Goal: Task Accomplishment & Management: Manage account settings

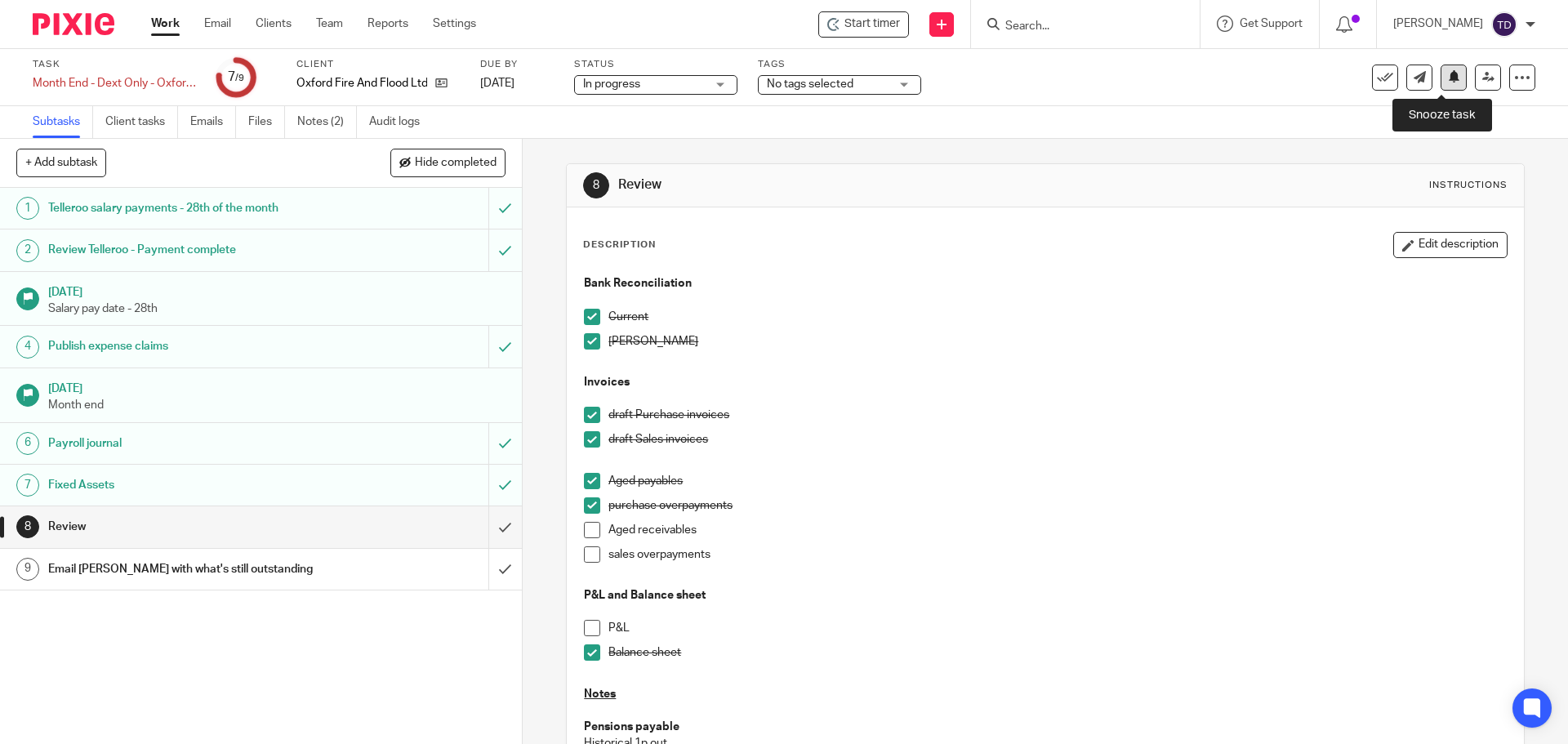
click at [1450, 79] on button at bounding box center [1454, 78] width 26 height 26
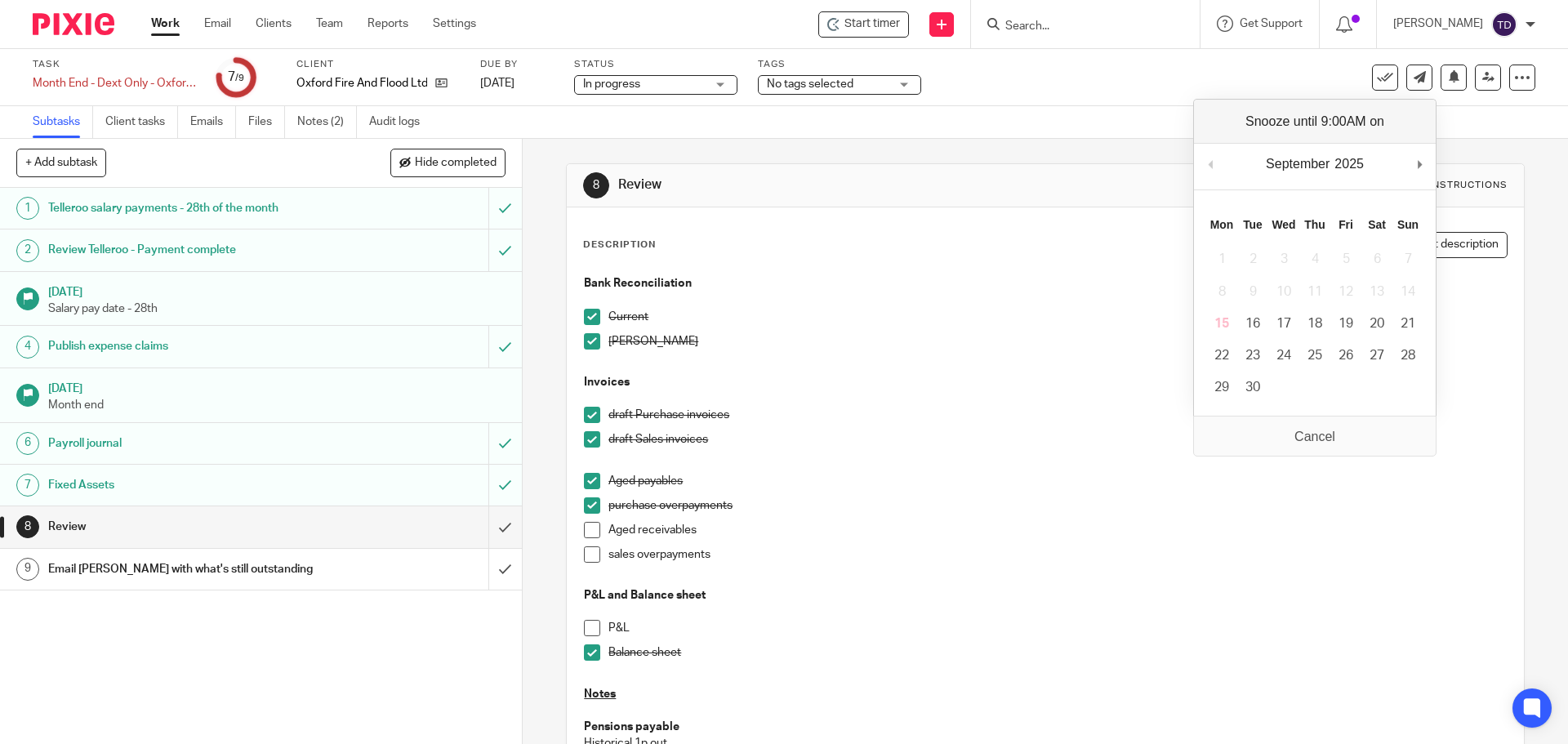
click at [156, 21] on link "Work" at bounding box center [165, 23] width 29 height 16
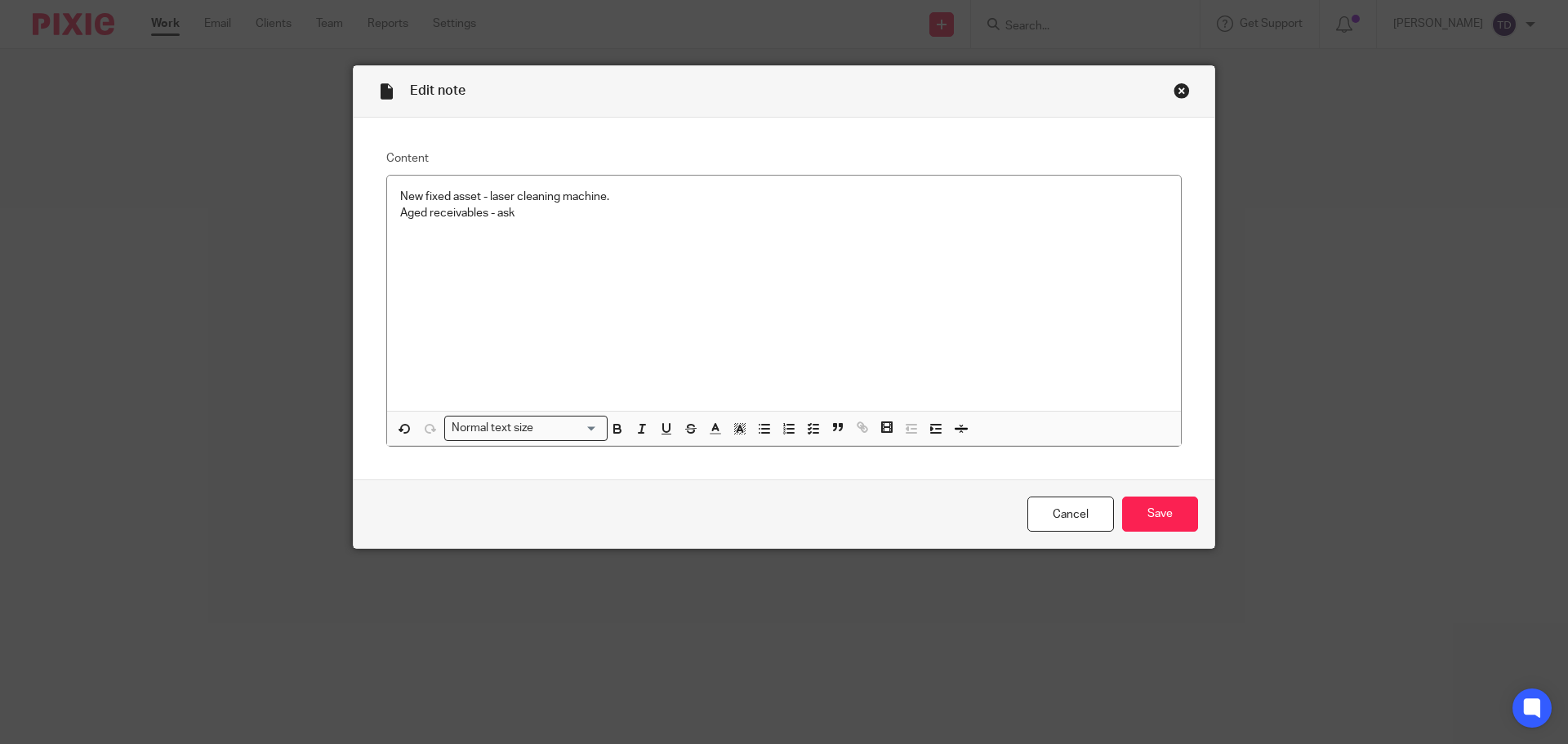
click at [1286, 170] on div "Edit note Content New fixed asset - laser cleaning machine. Aged receivables - …" at bounding box center [784, 372] width 1568 height 744
click at [1153, 514] on input "Save" at bounding box center [1160, 514] width 76 height 35
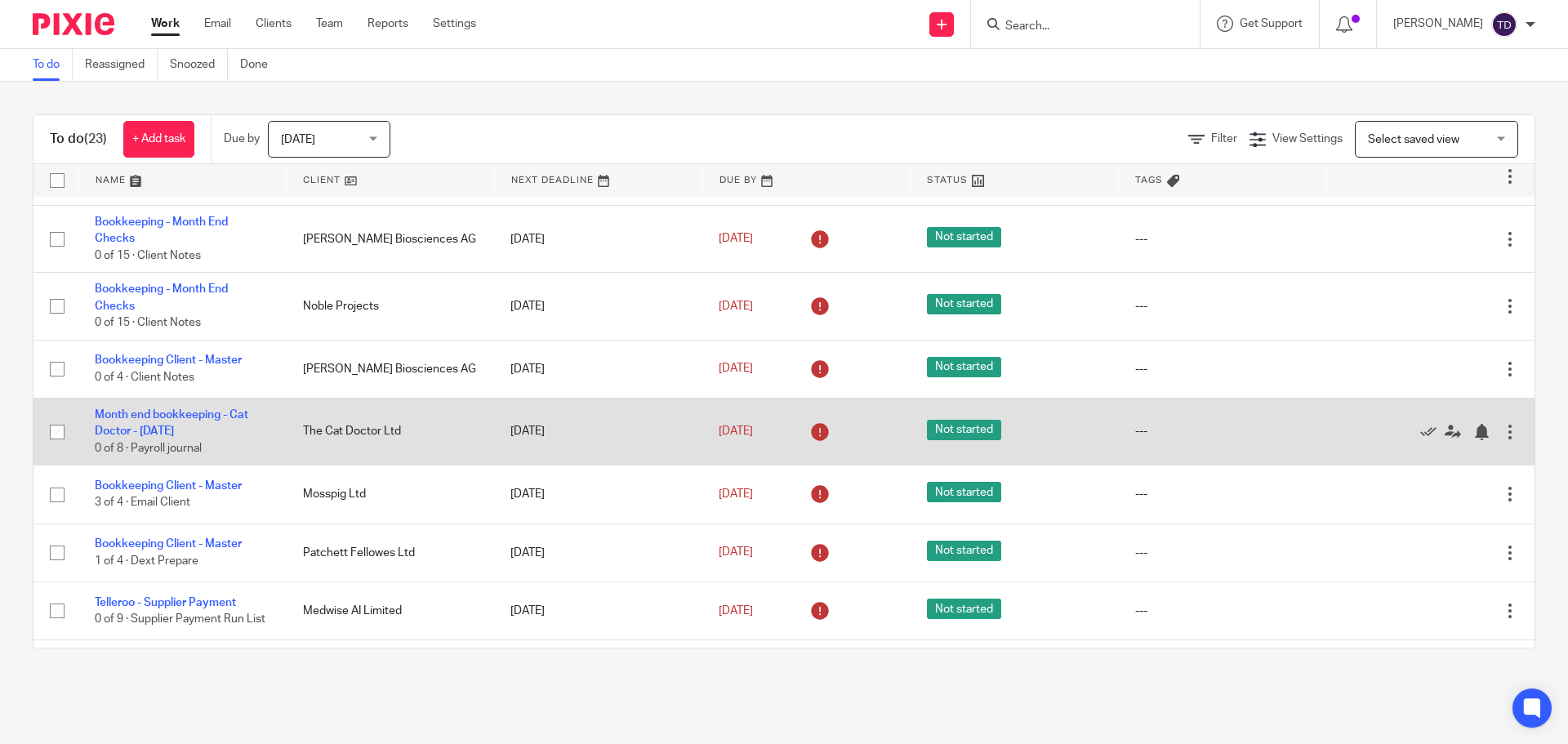
scroll to position [116, 0]
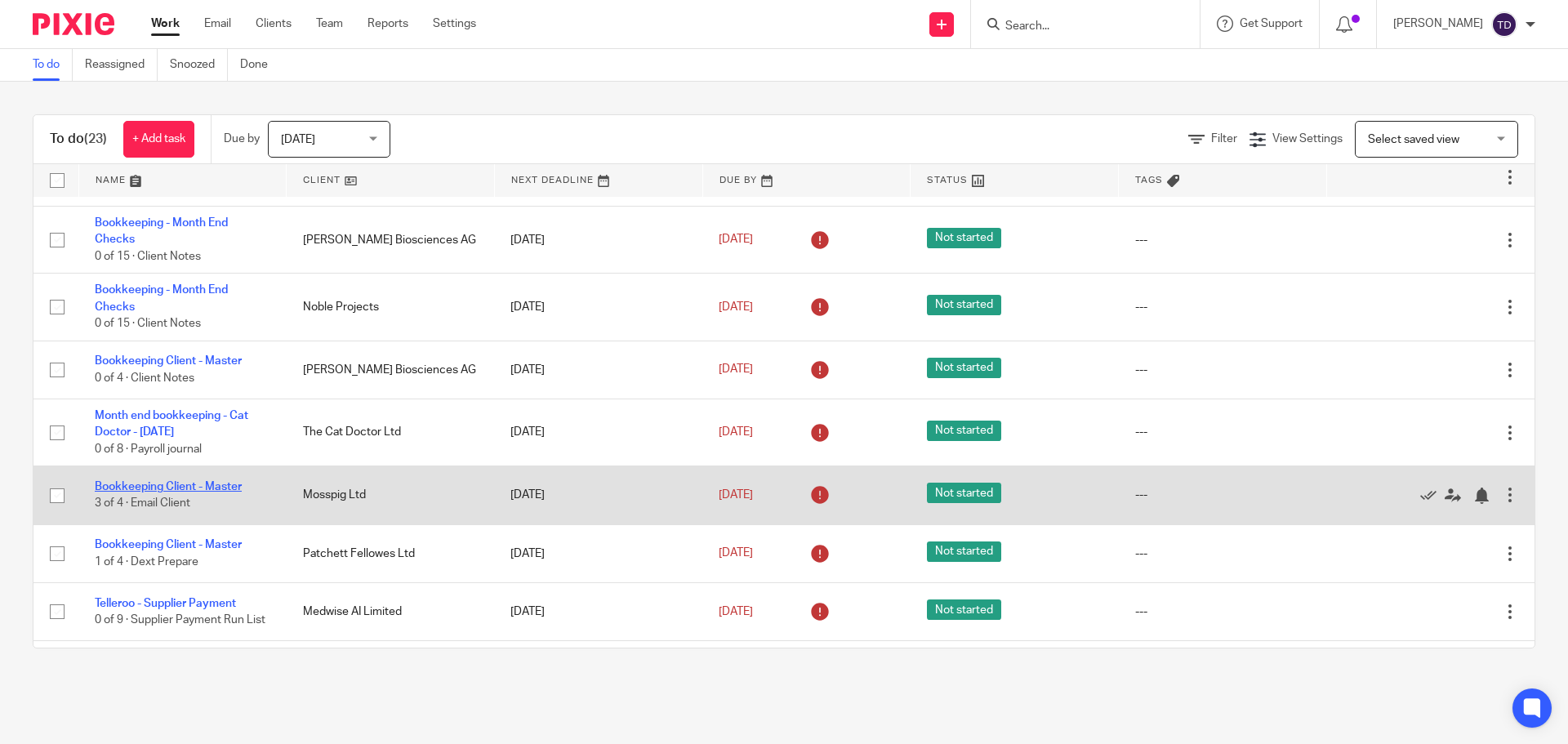
click at [186, 483] on link "Bookkeeping Client - Master" at bounding box center [169, 486] width 147 height 11
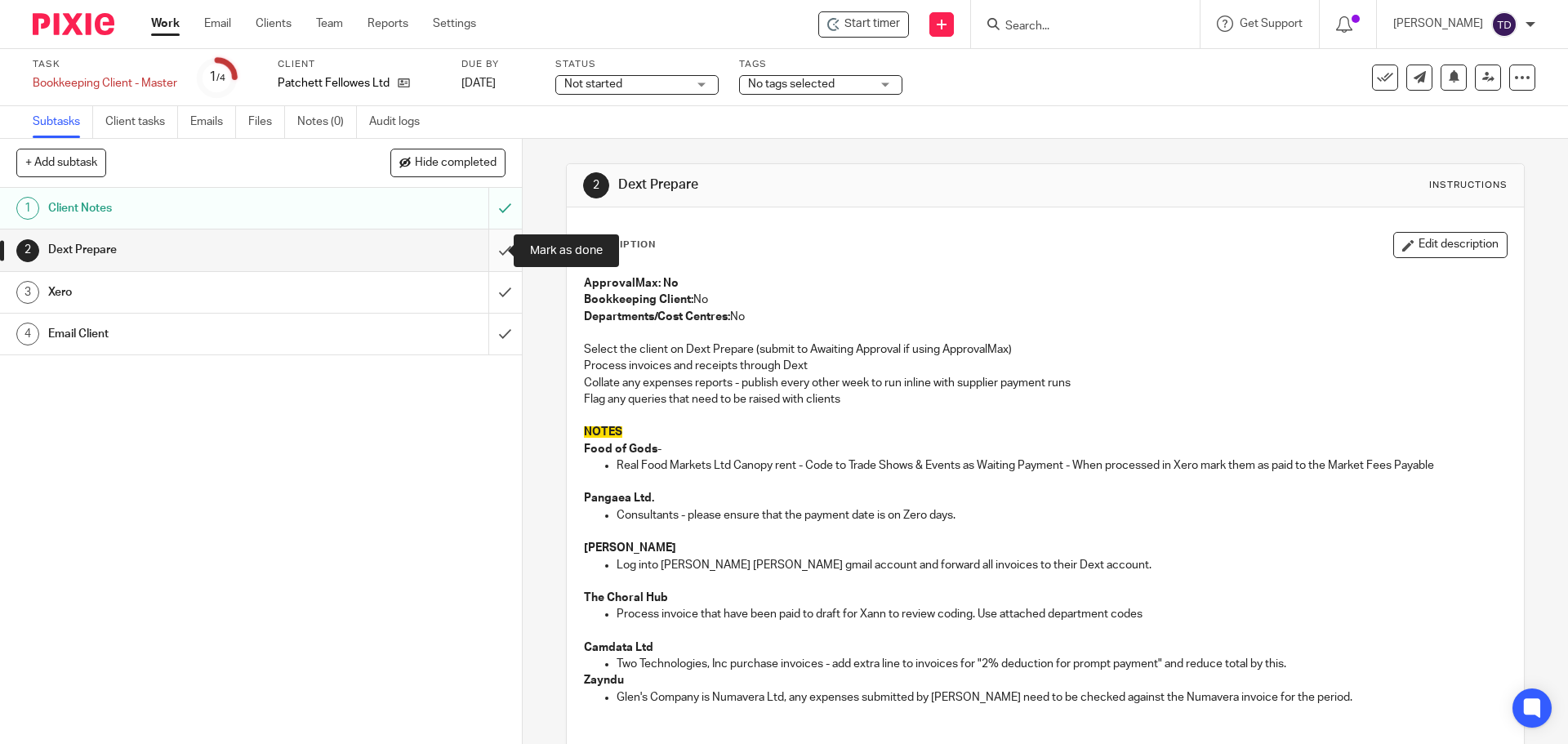
click at [484, 244] on input "submit" at bounding box center [260, 249] width 522 height 41
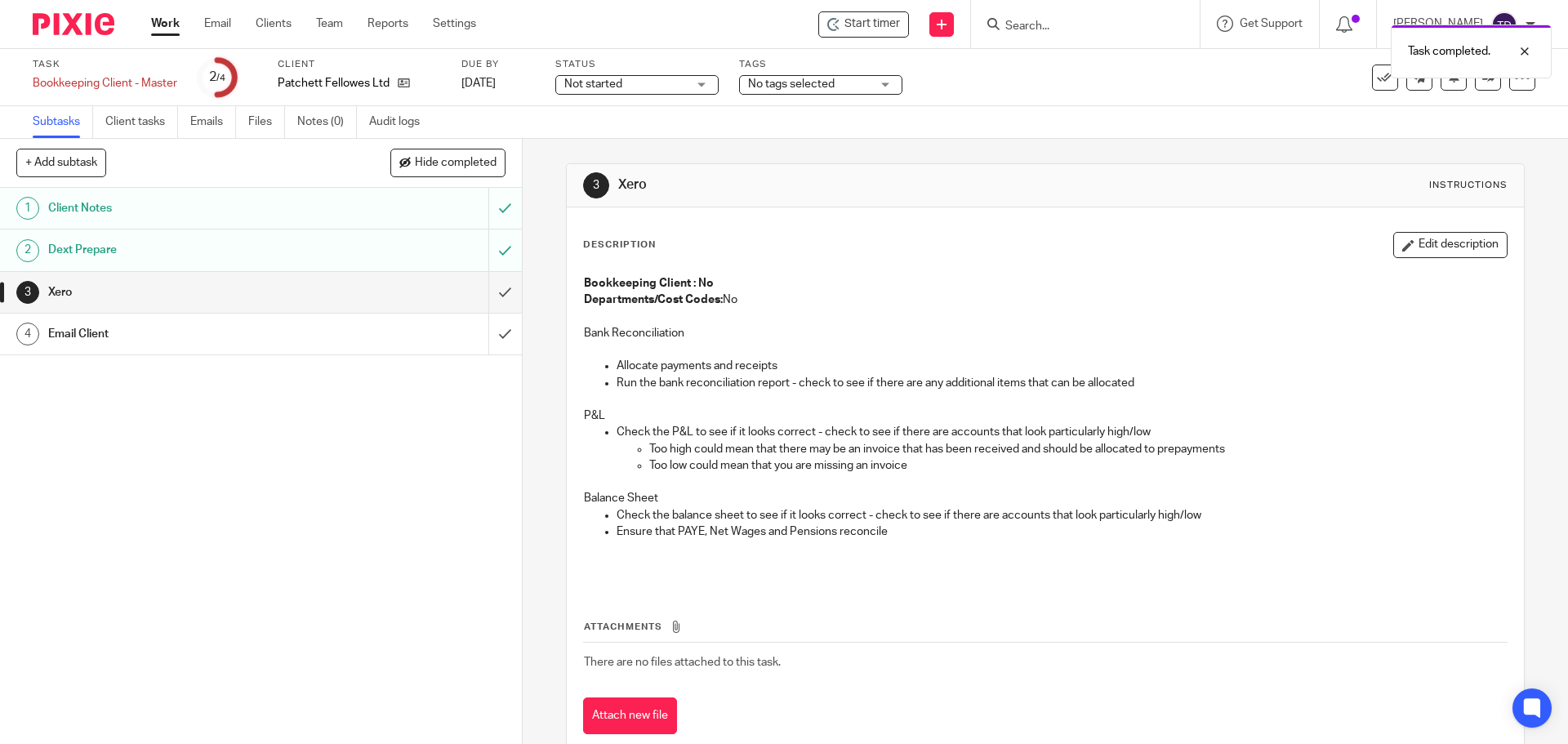
click at [894, 20] on div "Task completed." at bounding box center [1168, 48] width 768 height 62
click at [886, 22] on div "Task completed." at bounding box center [1168, 48] width 768 height 62
click at [886, 22] on span "Start timer" at bounding box center [872, 24] width 55 height 17
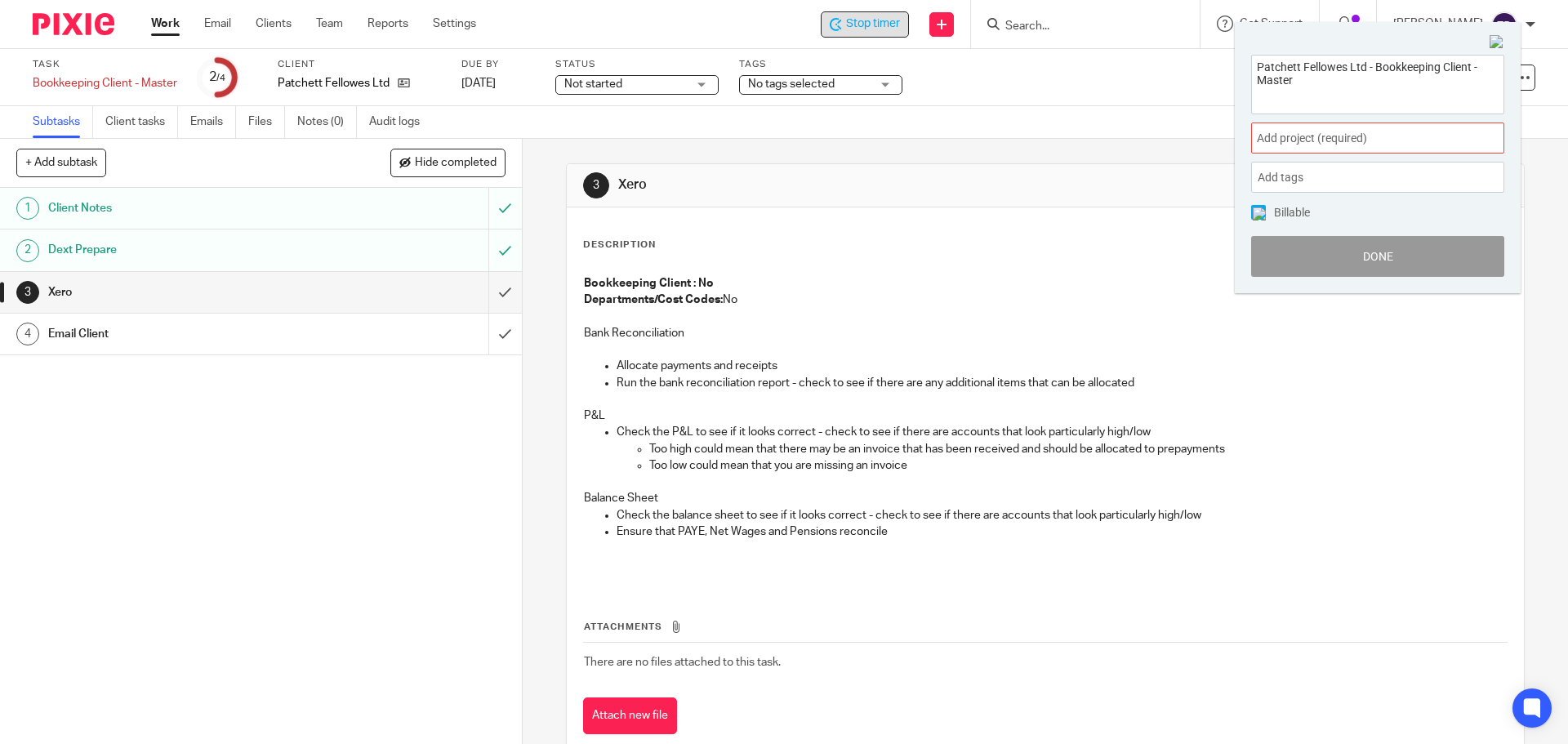
click at [1364, 127] on div "Add project (required) :" at bounding box center [1378, 138] width 253 height 31
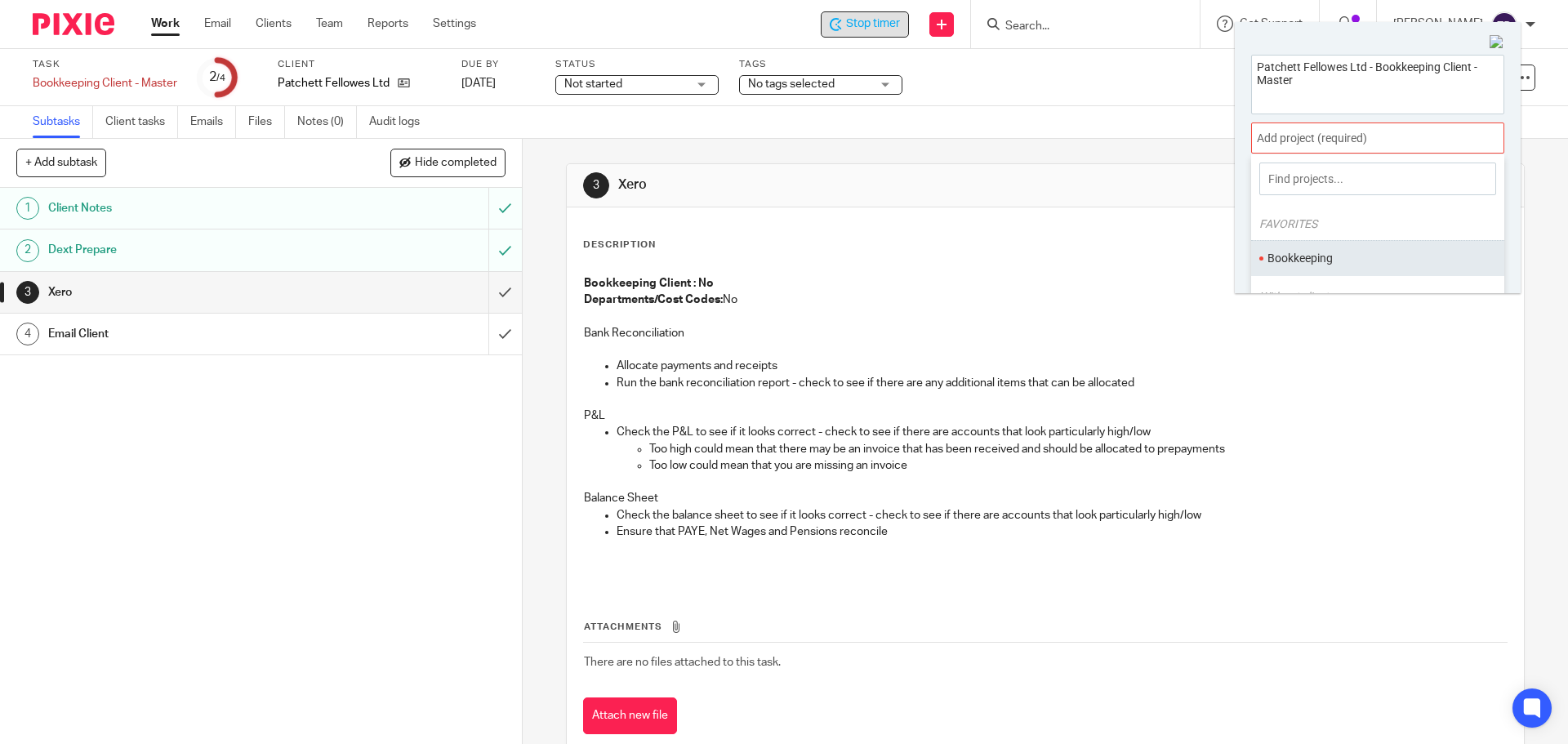
click at [1334, 256] on li "Bookkeeping" at bounding box center [1373, 259] width 213 height 17
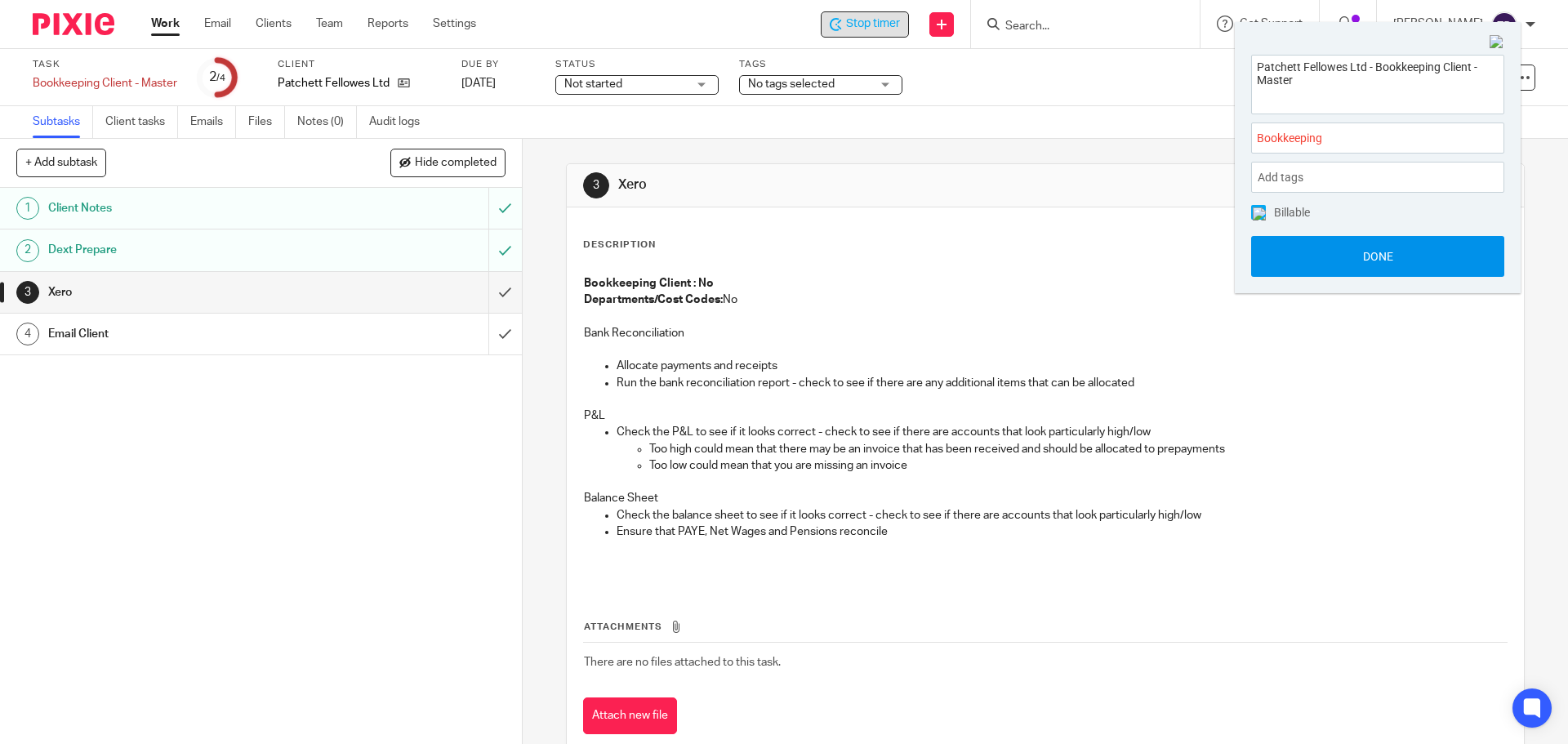
click at [1297, 271] on button "Done" at bounding box center [1378, 256] width 253 height 41
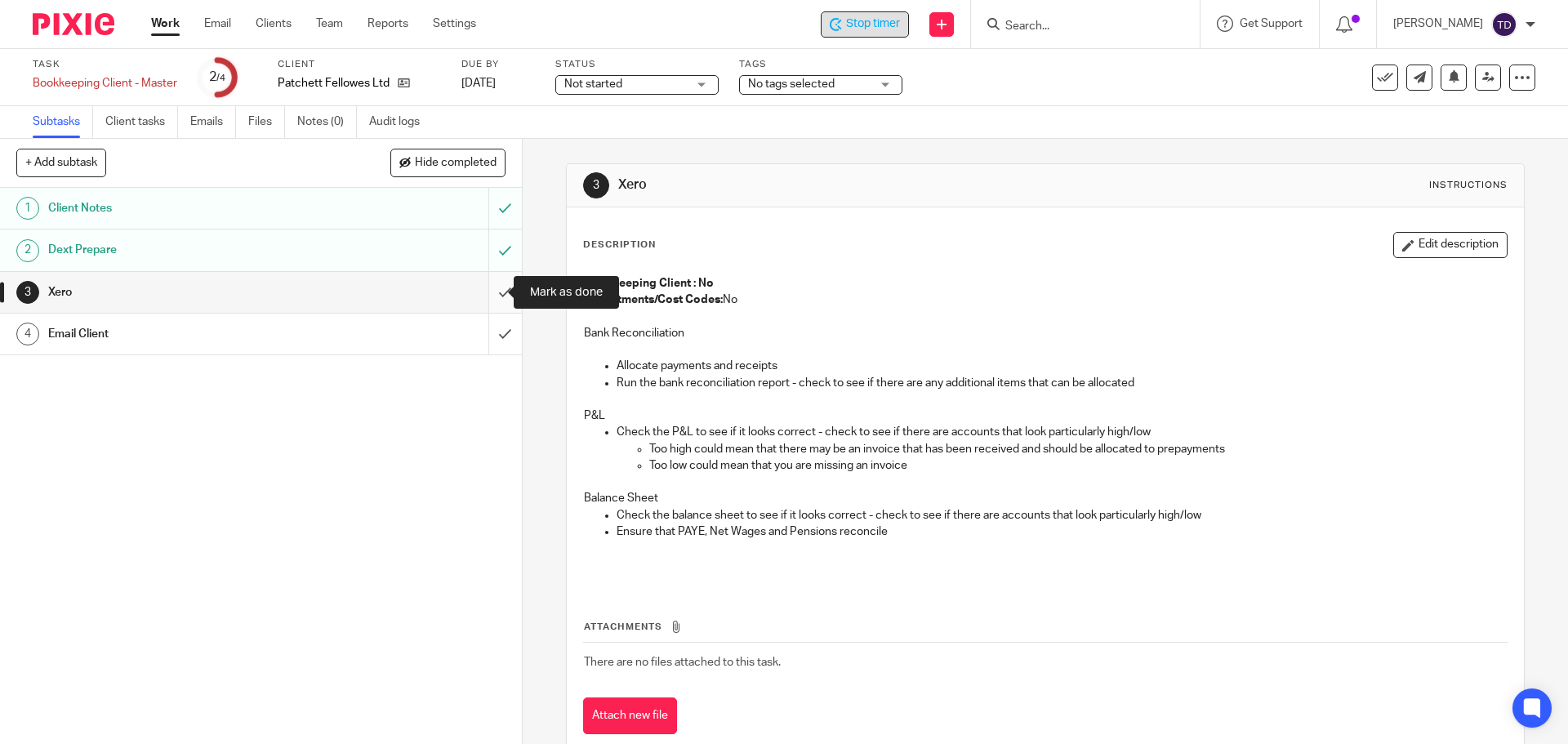
click at [491, 290] on input "submit" at bounding box center [260, 292] width 522 height 41
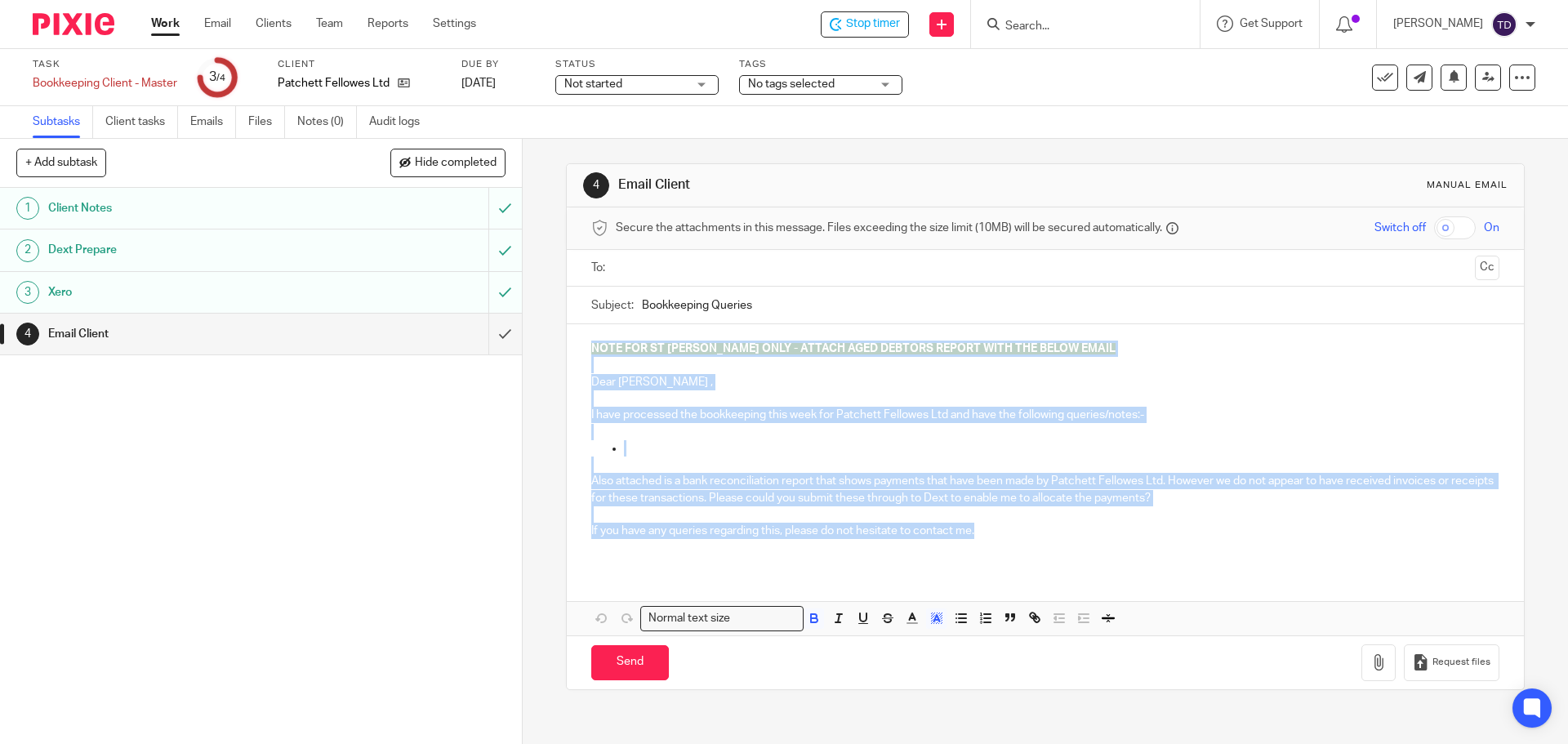
drag, startPoint x: 1003, startPoint y: 533, endPoint x: 575, endPoint y: 330, distance: 473.7
click at [575, 330] on div "NOTE FOR ST JOHN ONLY - ATTACH AGED DEBTORS REPORT WITH THE BELOW EMAIL Dear Ge…" at bounding box center [1045, 446] width 957 height 243
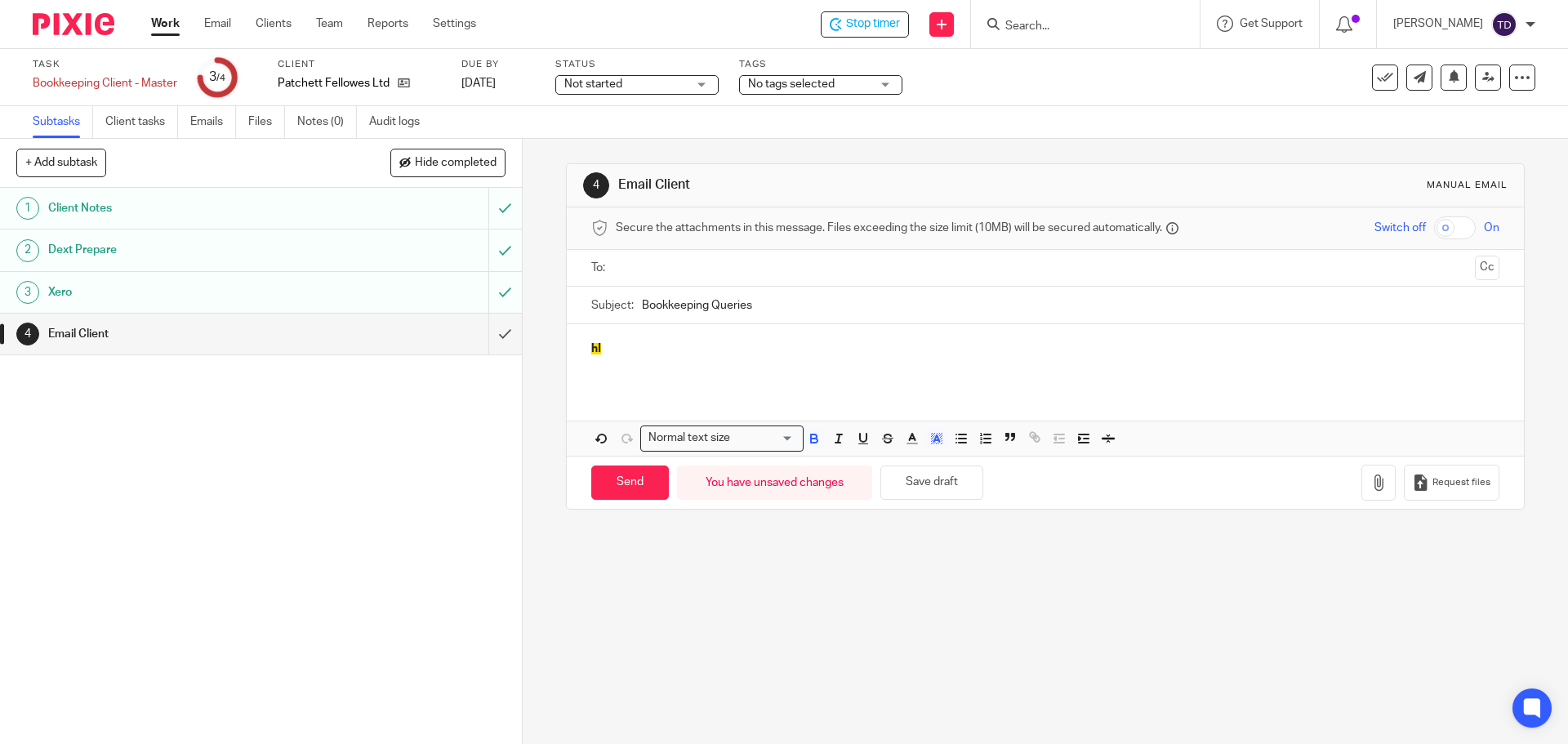
click at [695, 273] on input "text" at bounding box center [1045, 268] width 846 height 19
click at [783, 271] on input "text" at bounding box center [1125, 270] width 686 height 32
drag, startPoint x: 605, startPoint y: 350, endPoint x: 580, endPoint y: 350, distance: 25.0
click at [583, 348] on div "hI" at bounding box center [1045, 360] width 957 height 64
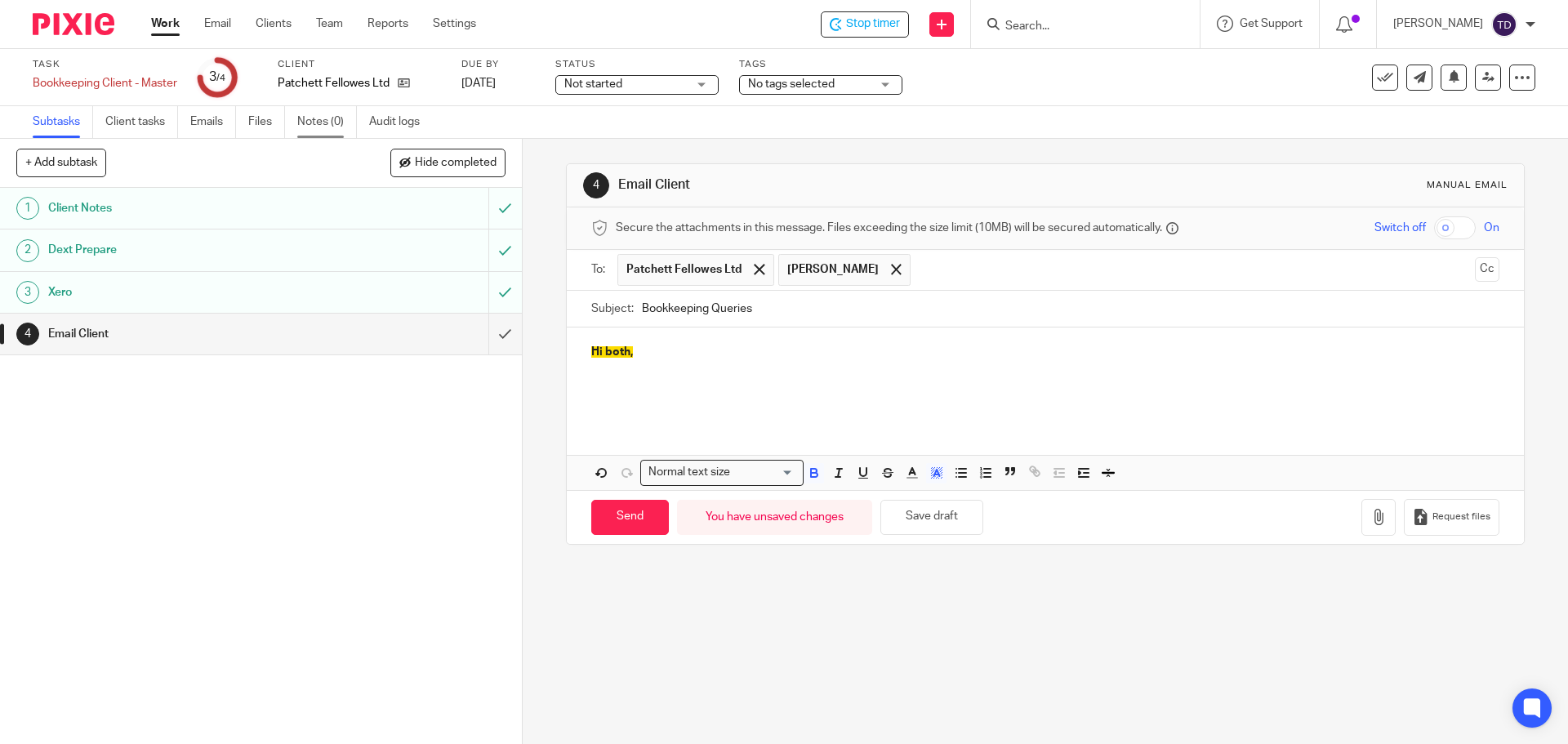
click at [301, 121] on link "Notes (0)" at bounding box center [327, 122] width 60 height 32
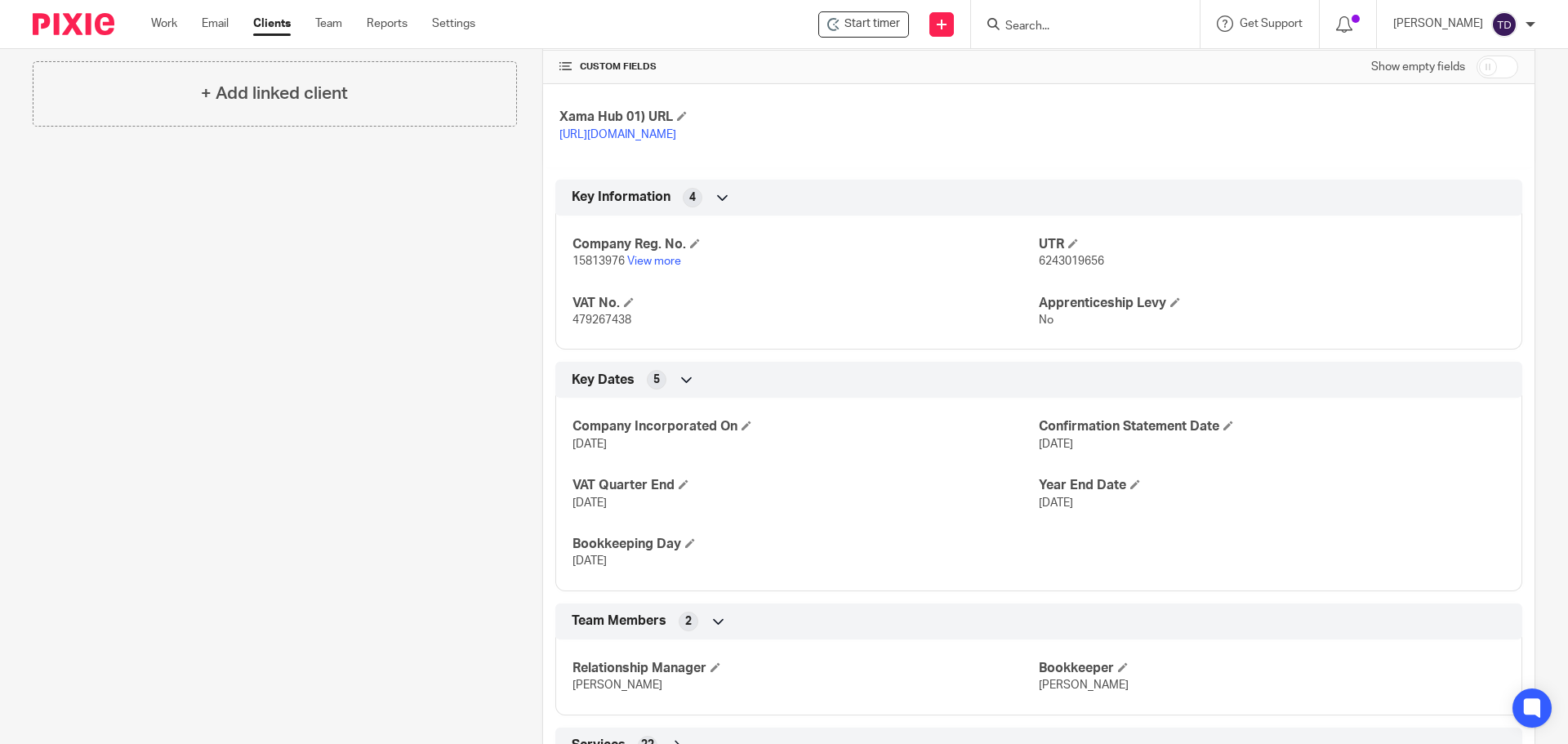
scroll to position [674, 0]
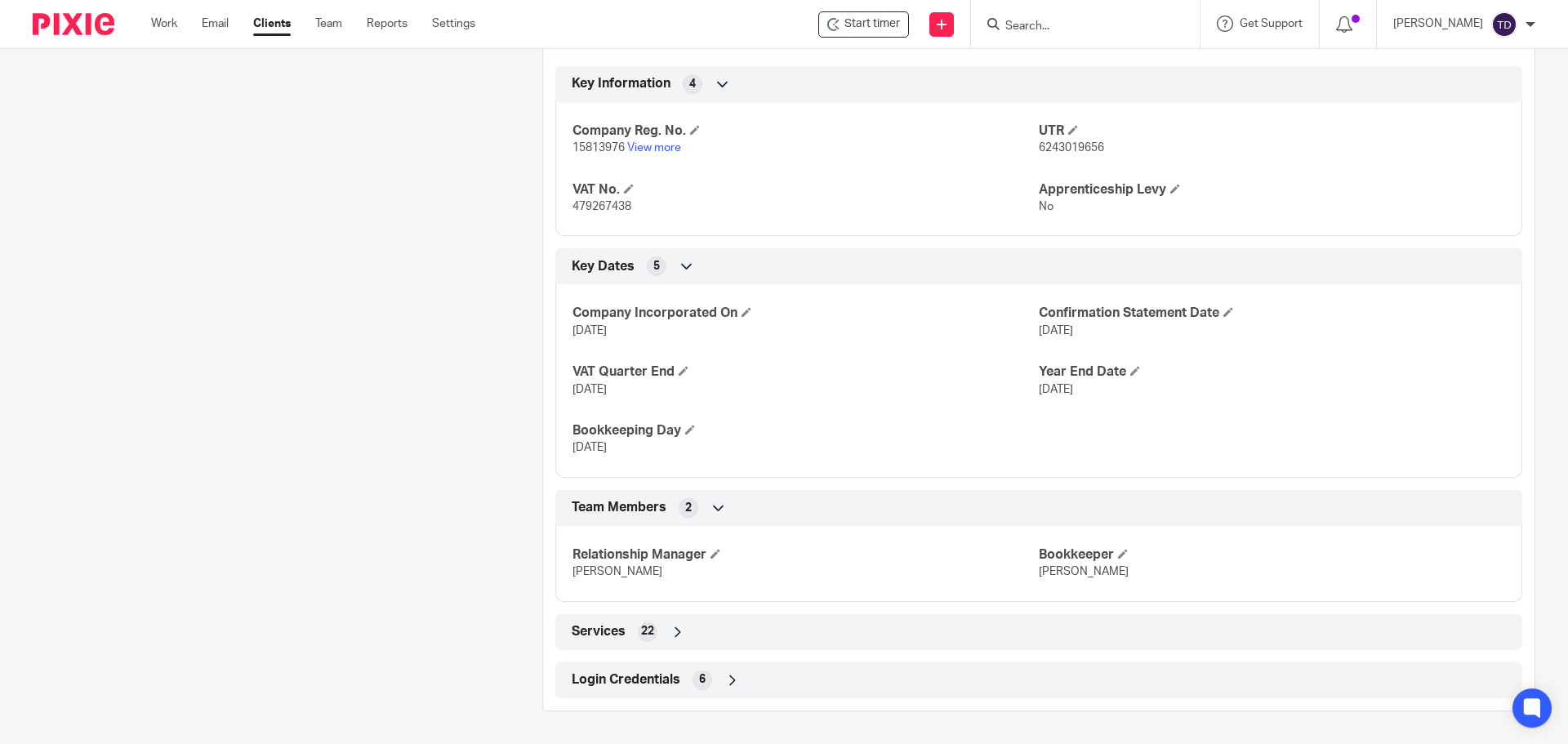
click at [726, 685] on icon at bounding box center [733, 680] width 16 height 16
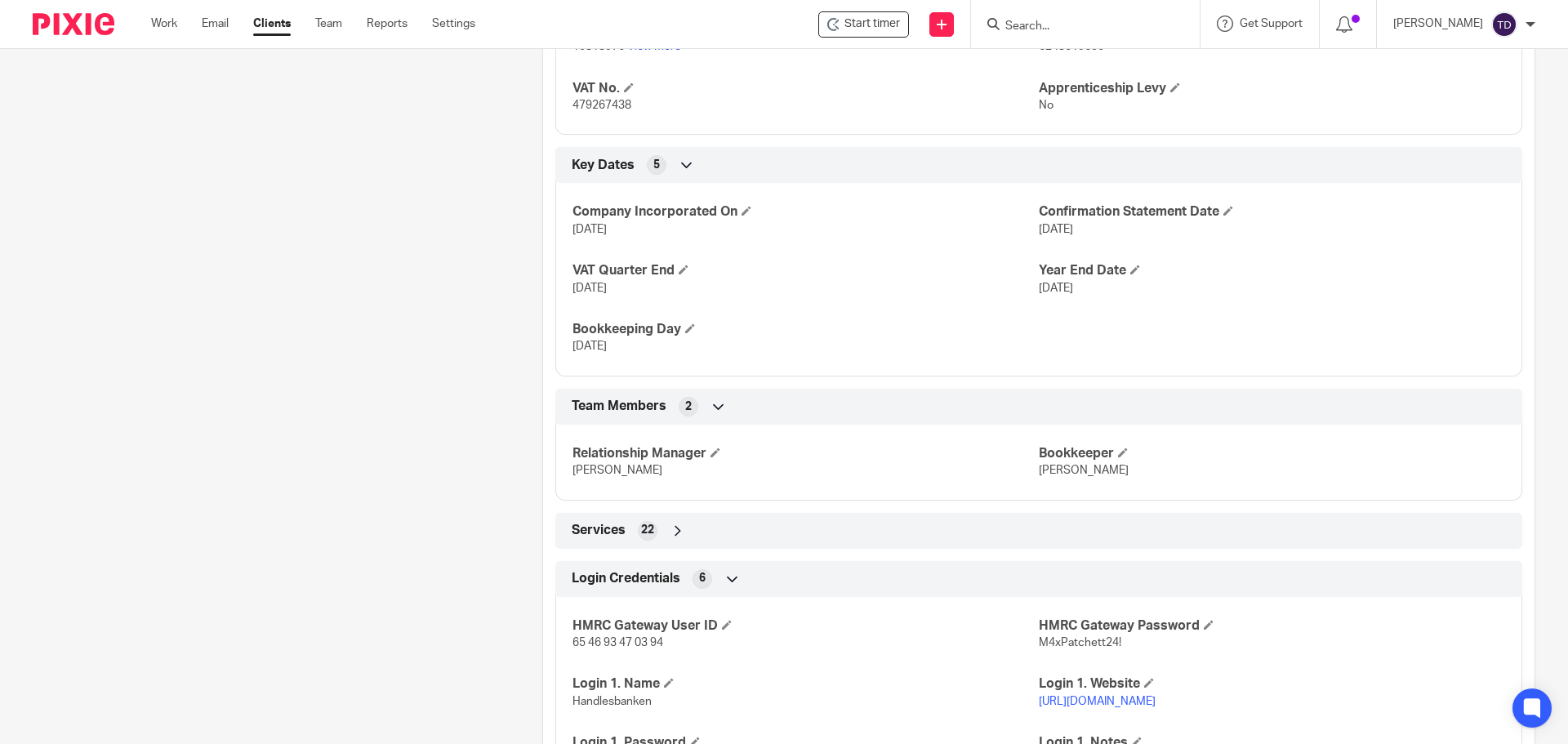
scroll to position [837, 0]
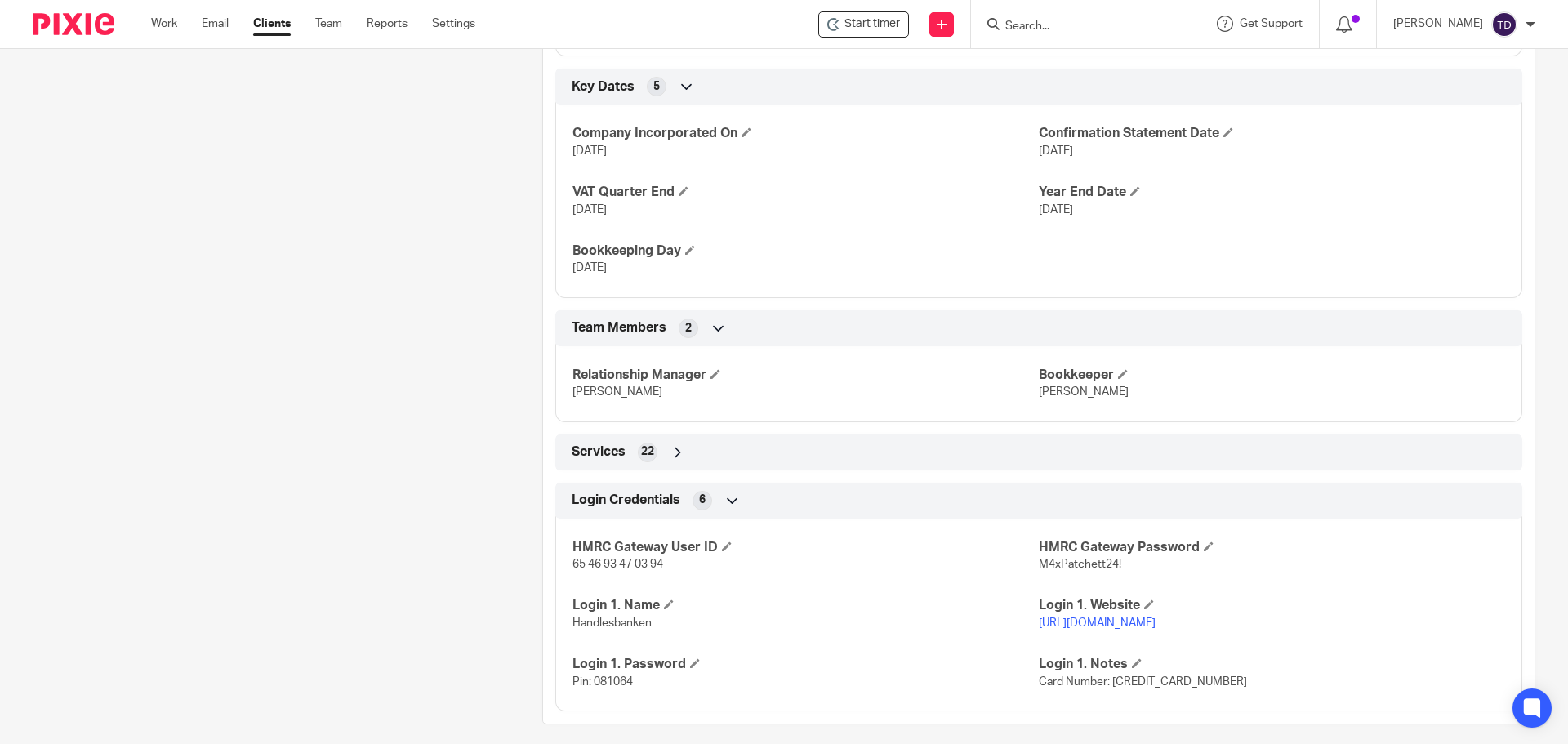
click at [666, 466] on div "Services 22" at bounding box center [1039, 452] width 943 height 28
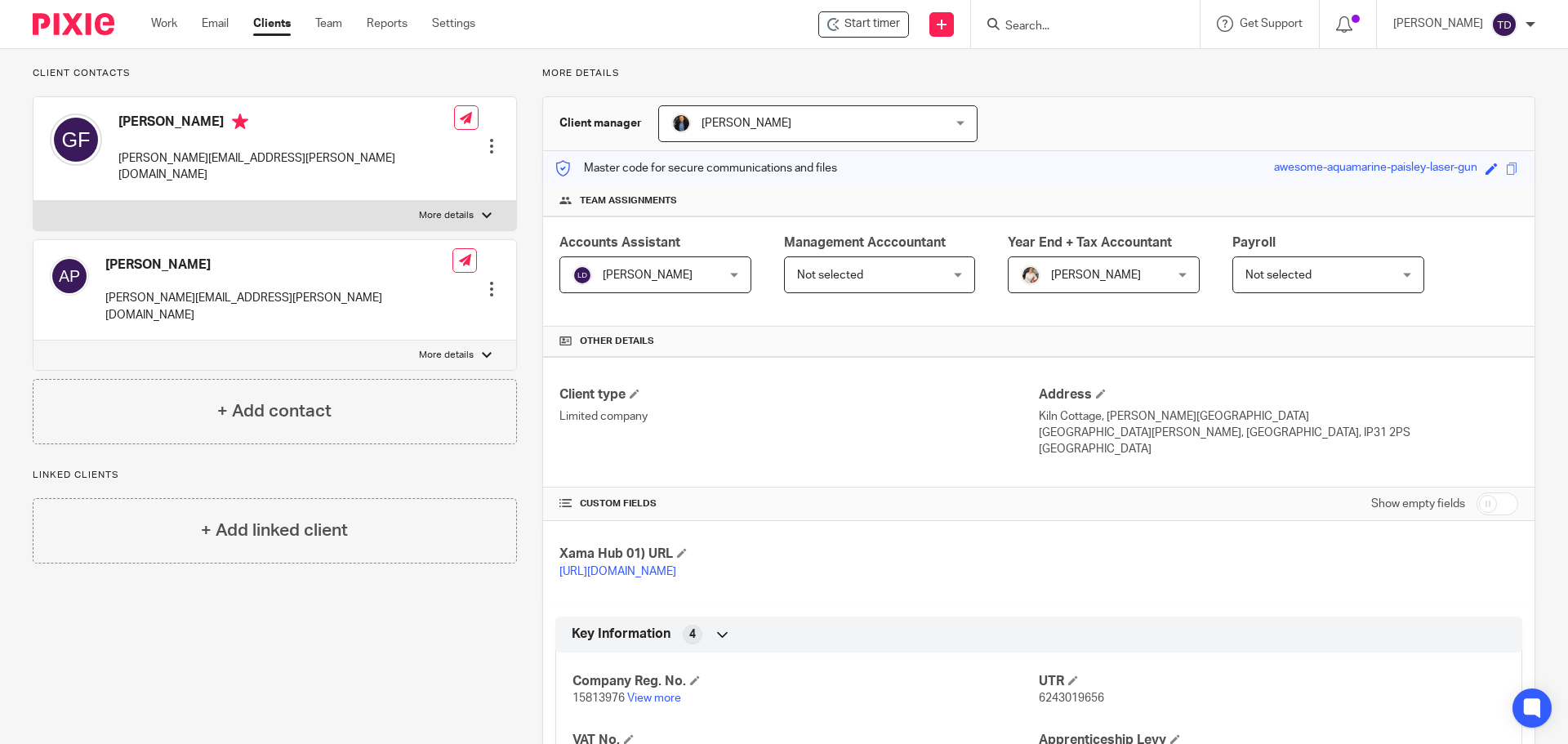
scroll to position [0, 0]
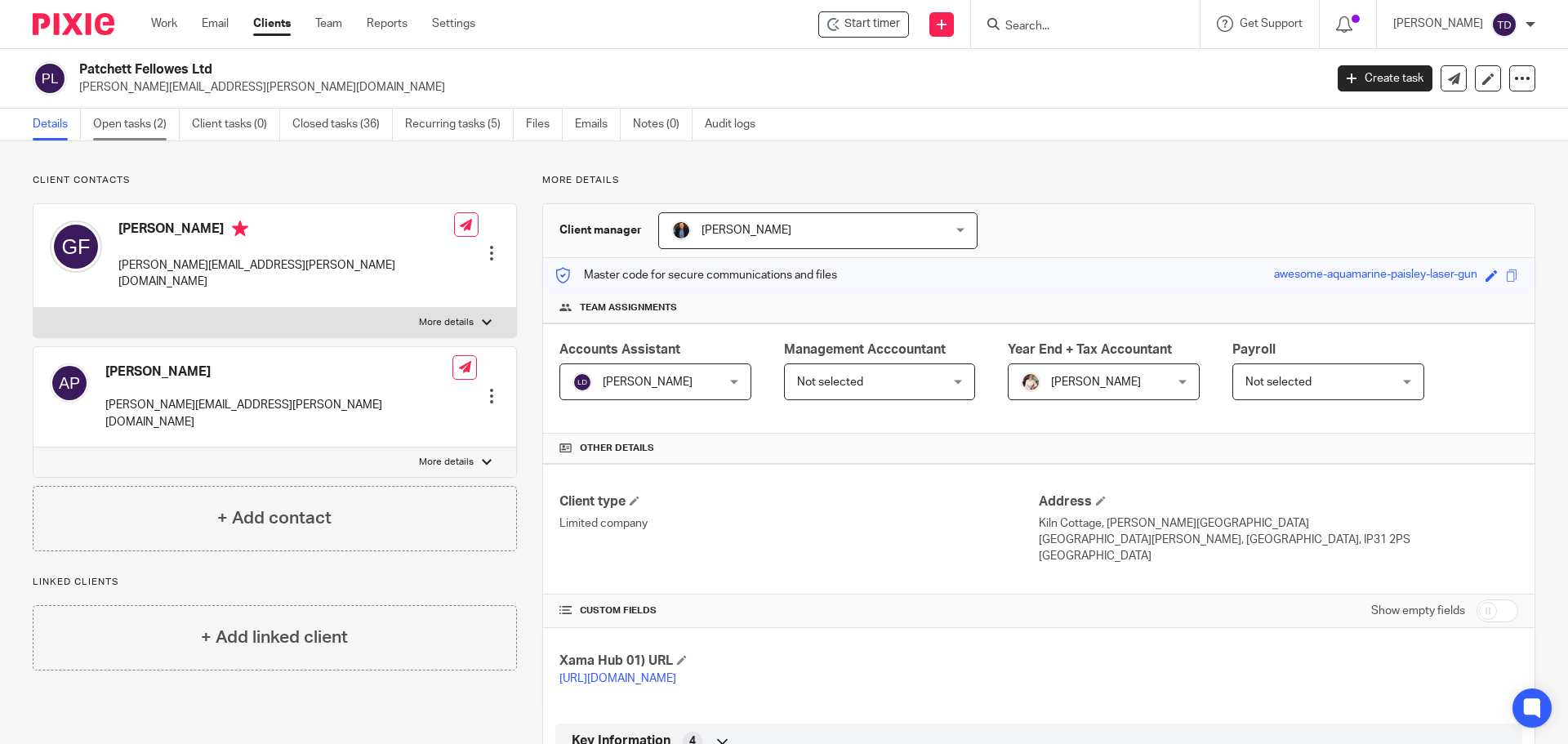
click at [122, 127] on link "Open tasks (2)" at bounding box center [137, 125] width 86 height 32
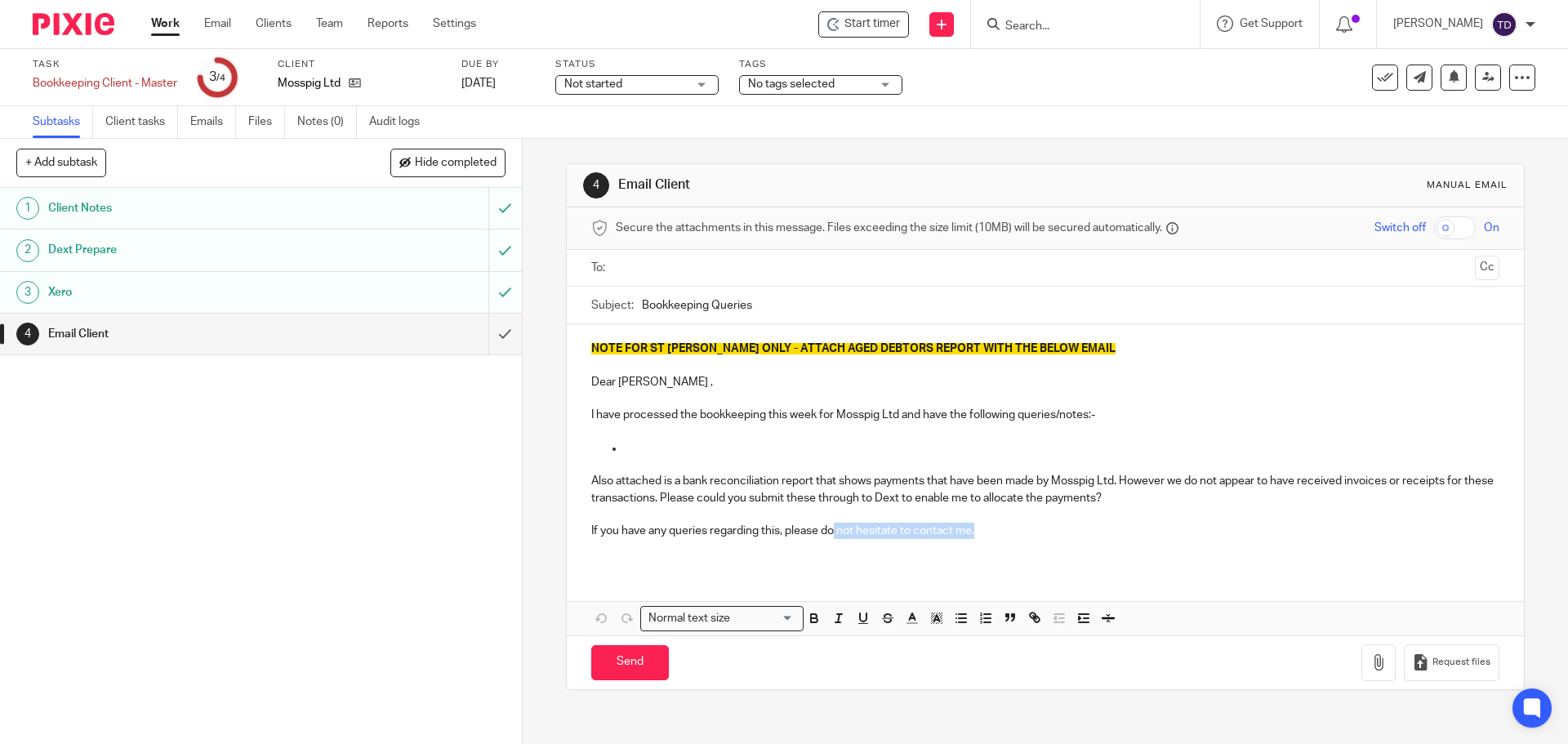
drag, startPoint x: 979, startPoint y: 533, endPoint x: 832, endPoint y: 536, distance: 147.0
click at [832, 536] on p "If you have any queries regarding this, please do not hesitate to contact me." at bounding box center [1045, 530] width 907 height 16
click at [984, 529] on p "If you have any queries regarding this, please do not hesitate to contact me." at bounding box center [1045, 530] width 907 height 16
click at [981, 530] on p "If you have any queries regarding this, please do not hesitate to contact me." at bounding box center [1045, 530] width 907 height 16
drag, startPoint x: 975, startPoint y: 530, endPoint x: 573, endPoint y: 370, distance: 432.7
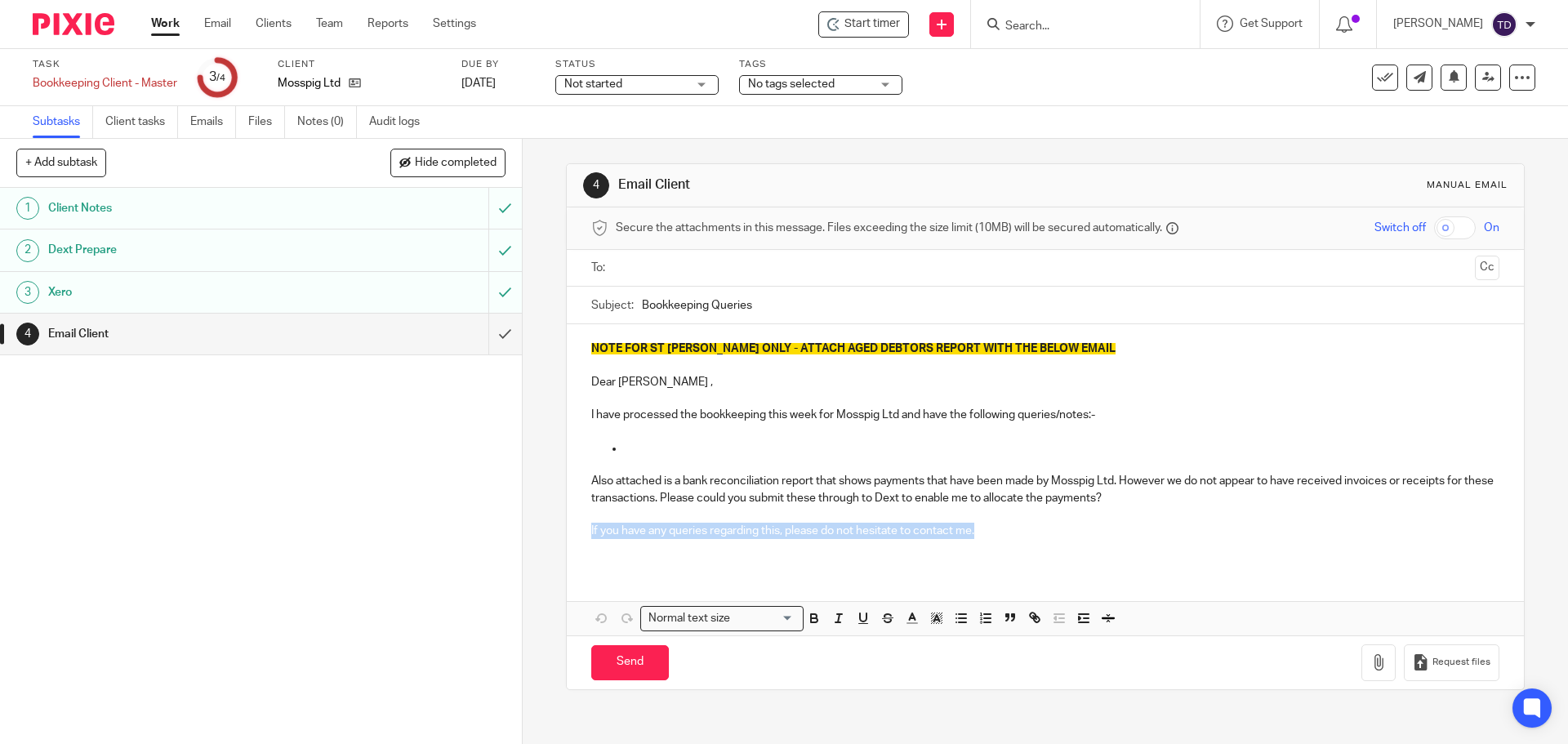
click at [528, 332] on div "4 Email Client Manual email Secure the attachments in this message. Files excee…" at bounding box center [1045, 442] width 1046 height 606
click at [1015, 523] on p "If you have any queries regarding this, please do not hesitate to contact me." at bounding box center [1045, 530] width 907 height 16
click at [984, 528] on p "If you have any queries regarding this, please do not hesitate to contact me." at bounding box center [1045, 530] width 907 height 16
click at [982, 530] on p "If you have any queries regarding this, please do not hesitate to contact me." at bounding box center [1045, 530] width 907 height 16
click at [302, 120] on link "Notes (0)" at bounding box center [327, 122] width 60 height 32
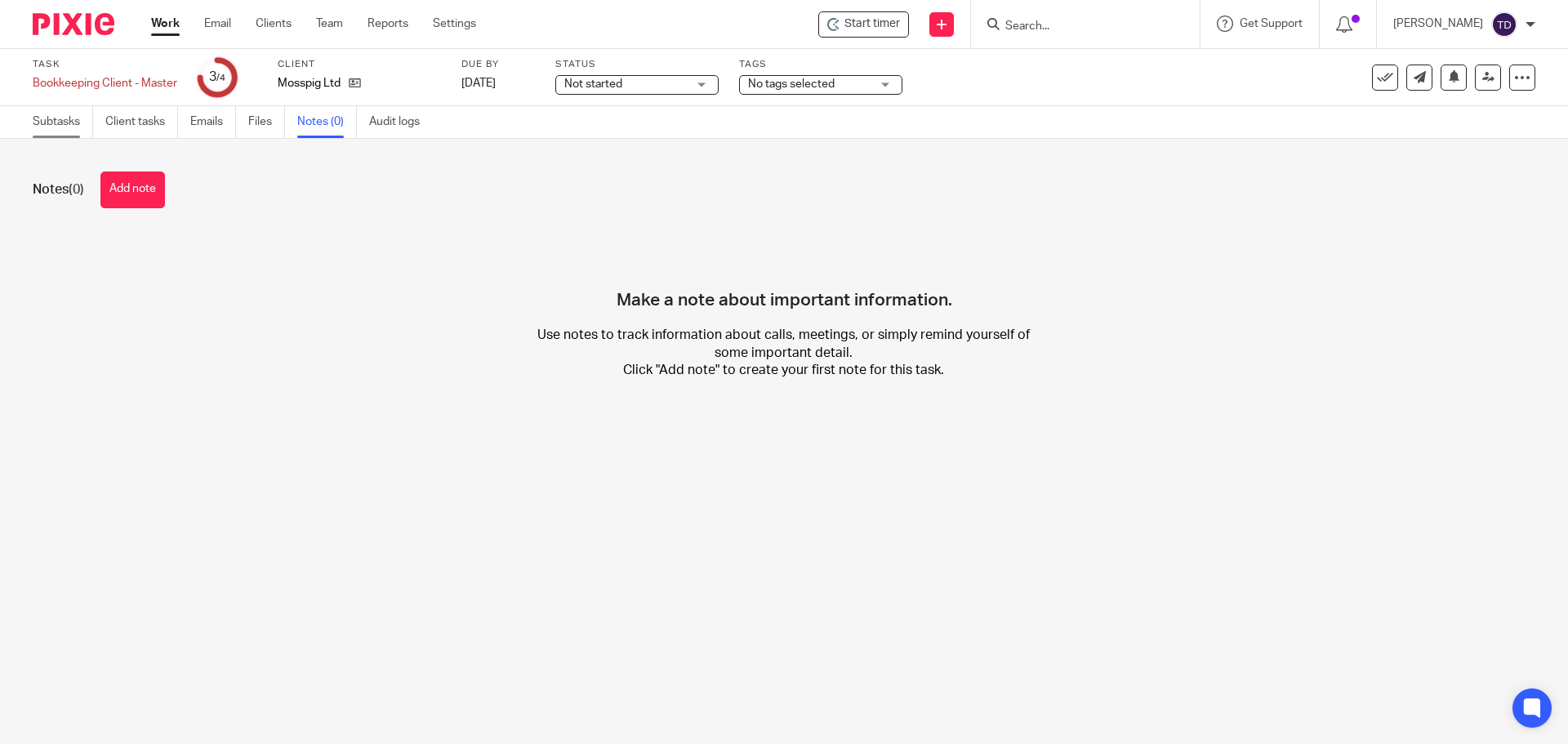
click at [58, 122] on link "Subtasks" at bounding box center [63, 122] width 61 height 32
click at [131, 183] on button "Add note" at bounding box center [132, 189] width 65 height 36
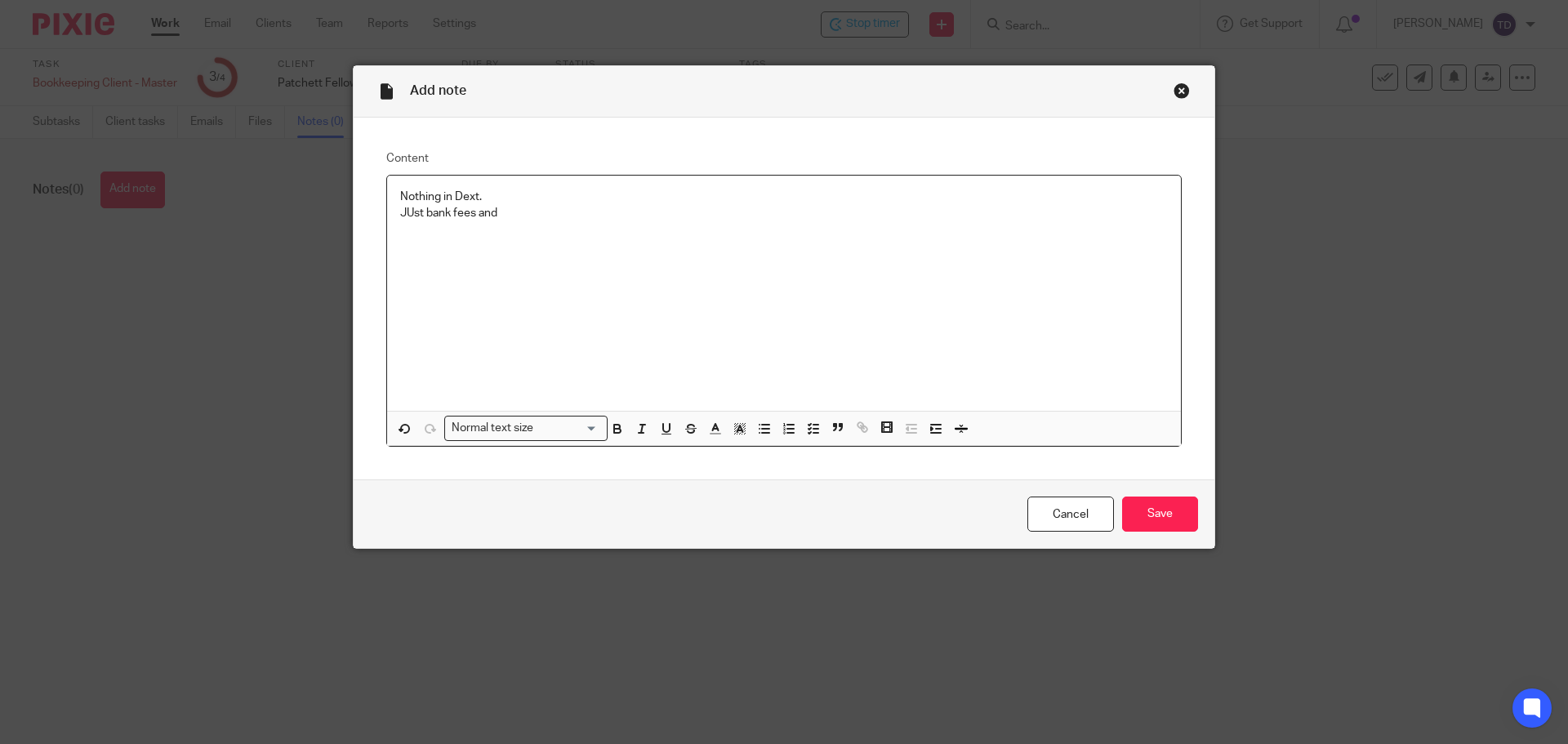
click at [406, 213] on p "Nothing in Dext. JUst bank fees and" at bounding box center [784, 205] width 768 height 34
click at [546, 213] on p "Nothing in Dext. Just bank fees and" at bounding box center [784, 205] width 768 height 34
click at [496, 213] on p "Nothing in Dext. Just bank fees and" at bounding box center [784, 205] width 768 height 34
click at [1165, 520] on input "Save" at bounding box center [1160, 514] width 76 height 35
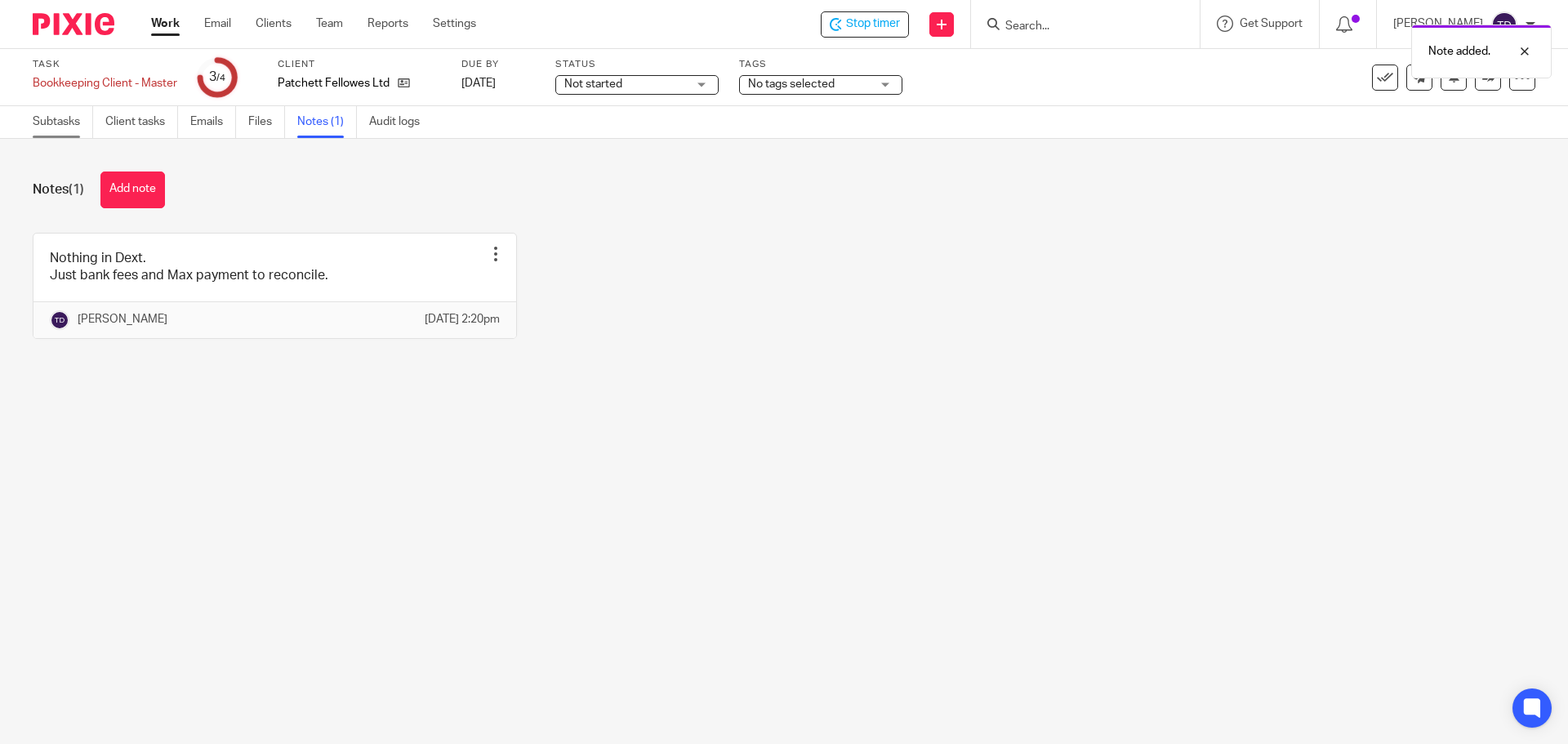
click at [74, 120] on link "Subtasks" at bounding box center [63, 122] width 61 height 32
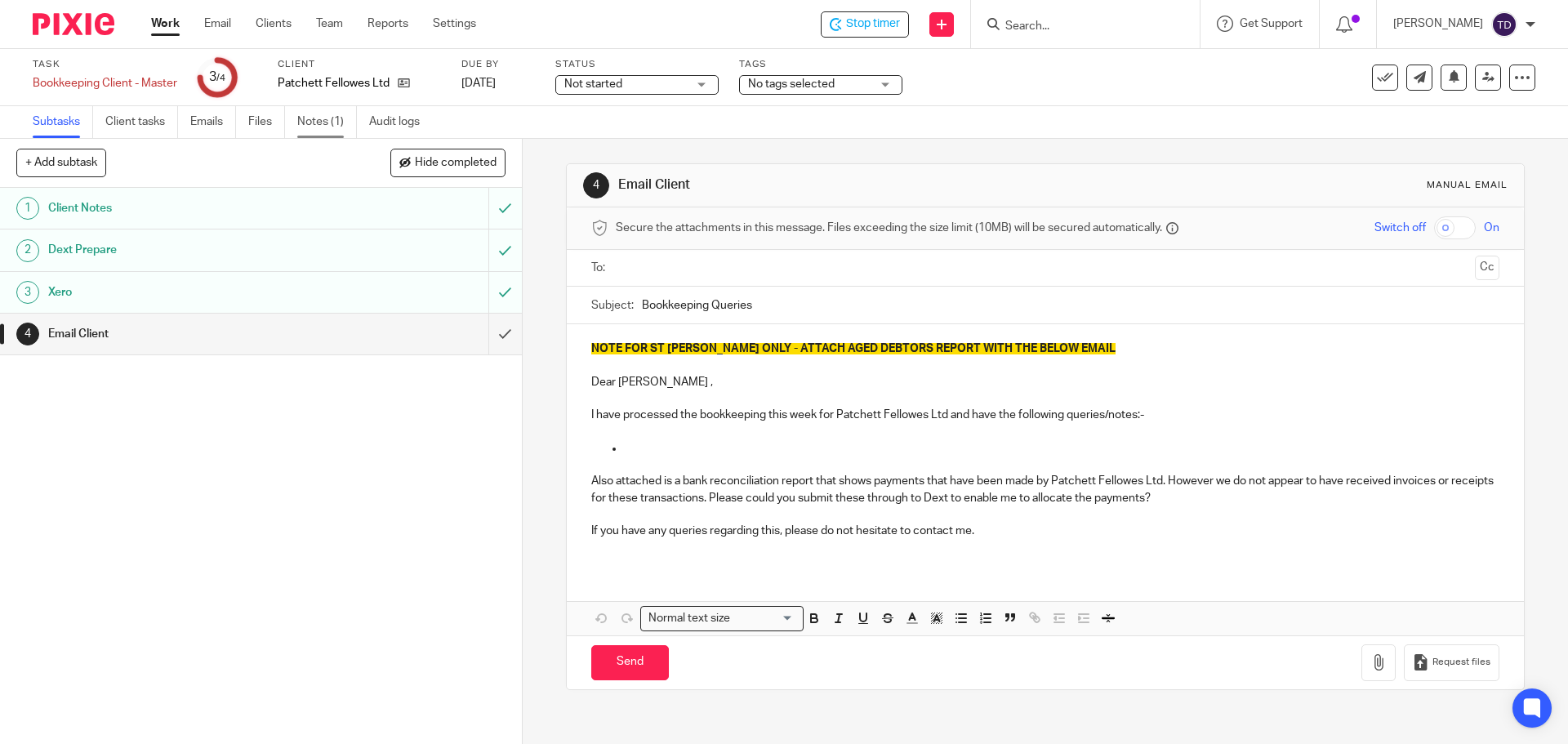
click at [306, 124] on link "Notes (1)" at bounding box center [327, 122] width 60 height 32
click at [315, 120] on link "Notes (0)" at bounding box center [327, 122] width 60 height 32
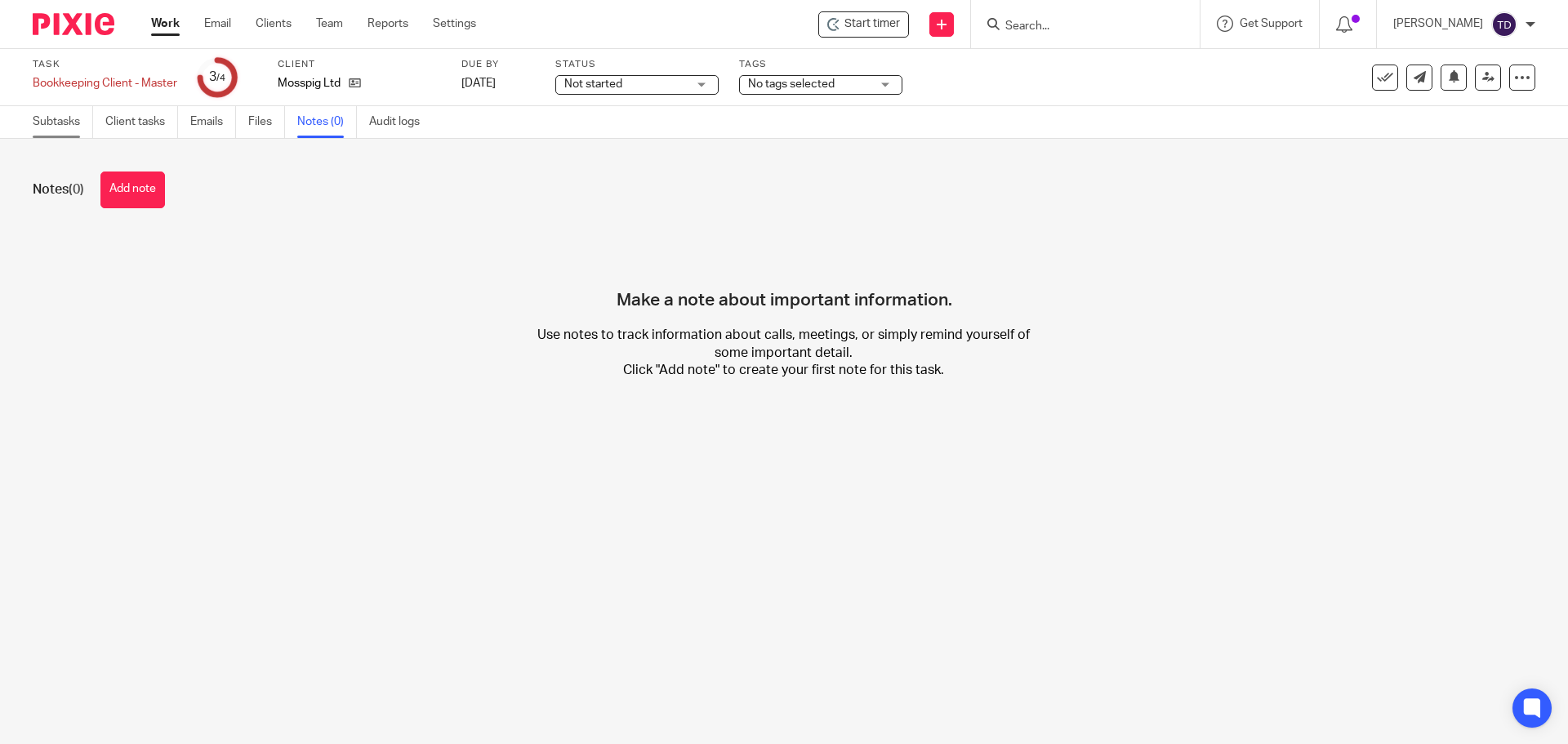
click at [70, 115] on link "Subtasks" at bounding box center [63, 122] width 61 height 32
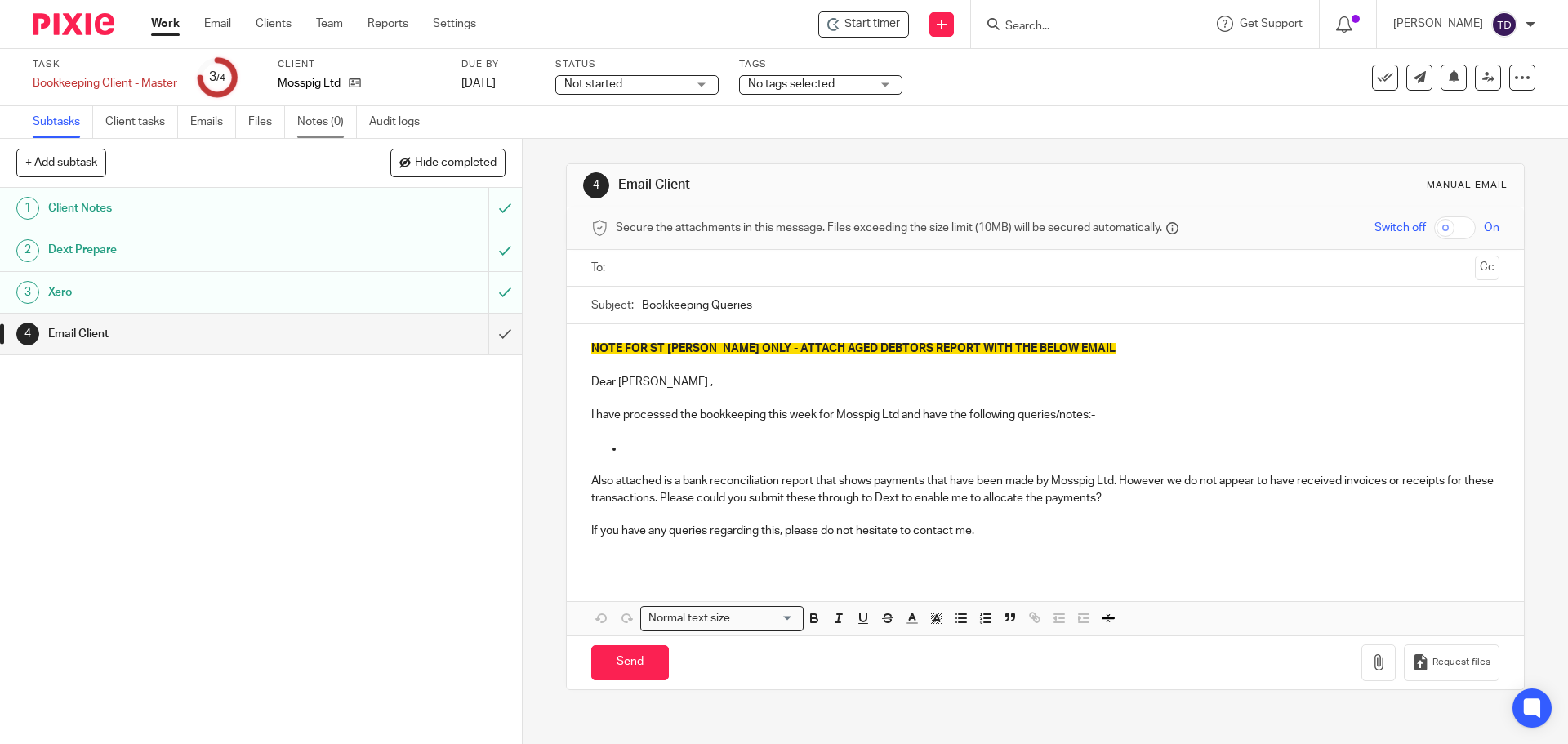
click at [344, 121] on link "Notes (0)" at bounding box center [327, 122] width 60 height 32
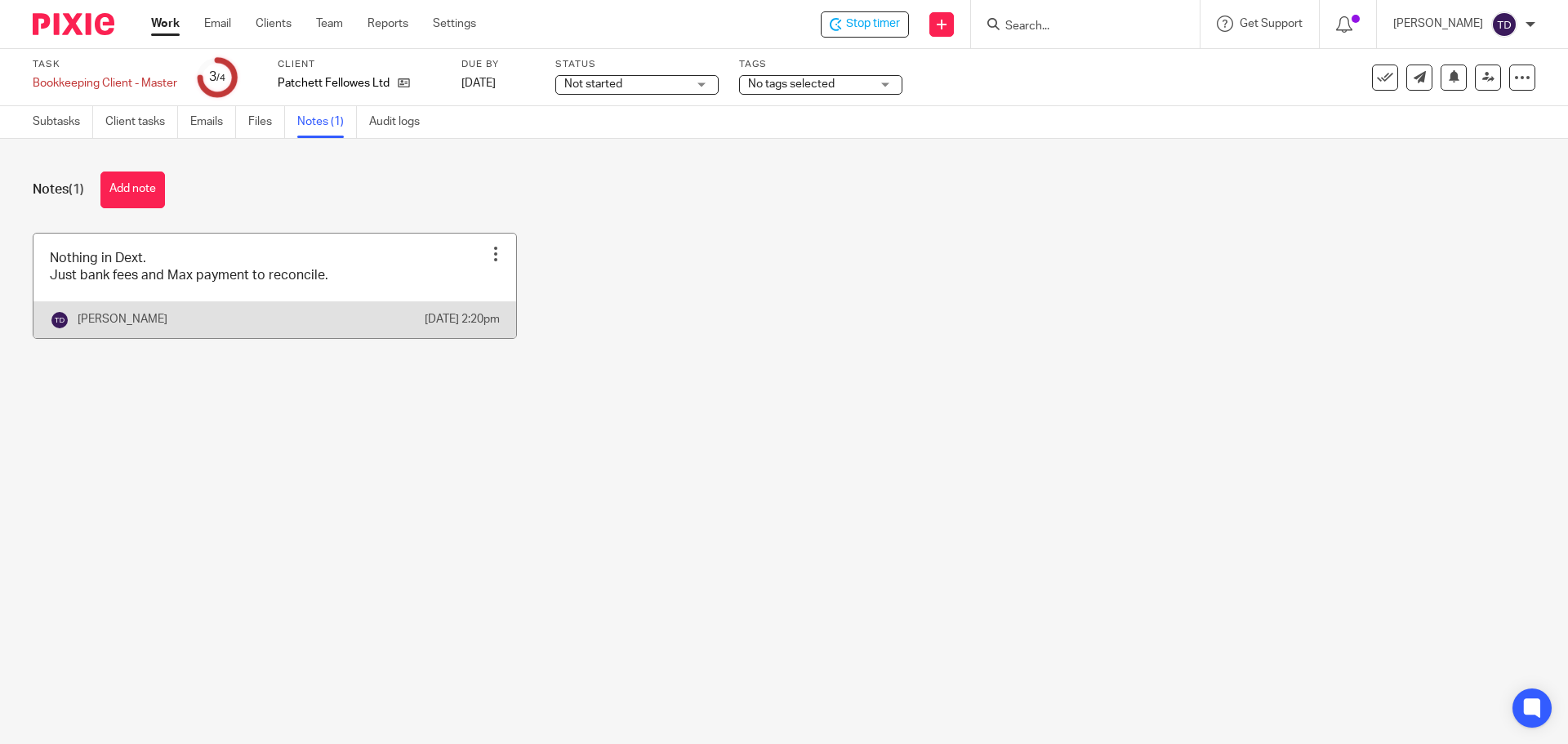
click at [488, 253] on div at bounding box center [496, 253] width 16 height 16
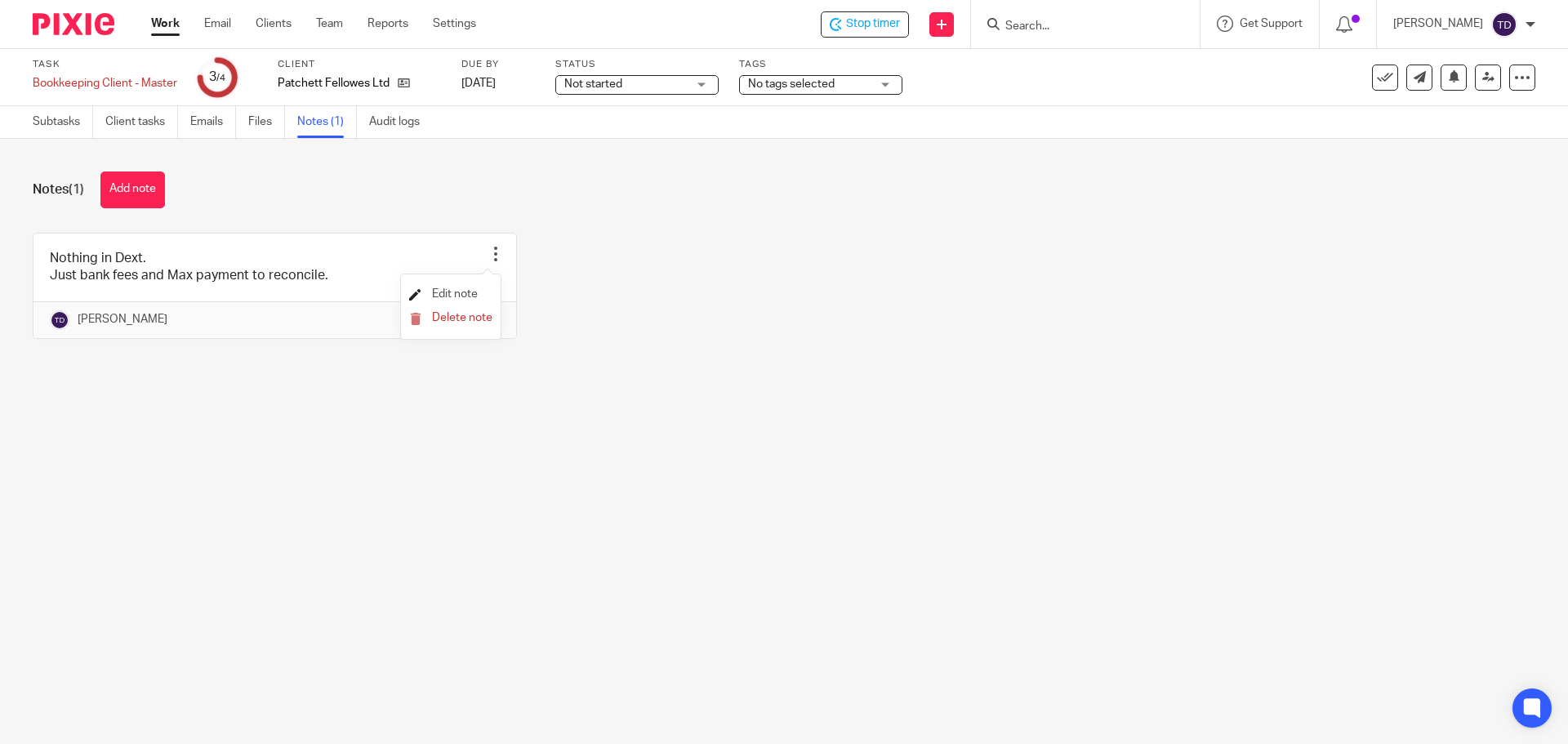
click at [446, 289] on span "Edit note" at bounding box center [455, 293] width 46 height 11
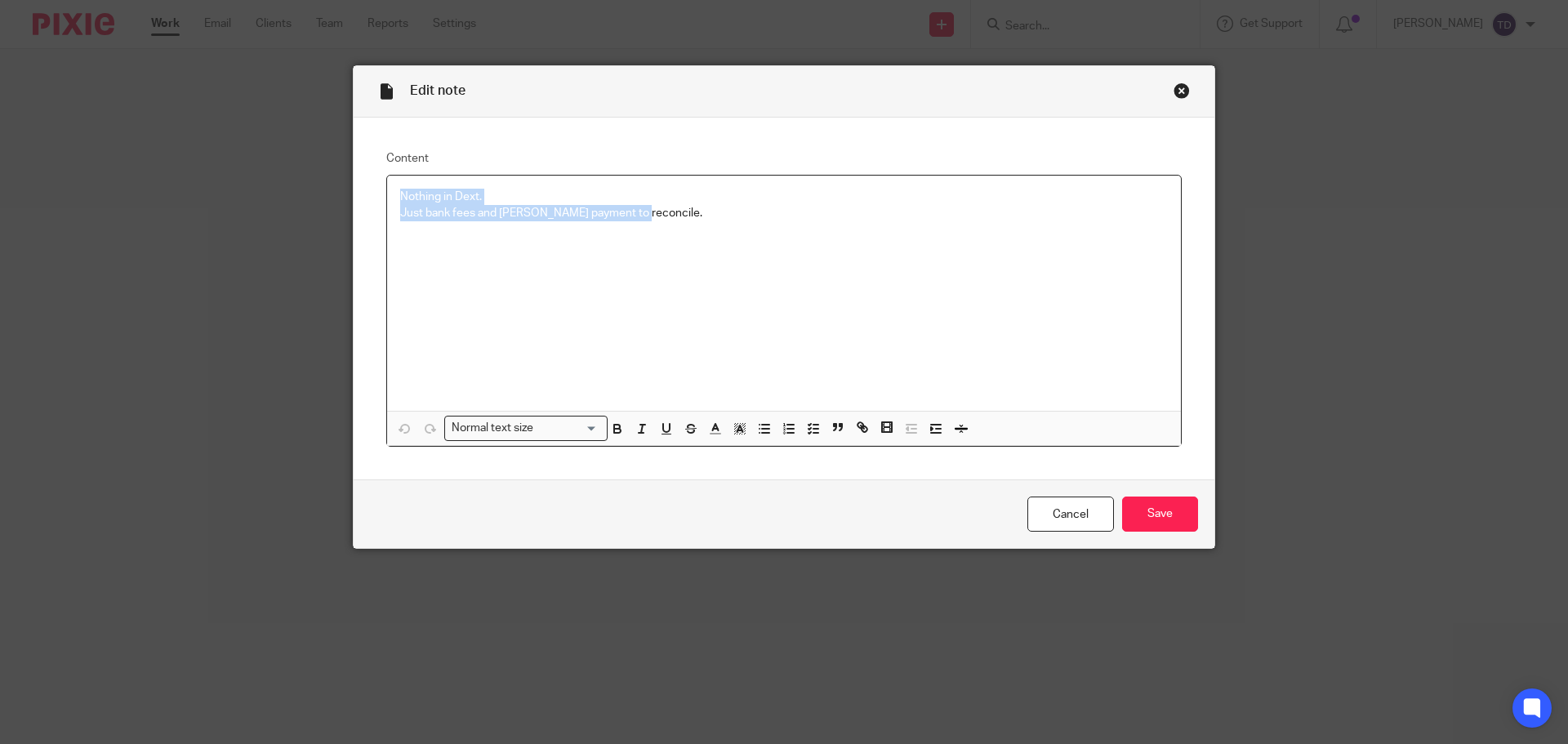
drag, startPoint x: 641, startPoint y: 221, endPoint x: 291, endPoint y: 181, distance: 352.3
click at [291, 181] on div "Edit note Content Nothing in Dext. Just bank fees and Max payment to reconcile.…" at bounding box center [784, 372] width 1568 height 744
copy p "Nothing in Dext. Just bank fees and Max payment to reconcile."
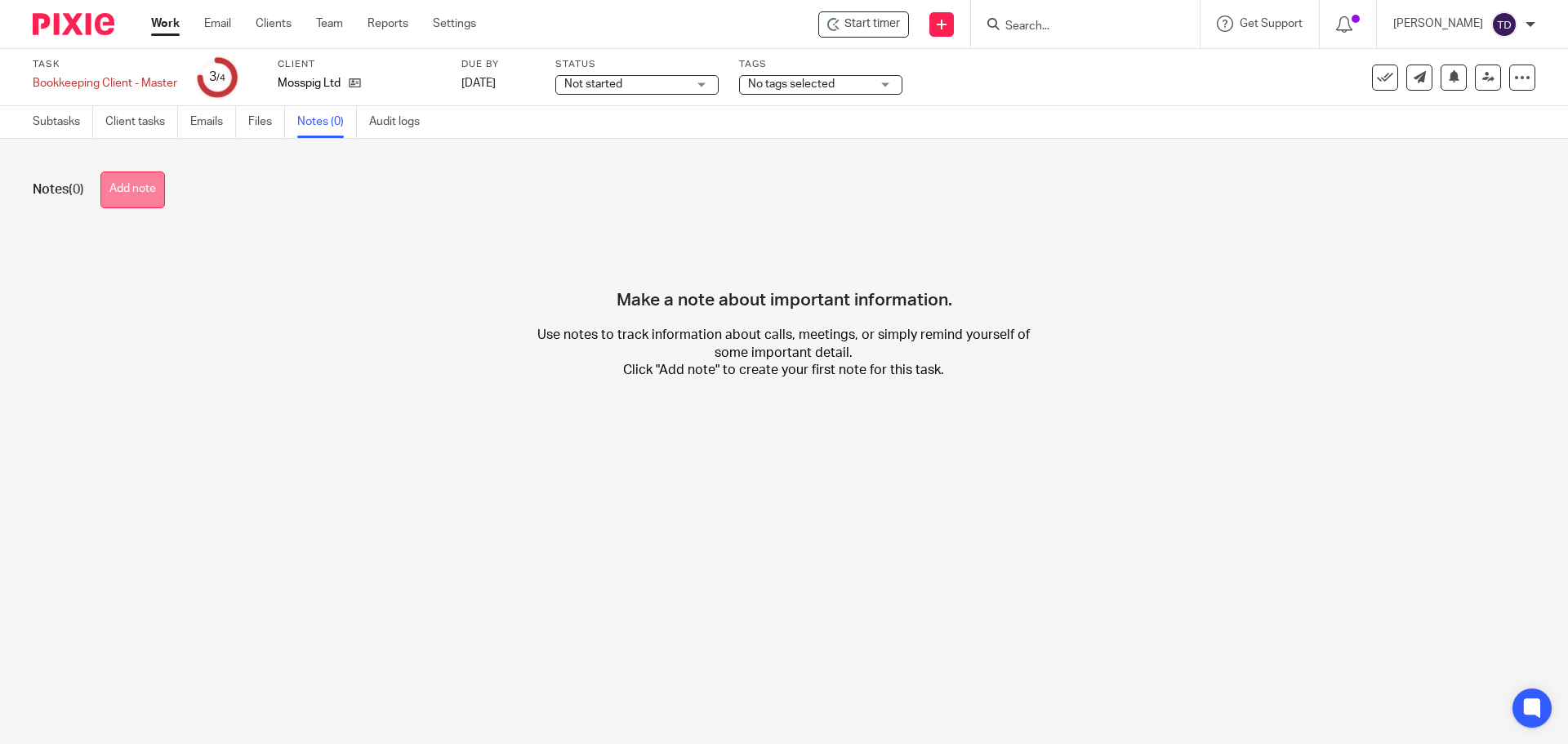
click at [140, 195] on button "Add note" at bounding box center [132, 189] width 65 height 36
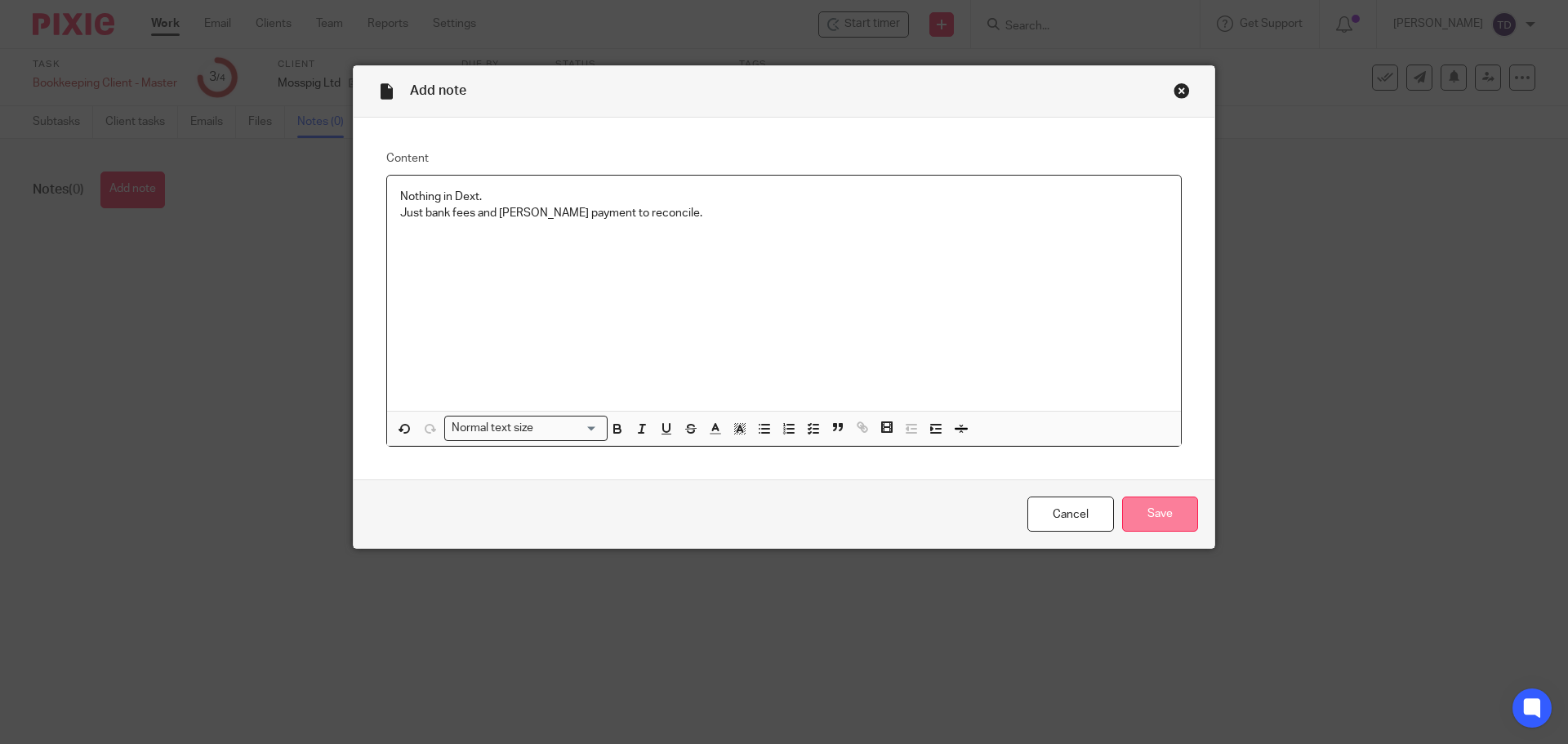
click at [1161, 511] on input "Save" at bounding box center [1160, 514] width 76 height 35
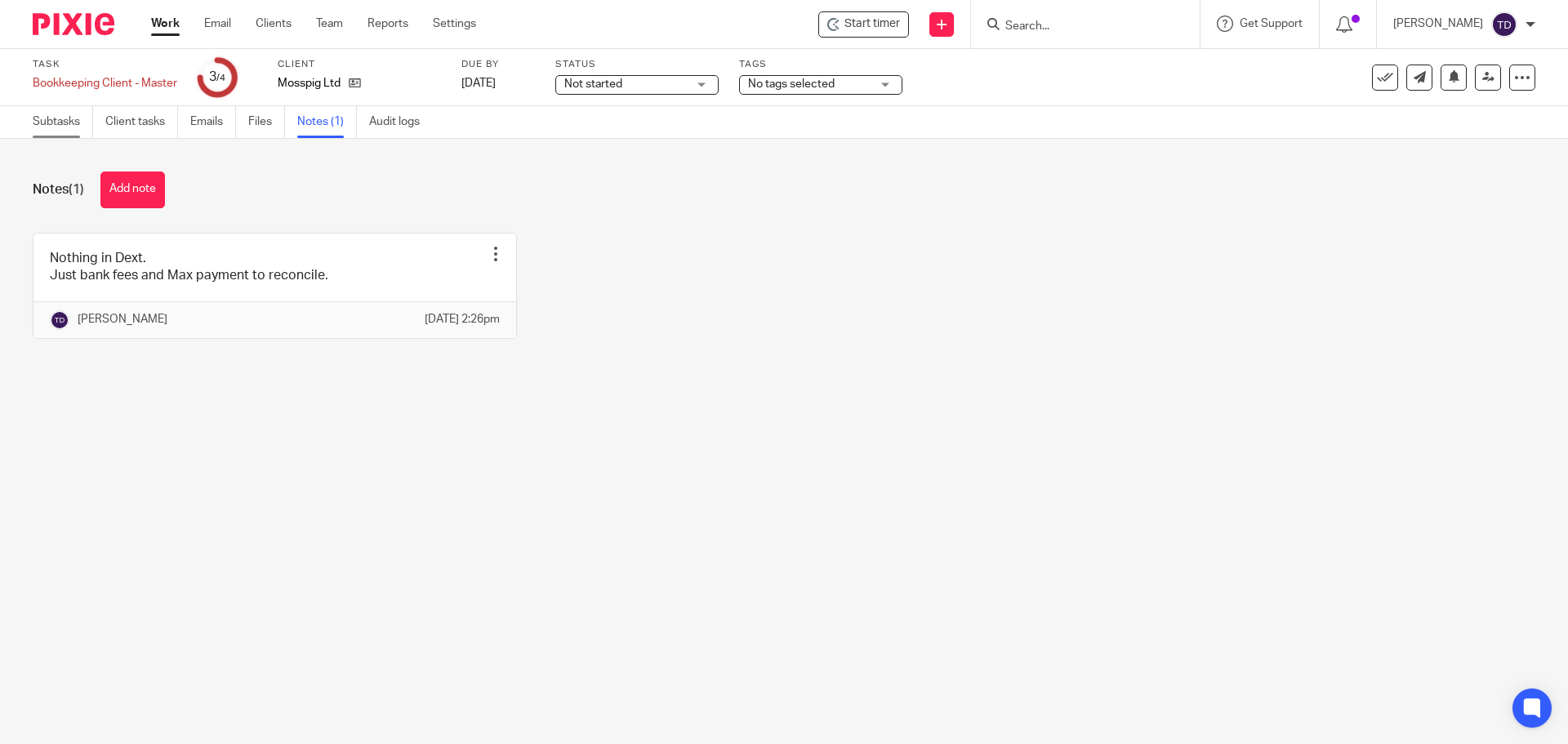
click at [66, 119] on link "Subtasks" at bounding box center [63, 122] width 61 height 32
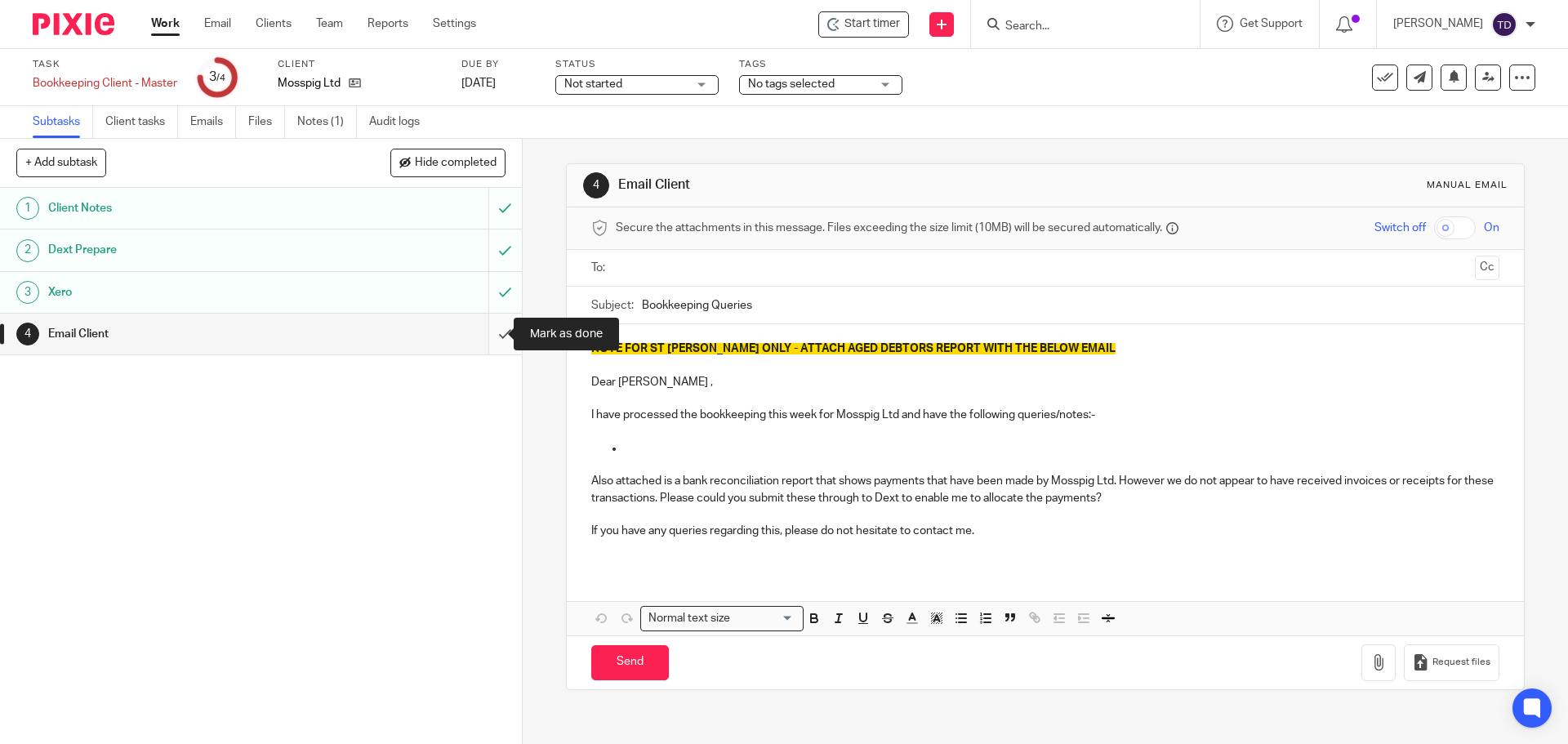
click at [493, 335] on input "submit" at bounding box center [260, 334] width 522 height 41
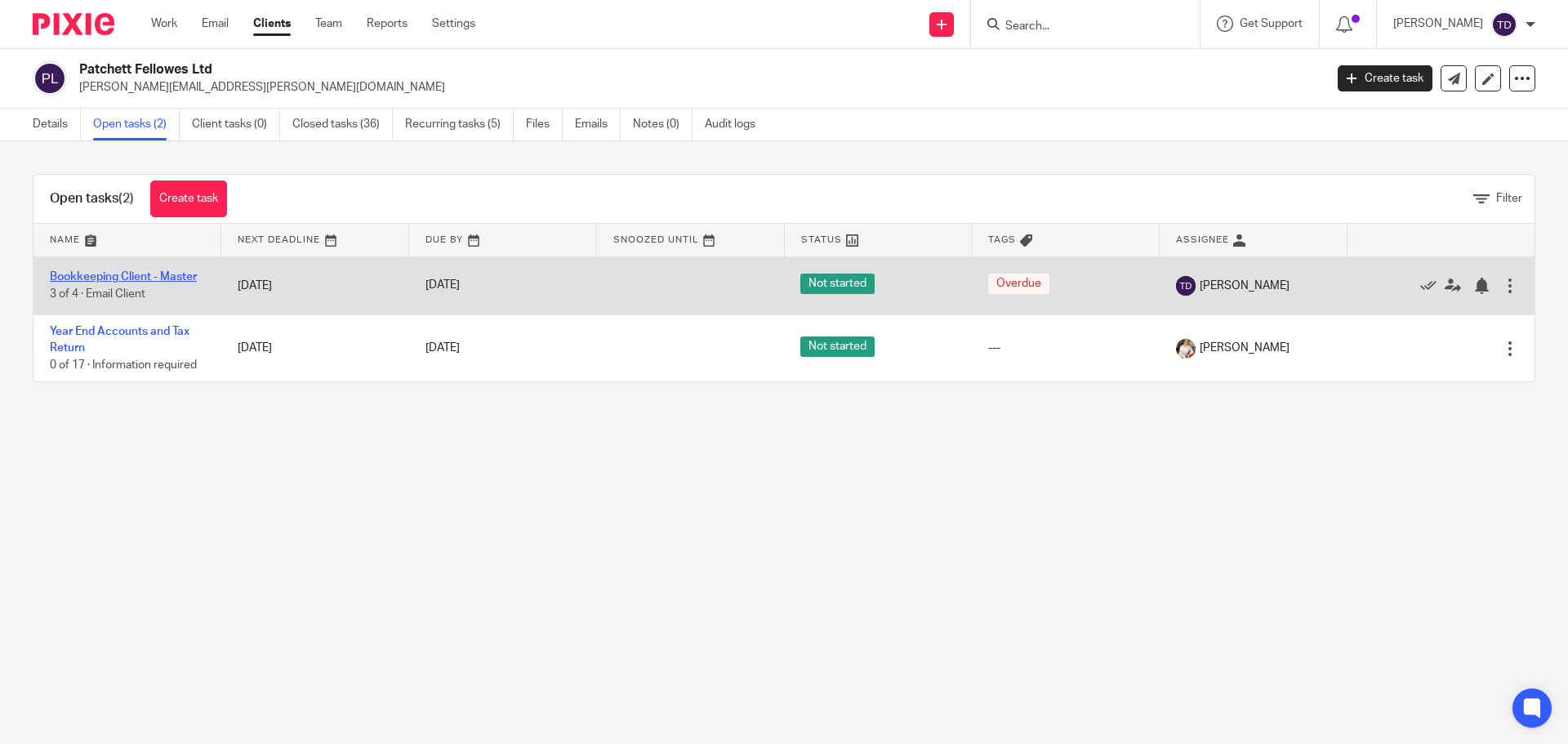
click at [190, 272] on link "Bookkeeping Client - Master" at bounding box center [124, 276] width 147 height 11
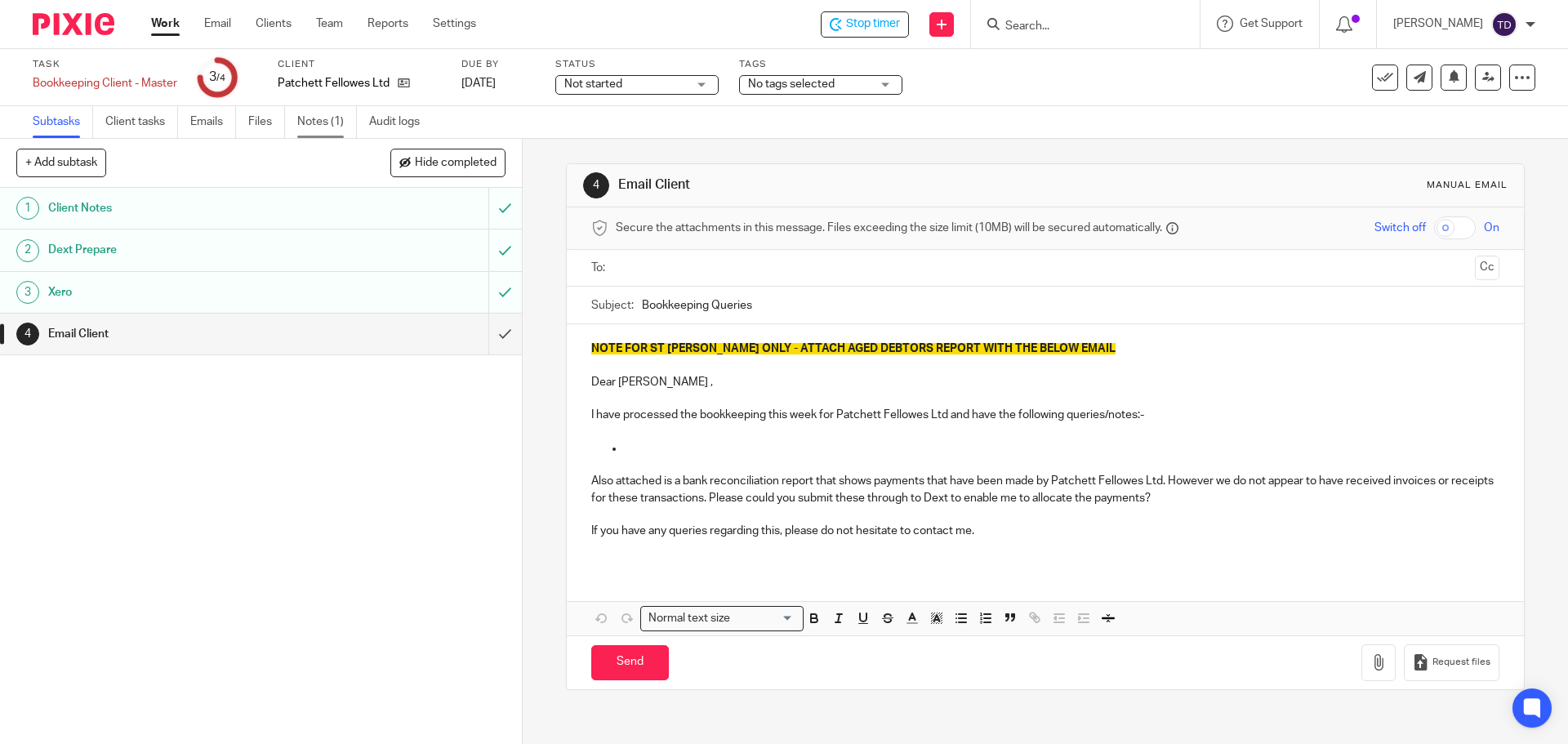
click at [338, 123] on link "Notes (1)" at bounding box center [327, 122] width 60 height 32
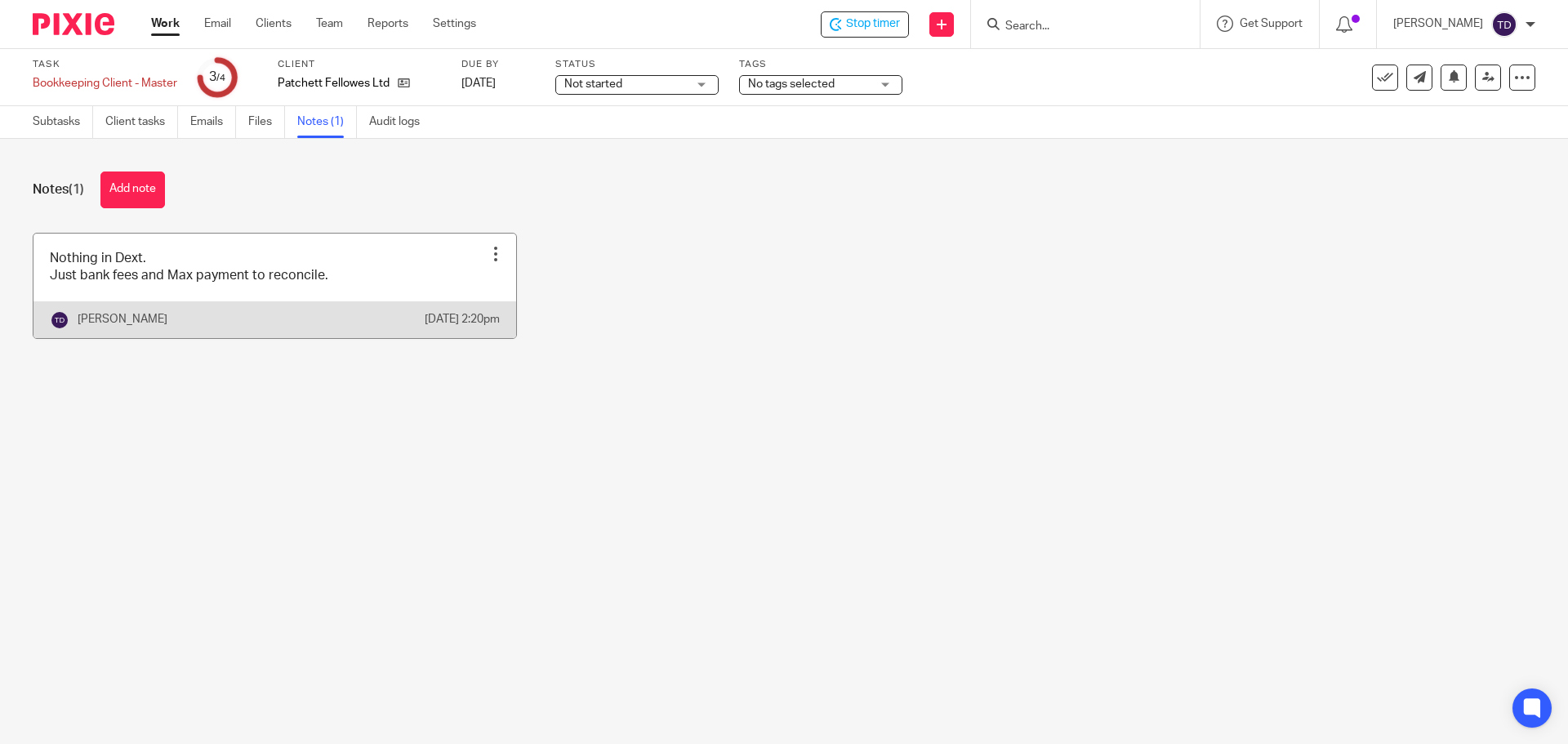
click at [483, 243] on div "Edit note Delete note" at bounding box center [496, 253] width 24 height 24
click at [479, 286] on li "Edit note" at bounding box center [451, 295] width 83 height 24
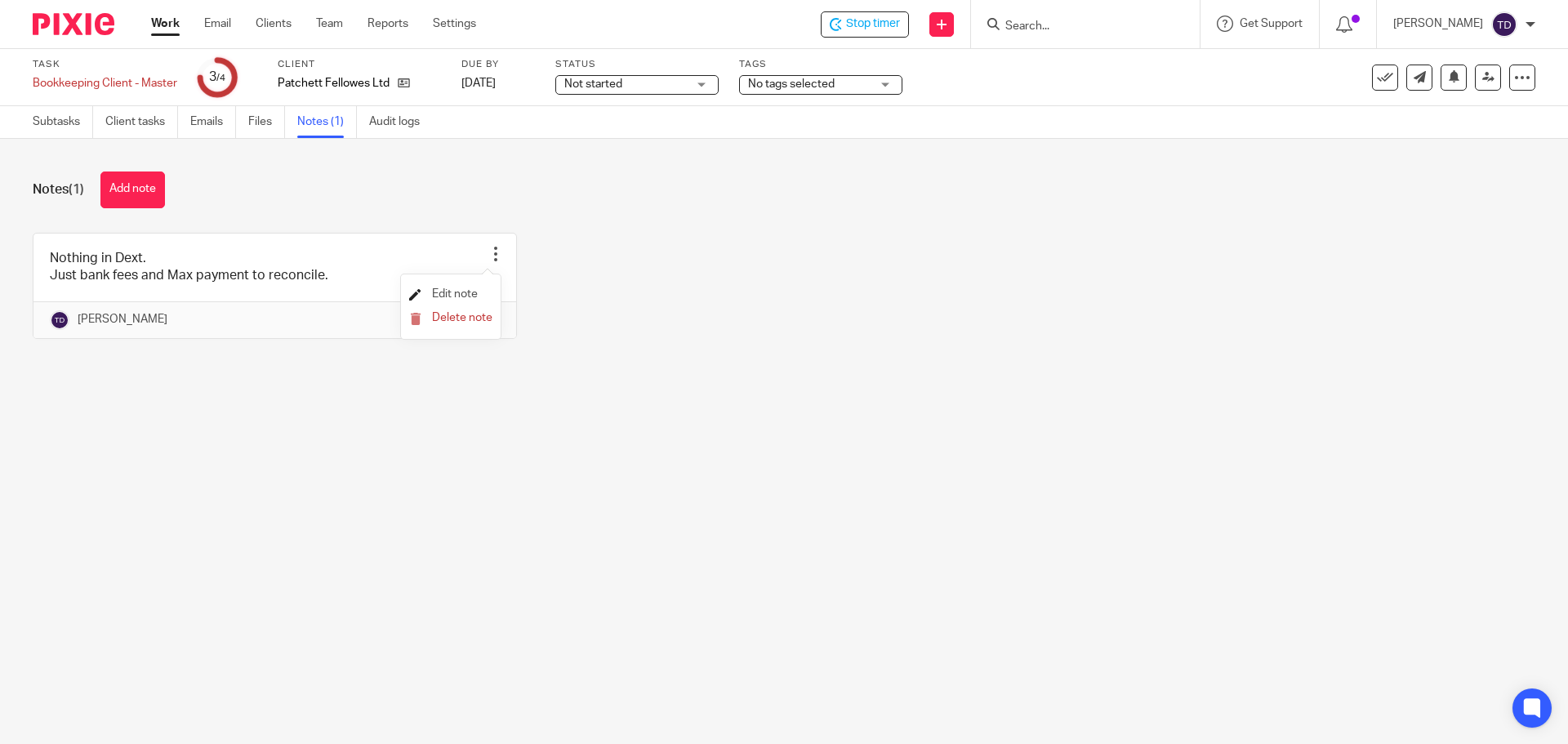
click at [469, 293] on span "Edit note" at bounding box center [455, 293] width 46 height 11
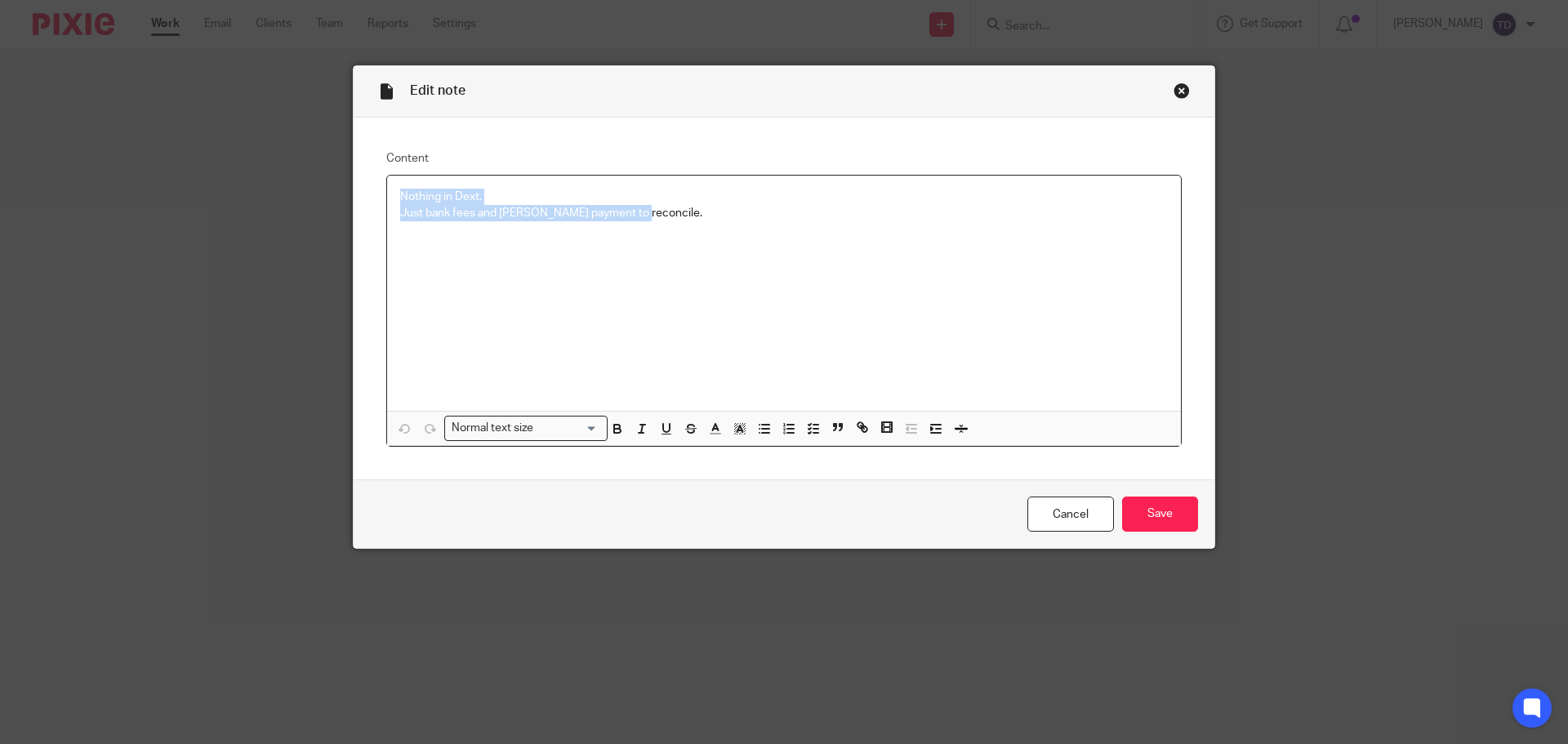
drag, startPoint x: 643, startPoint y: 218, endPoint x: 315, endPoint y: 173, distance: 331.1
click at [315, 173] on div "Edit note Content Nothing in Dext. Just bank fees and Max payment to reconcile.…" at bounding box center [784, 372] width 1568 height 744
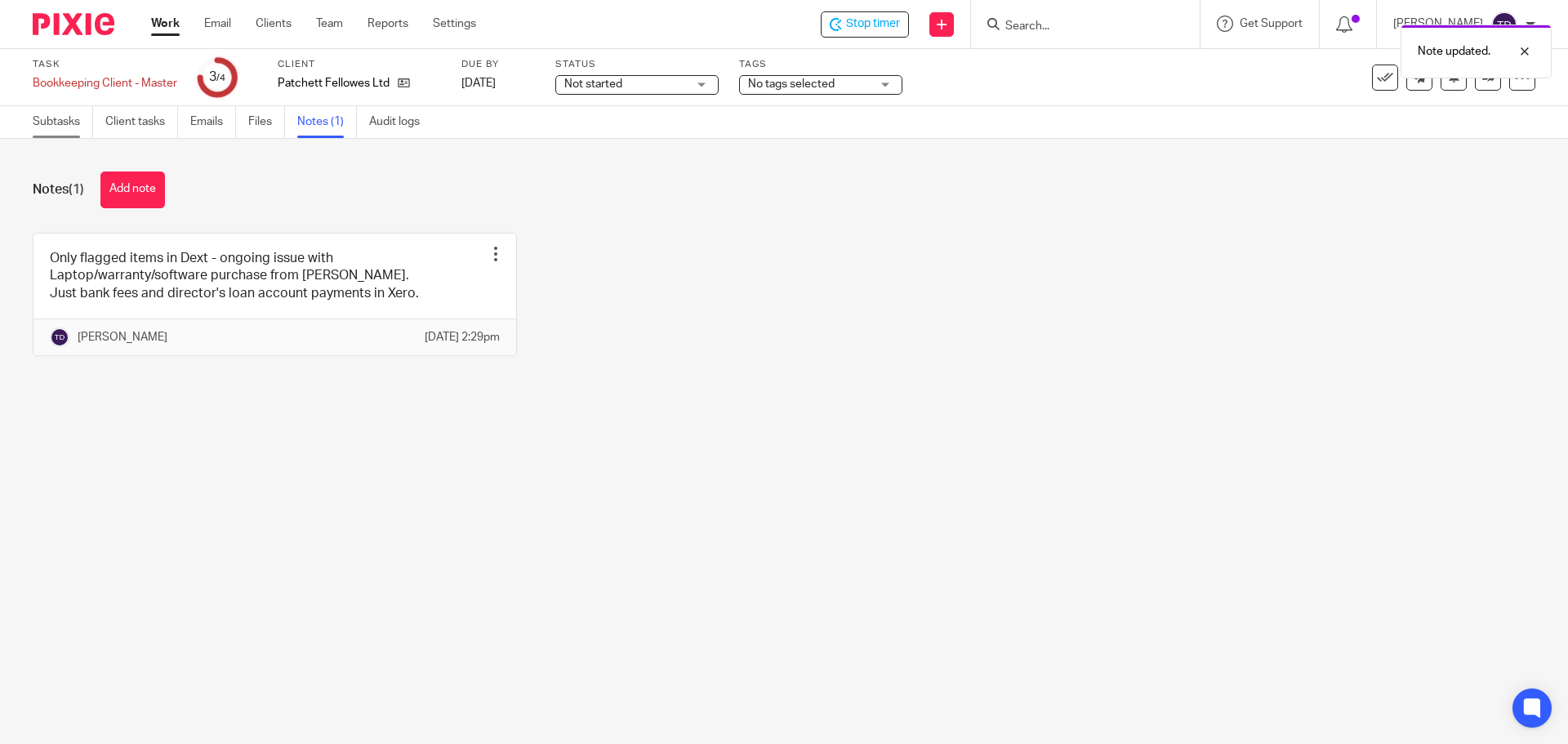
click at [57, 116] on link "Subtasks" at bounding box center [63, 122] width 61 height 32
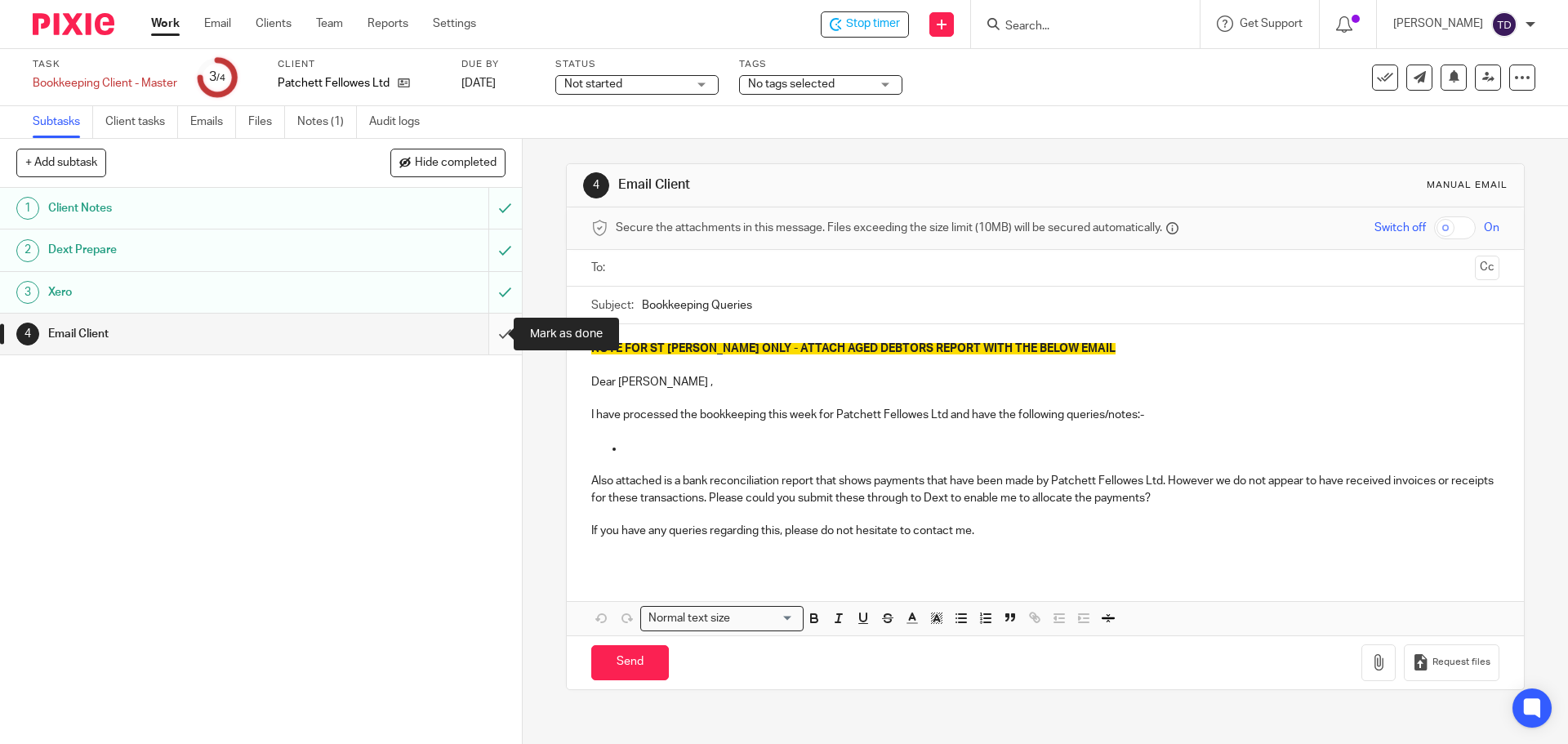
click at [496, 330] on input "submit" at bounding box center [260, 334] width 522 height 41
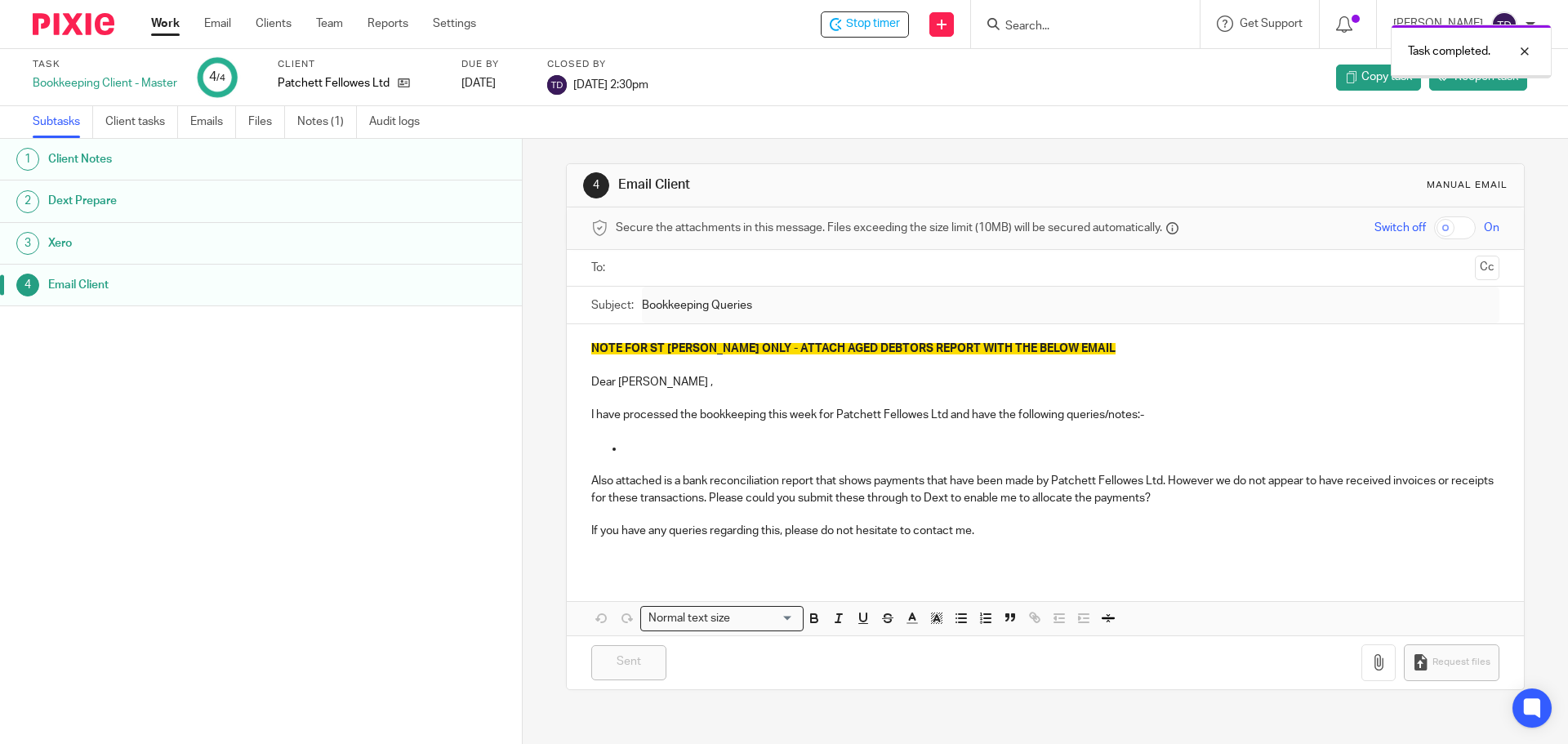
click at [170, 24] on link "Work" at bounding box center [165, 23] width 29 height 16
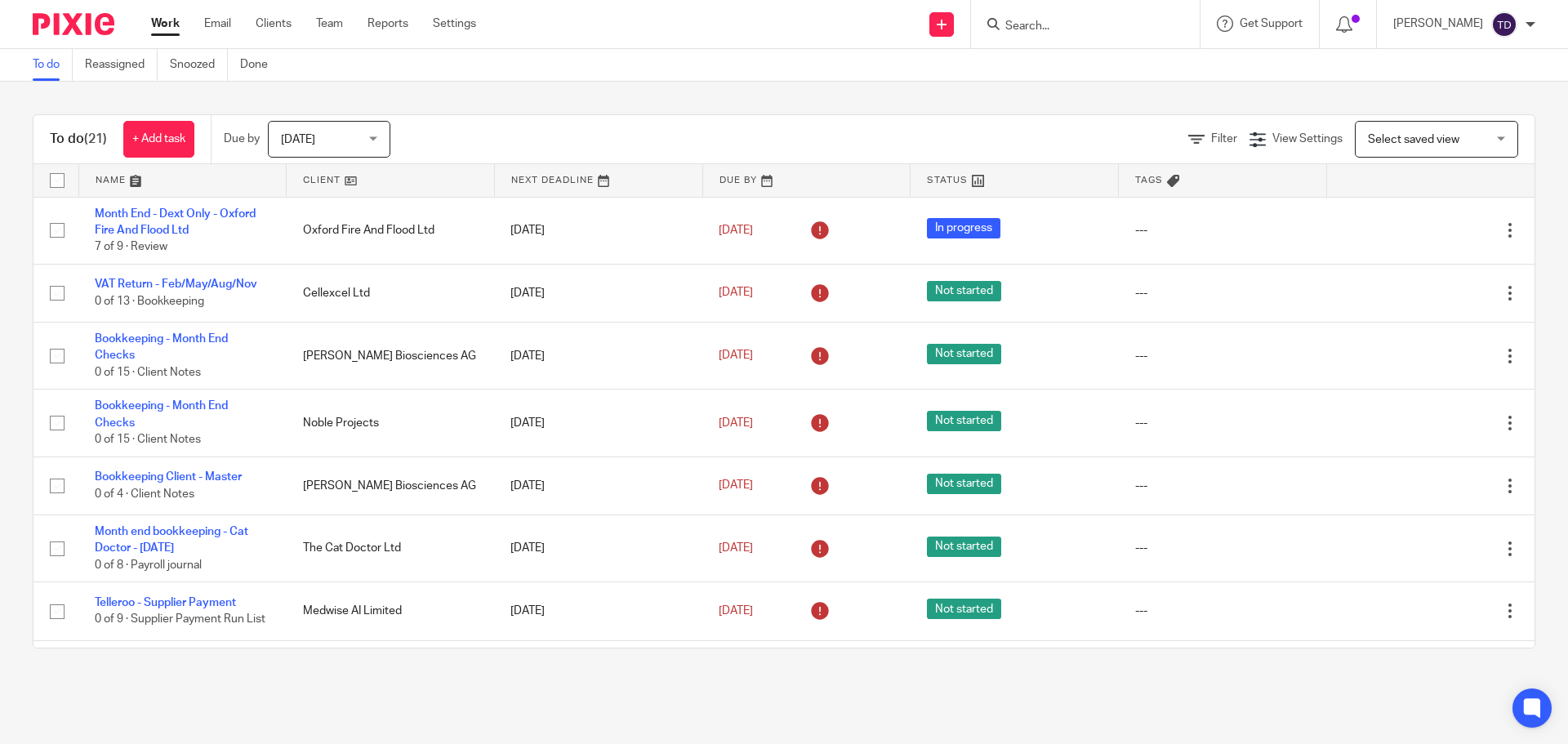
click at [1086, 33] on input "Search" at bounding box center [1077, 27] width 147 height 15
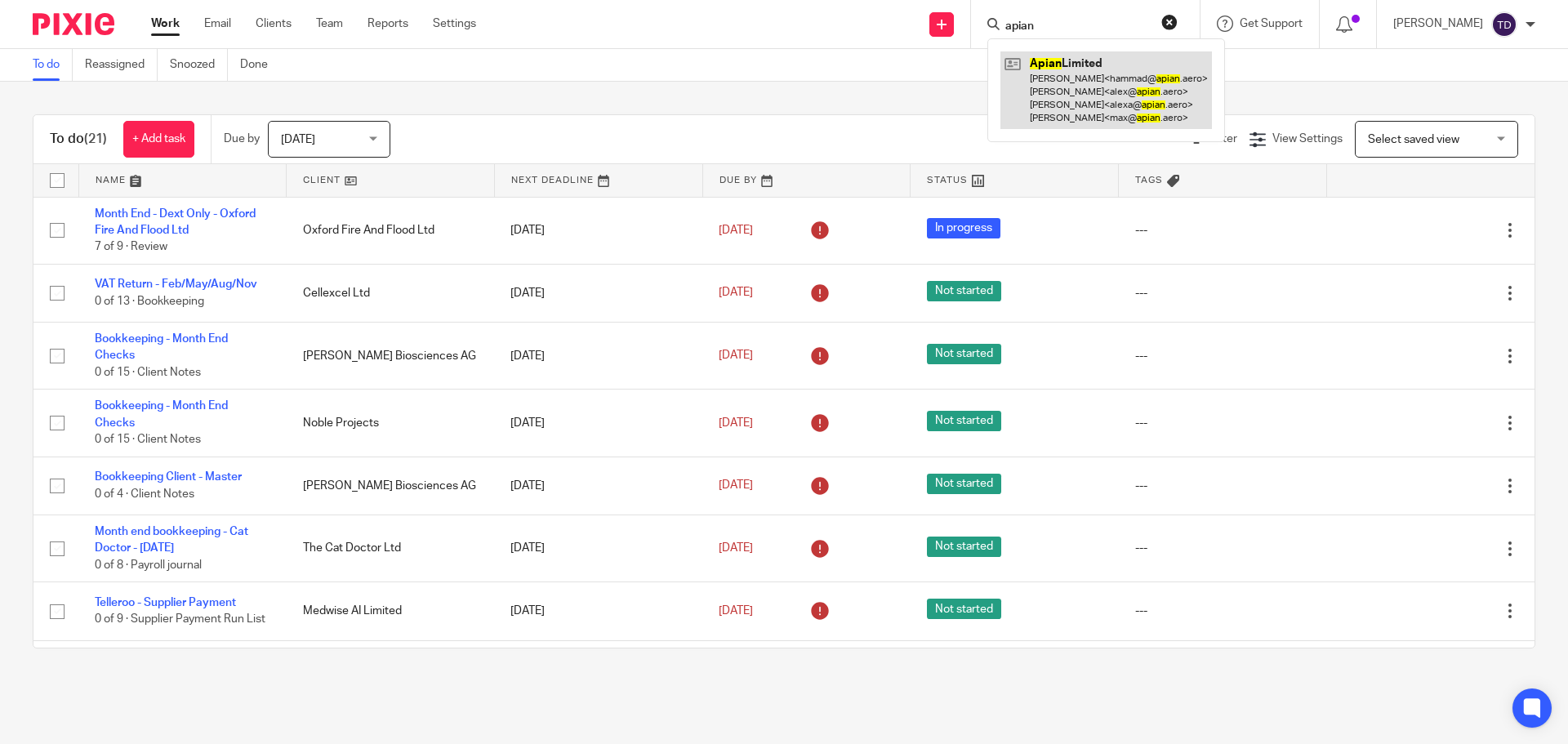
type input "apian"
click at [1130, 99] on link at bounding box center [1106, 90] width 212 height 78
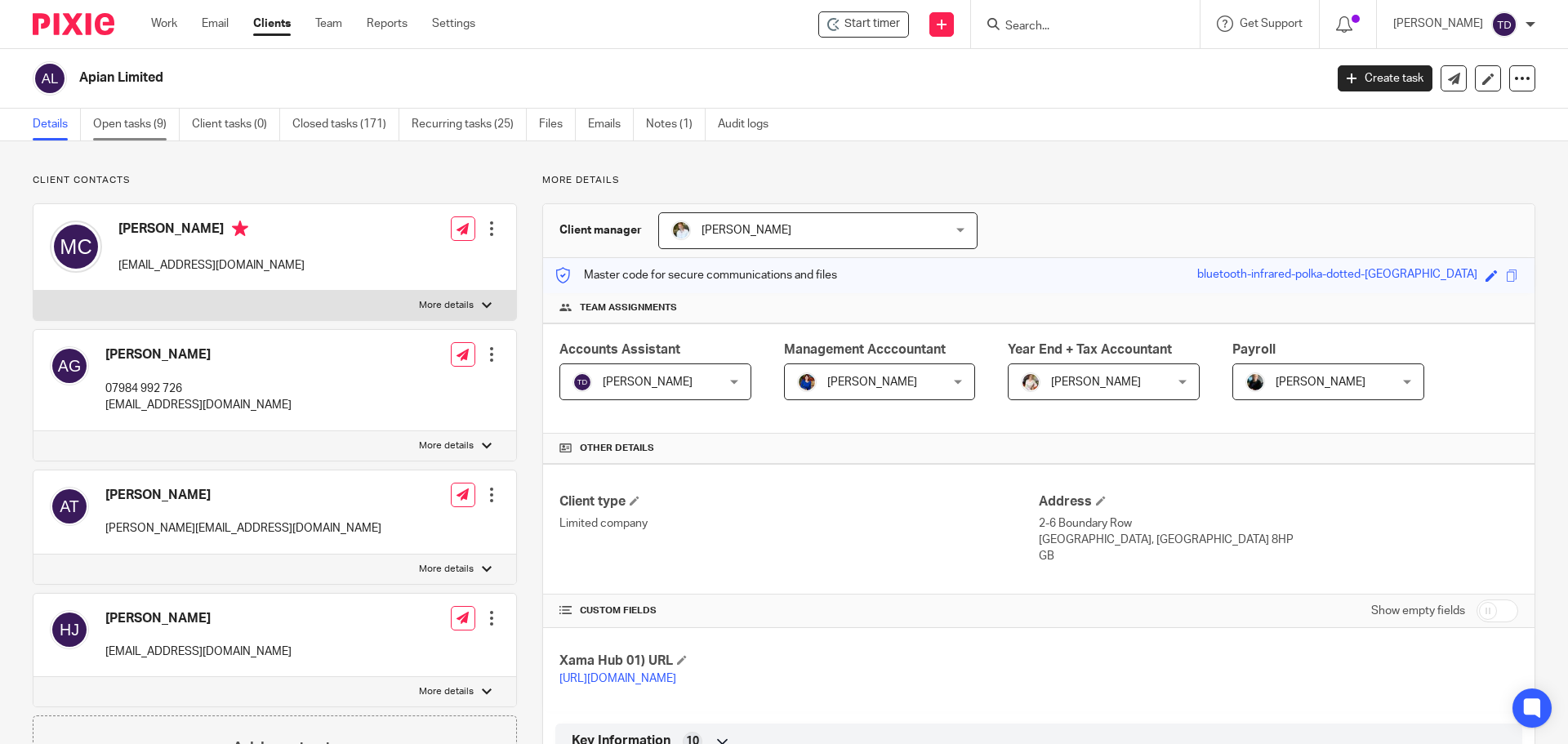
click at [125, 125] on link "Open tasks (9)" at bounding box center [137, 125] width 86 height 32
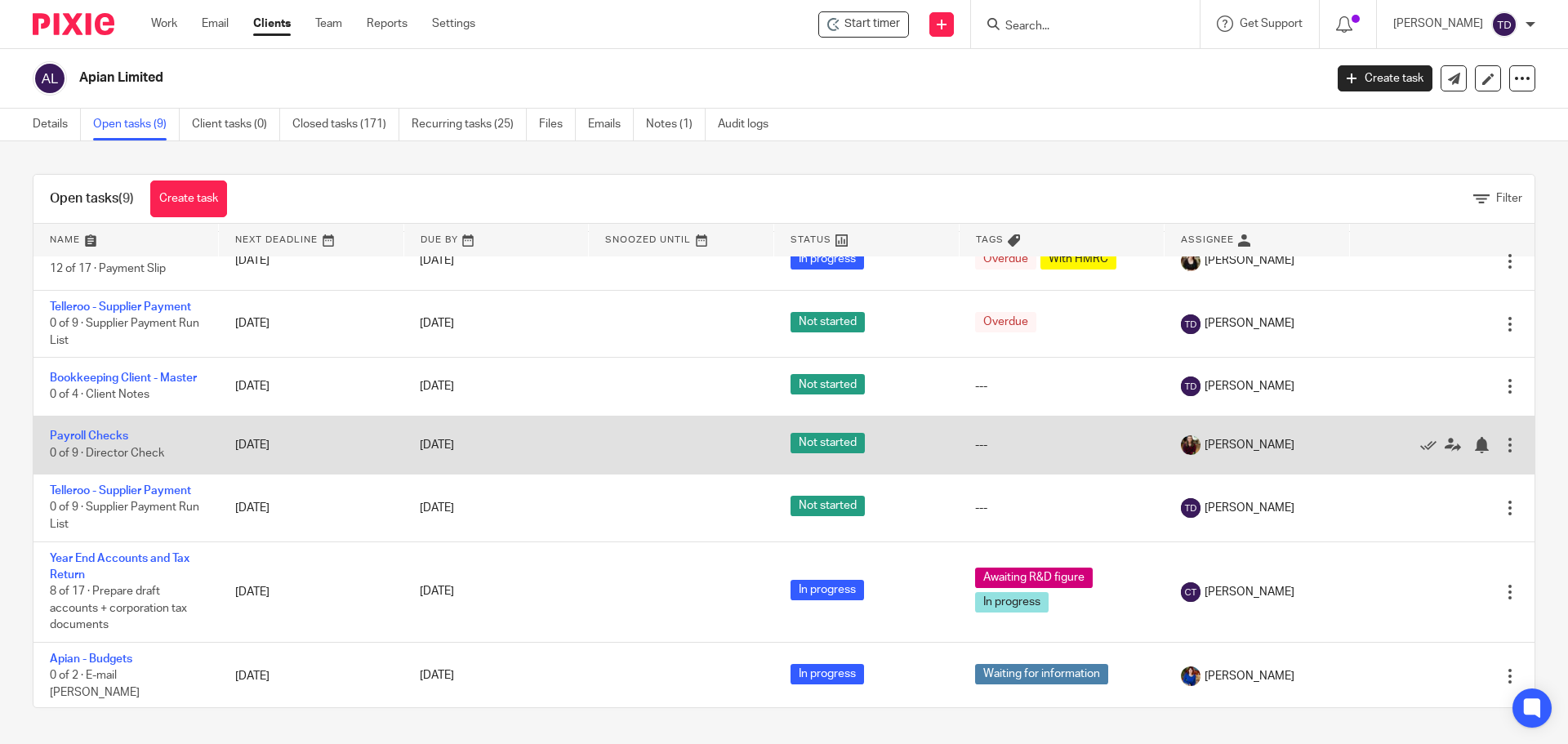
scroll to position [152, 0]
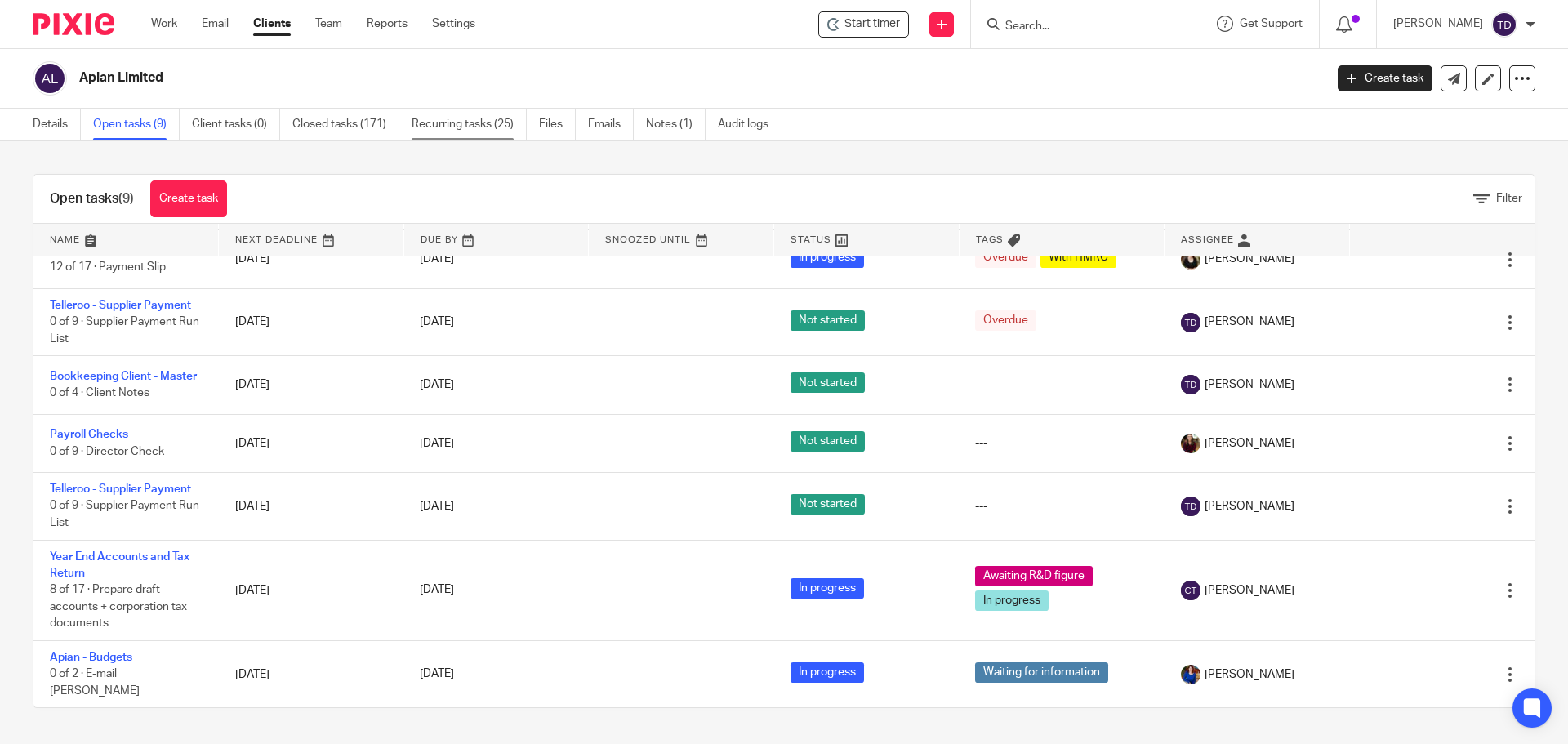
click at [477, 119] on link "Recurring tasks (25)" at bounding box center [469, 125] width 115 height 32
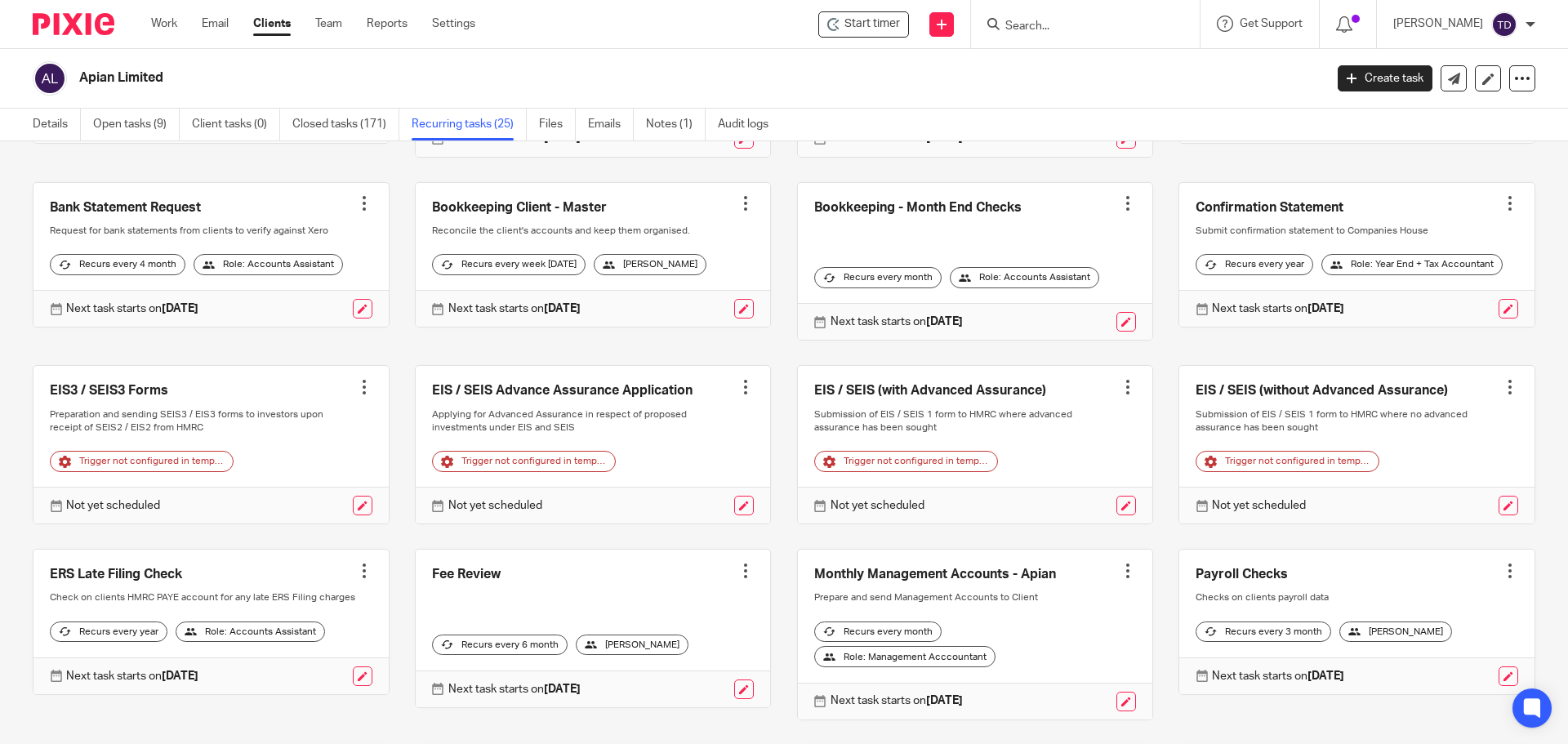
scroll to position [207, 0]
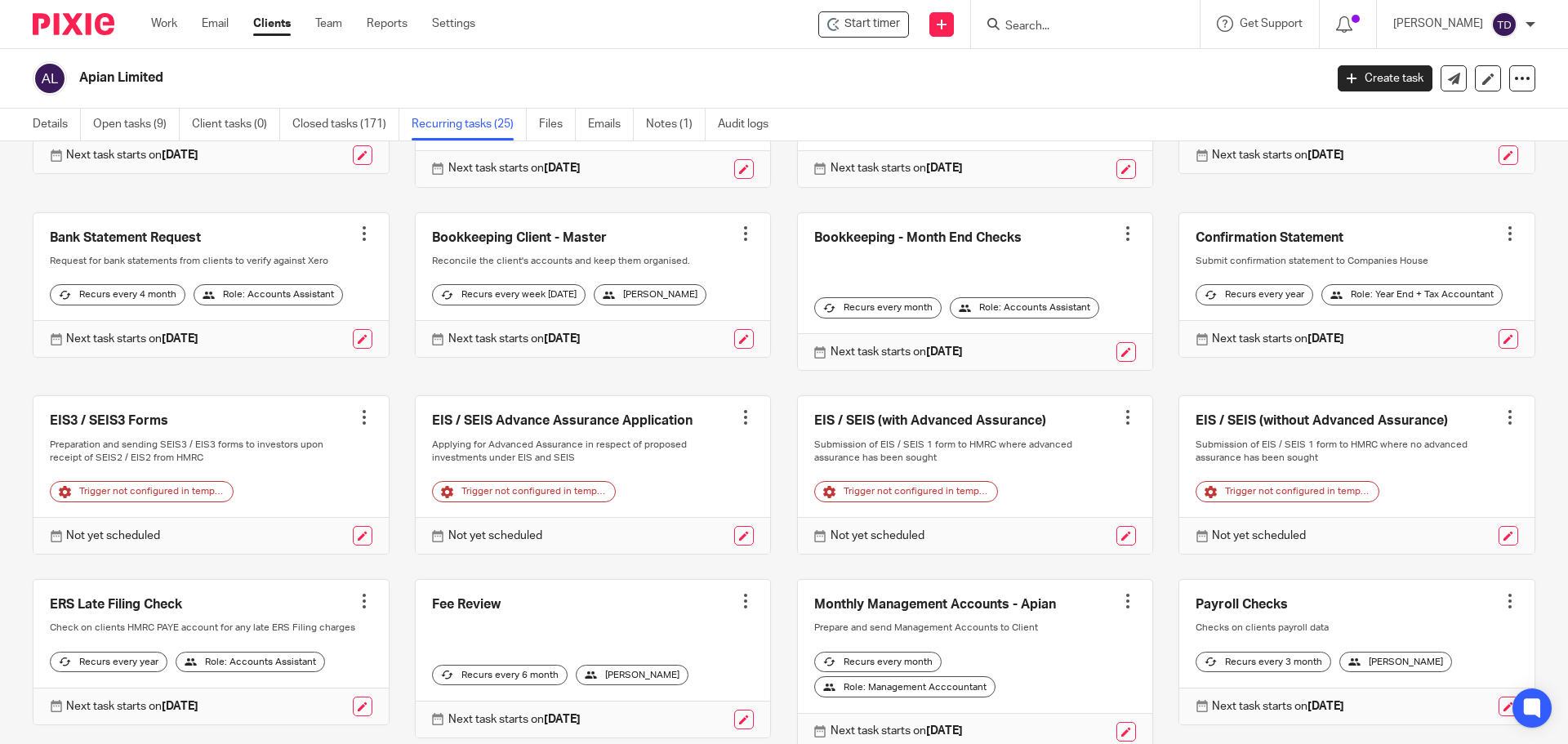
click at [939, 228] on link at bounding box center [976, 292] width 355 height 157
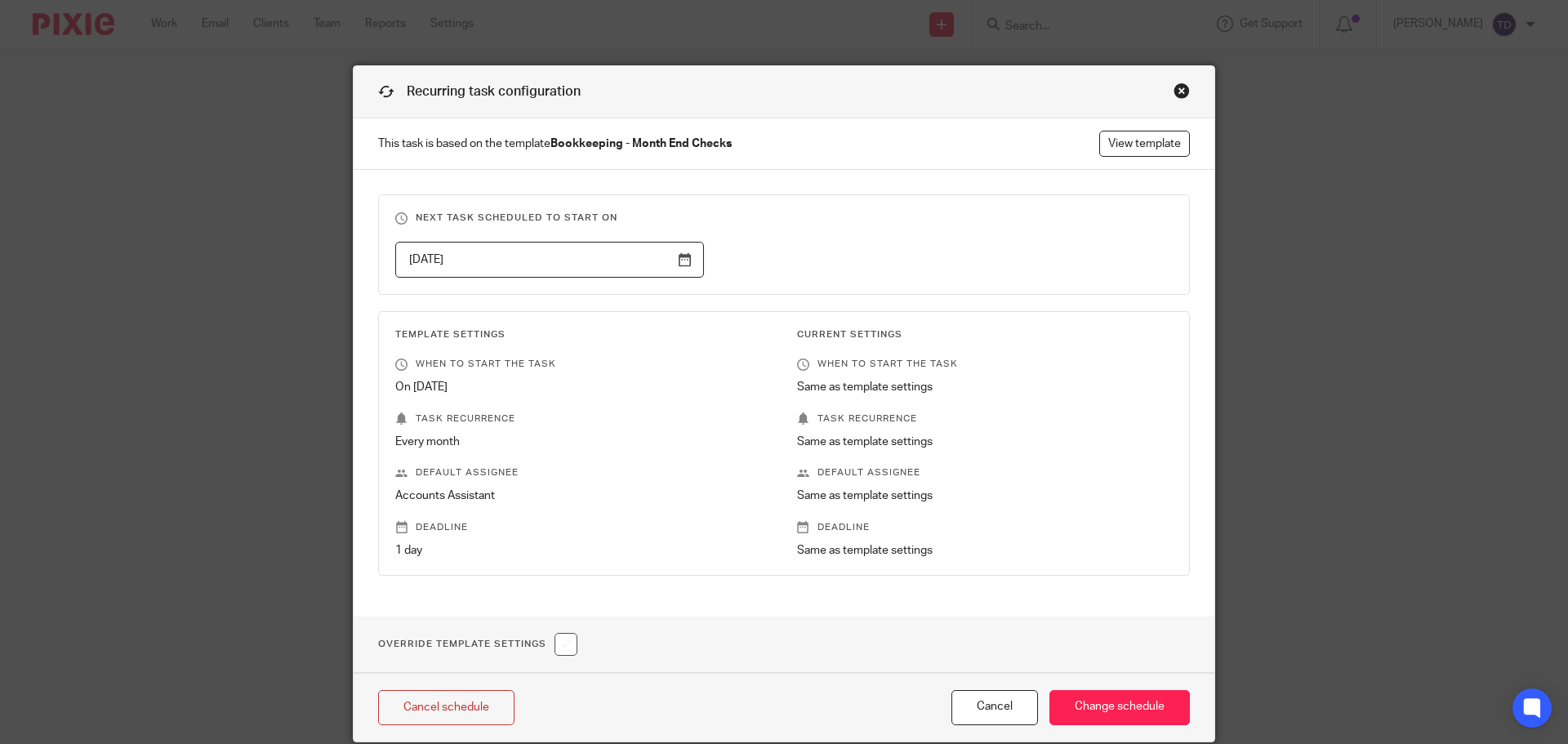
click at [1179, 88] on div "Close this dialog window" at bounding box center [1181, 90] width 16 height 16
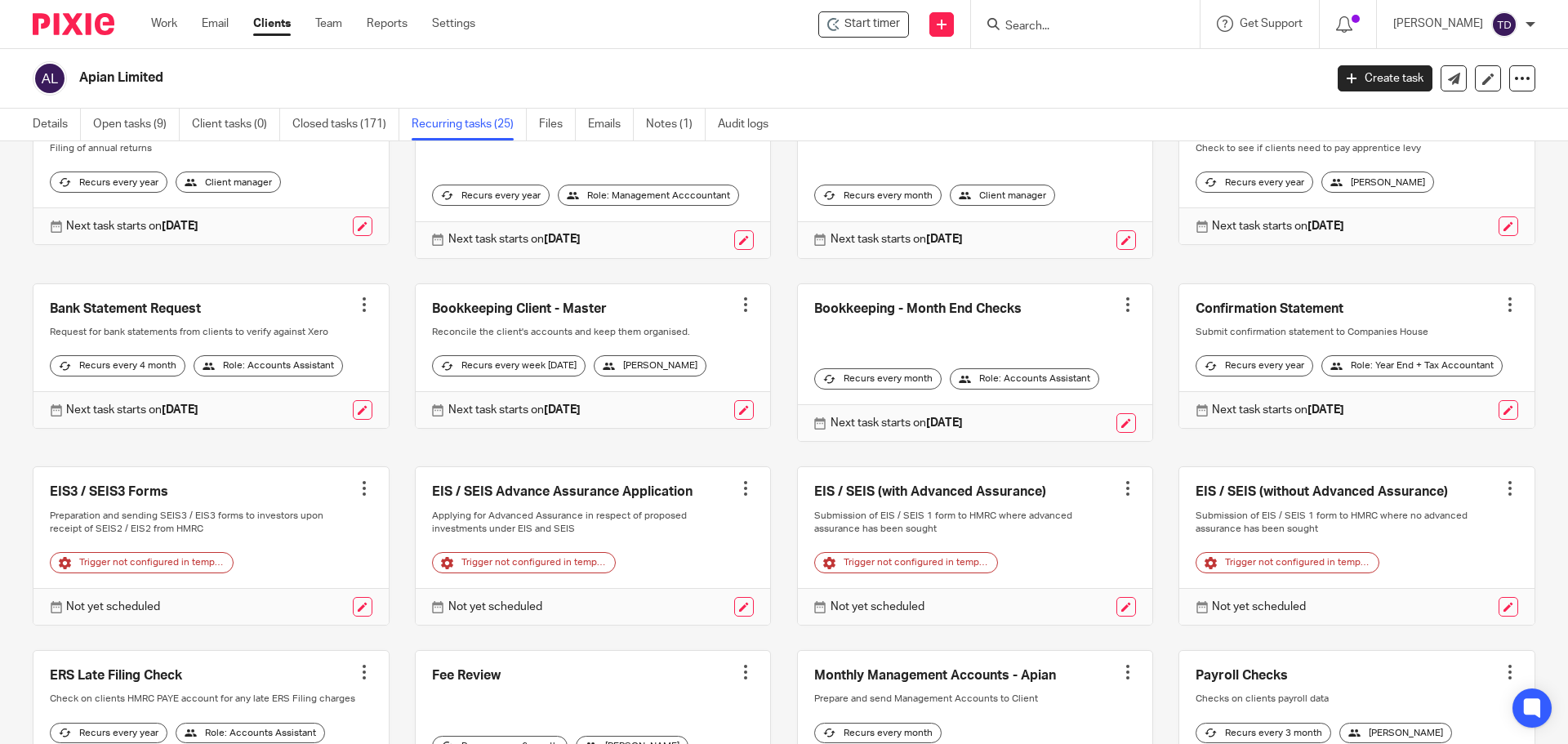
scroll to position [408, 0]
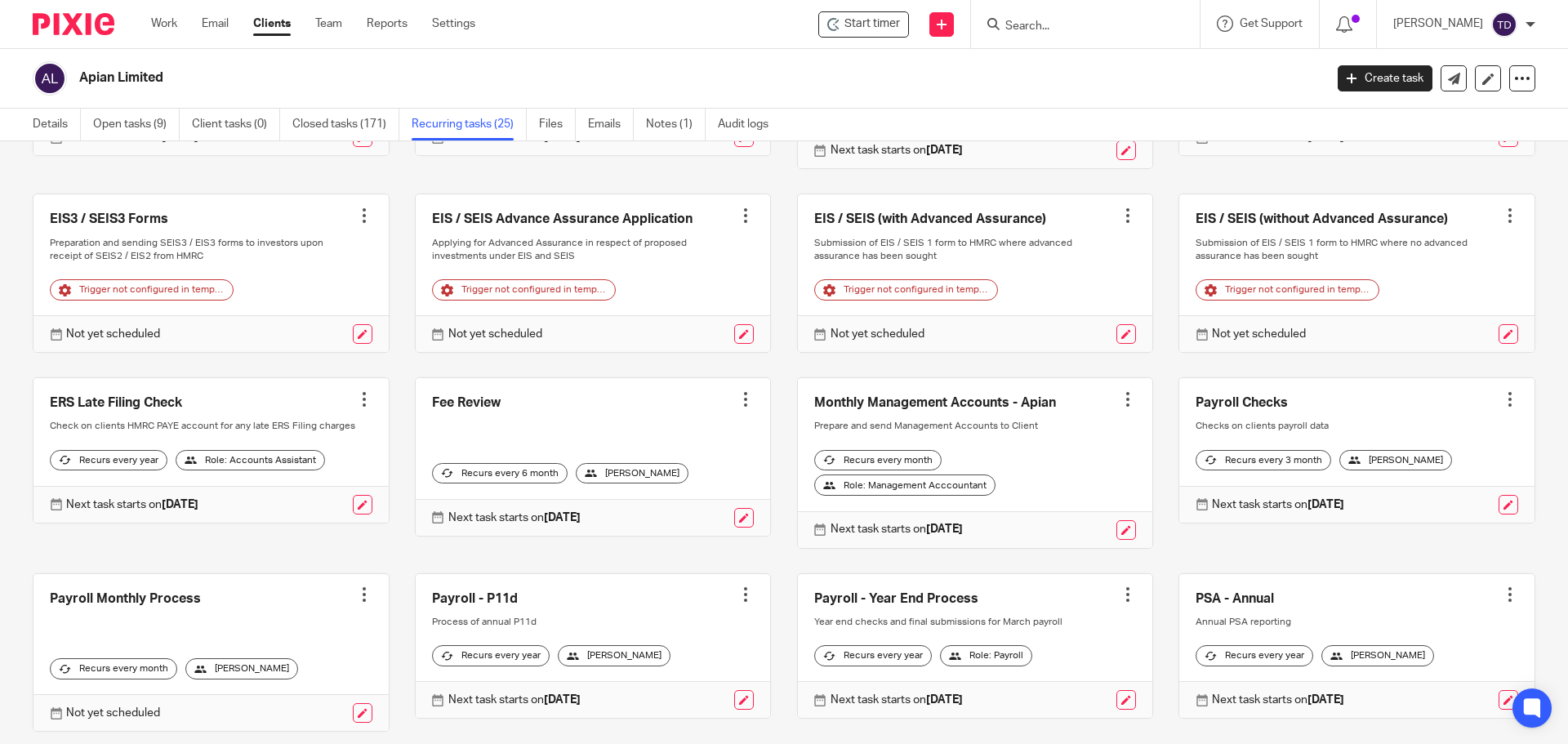
click at [278, 19] on link "Clients" at bounding box center [272, 23] width 37 height 16
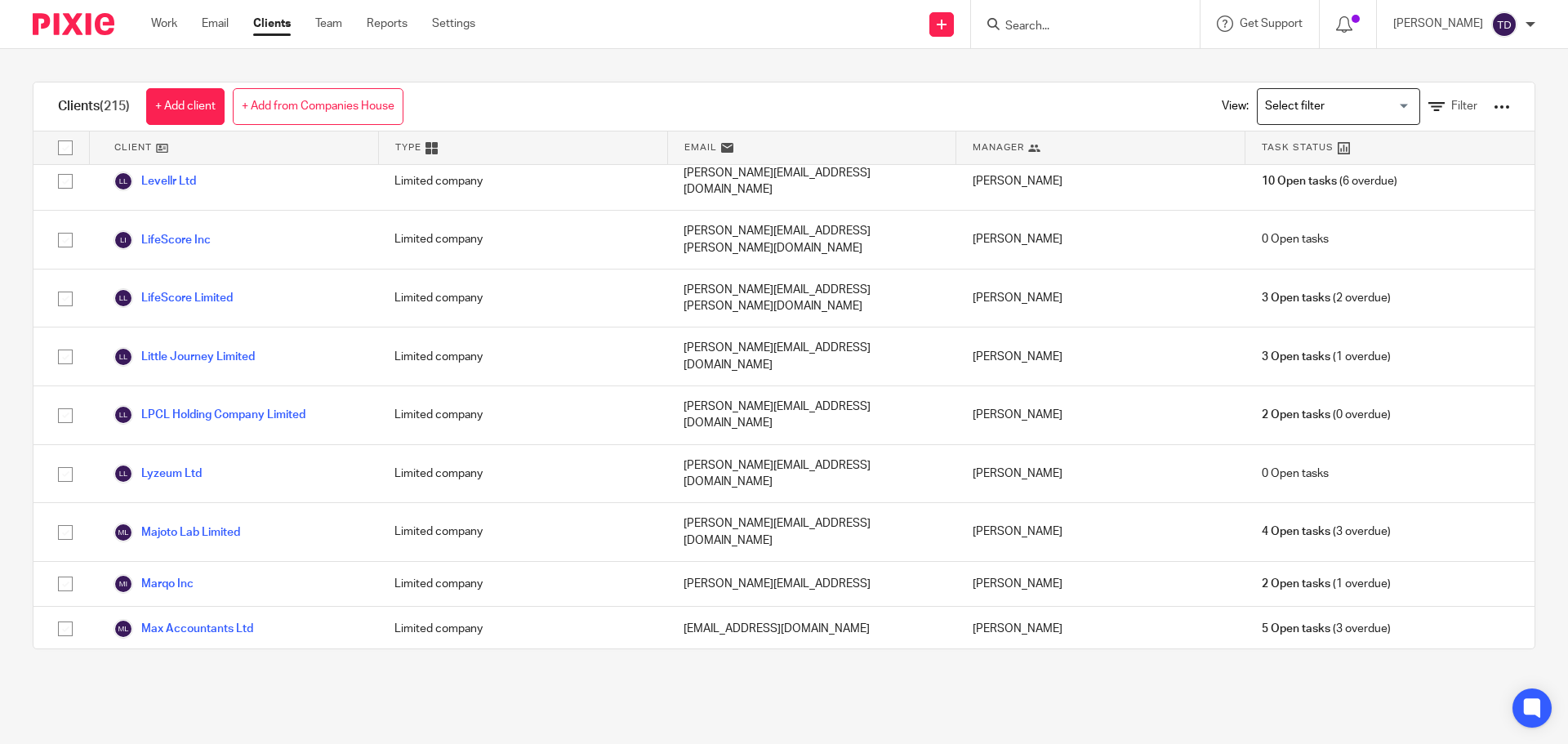
scroll to position [4983, 0]
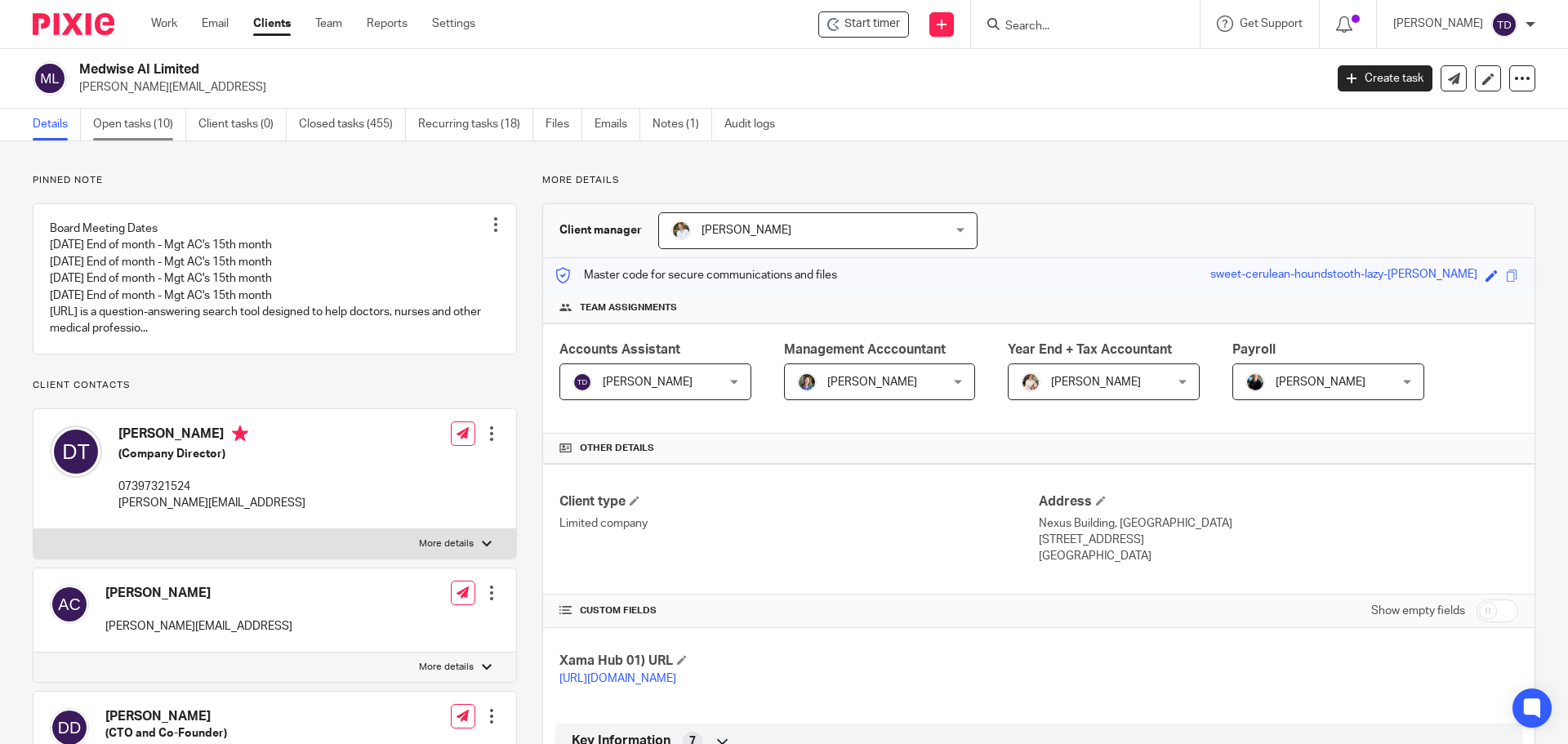
click at [135, 125] on link "Open tasks (10)" at bounding box center [140, 125] width 93 height 32
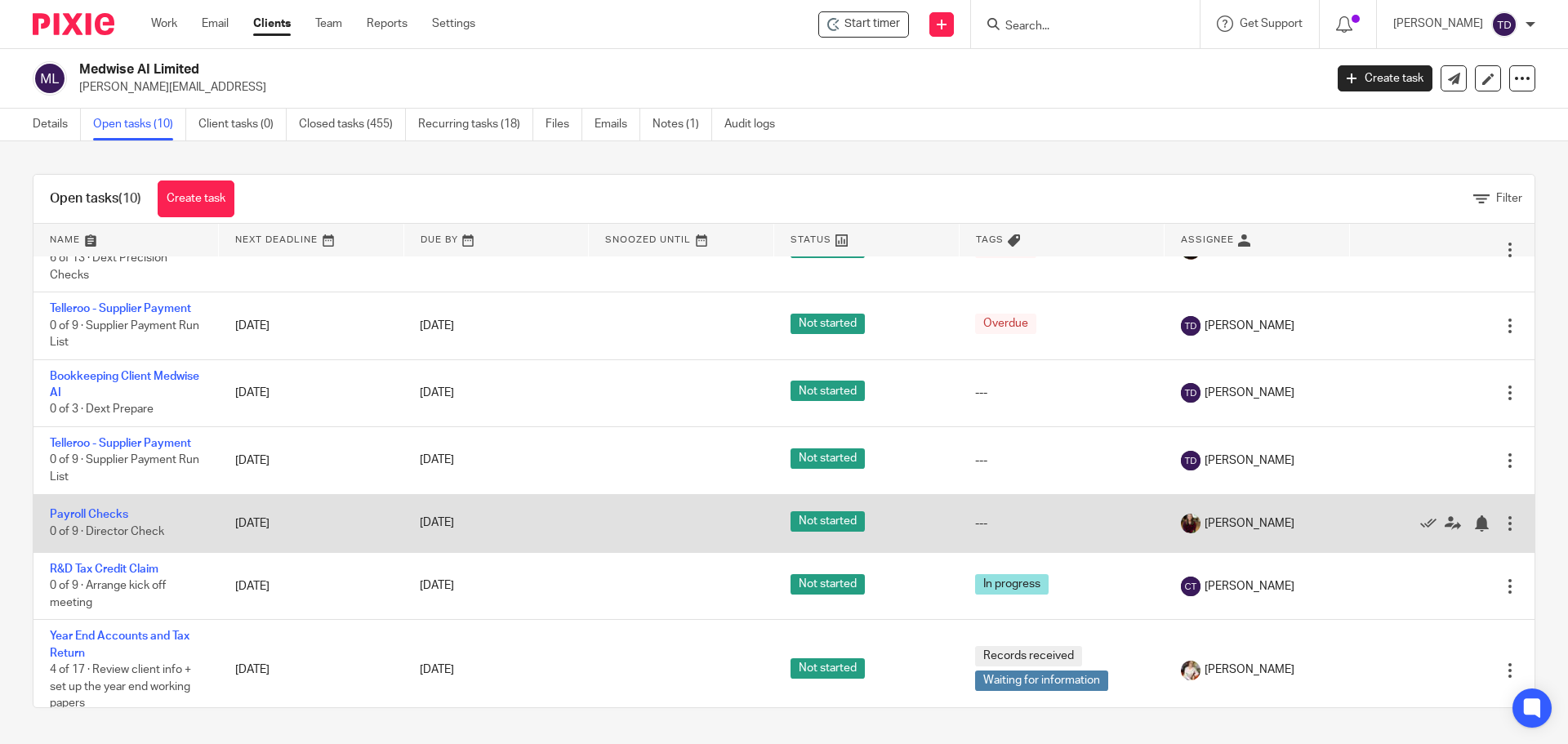
scroll to position [254, 0]
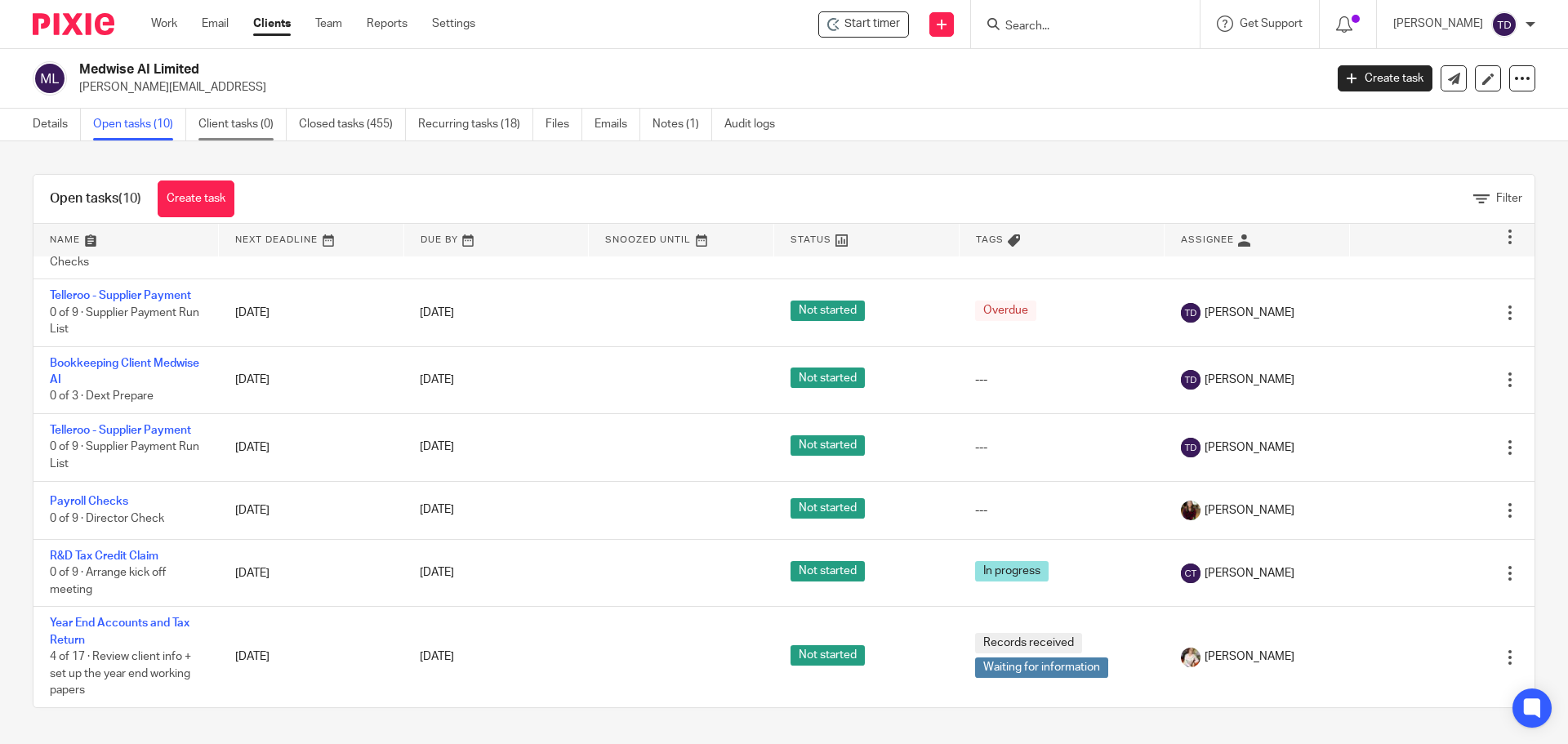
click at [258, 125] on link "Client tasks (0)" at bounding box center [242, 125] width 88 height 32
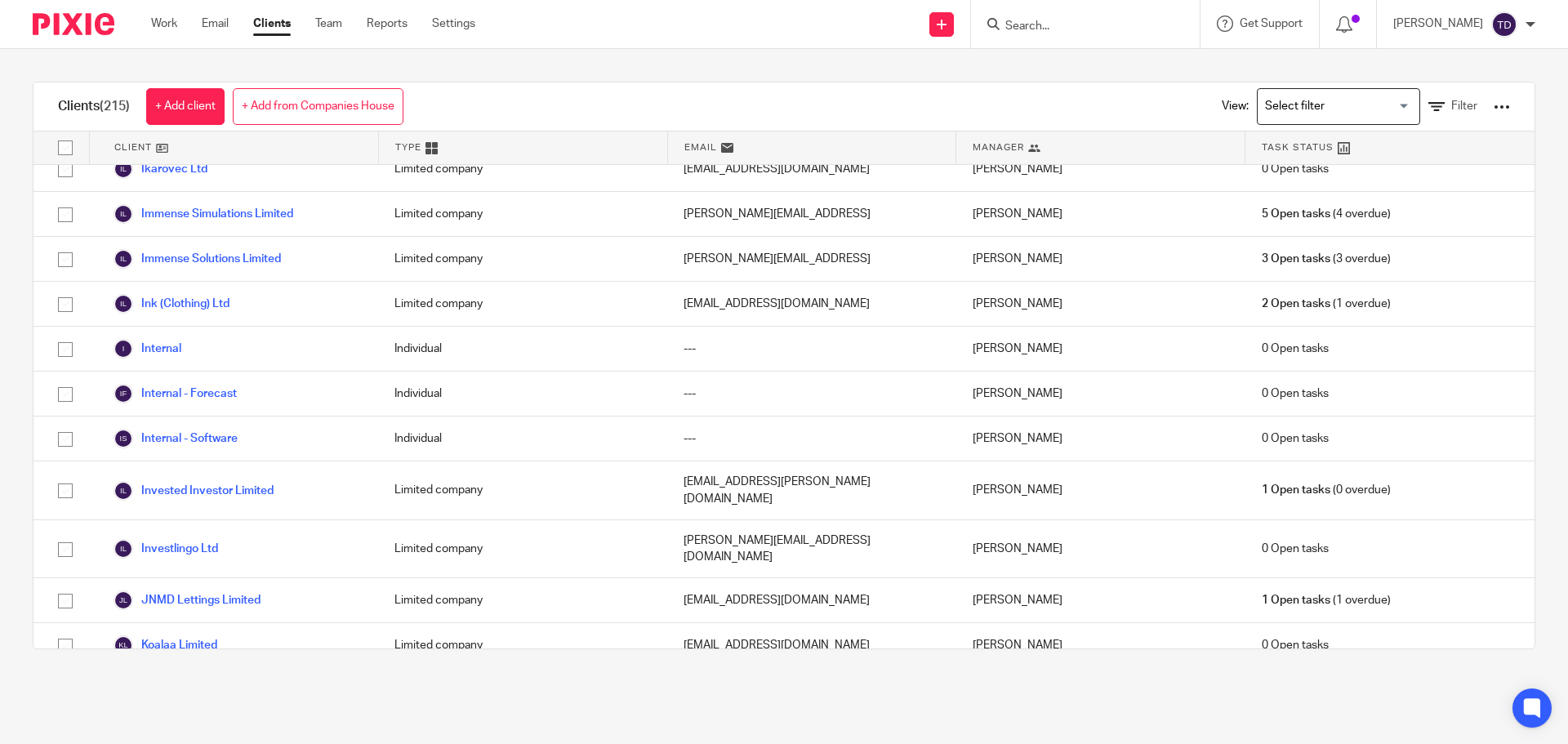
scroll to position [4983, 0]
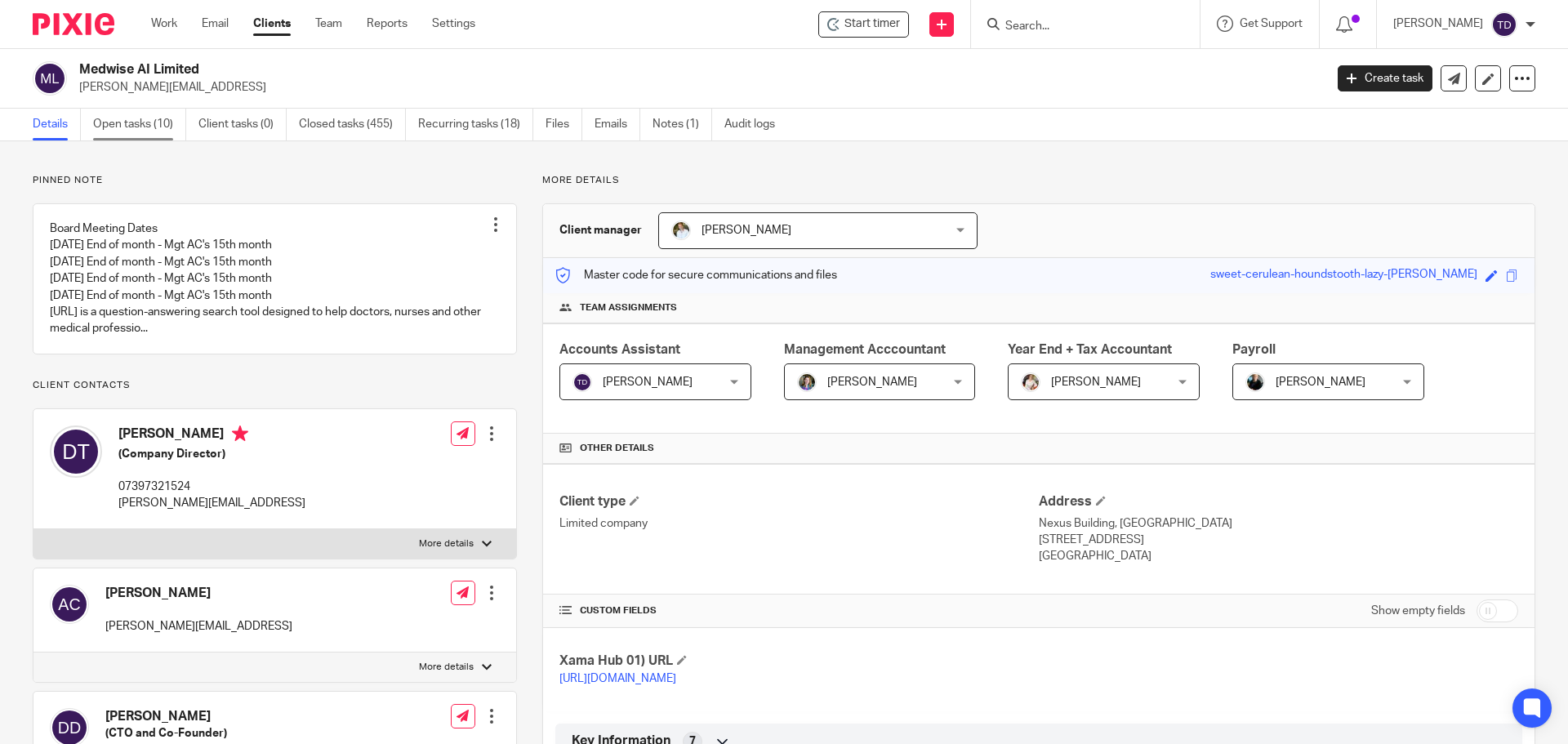
click at [120, 120] on link "Open tasks (10)" at bounding box center [140, 125] width 93 height 32
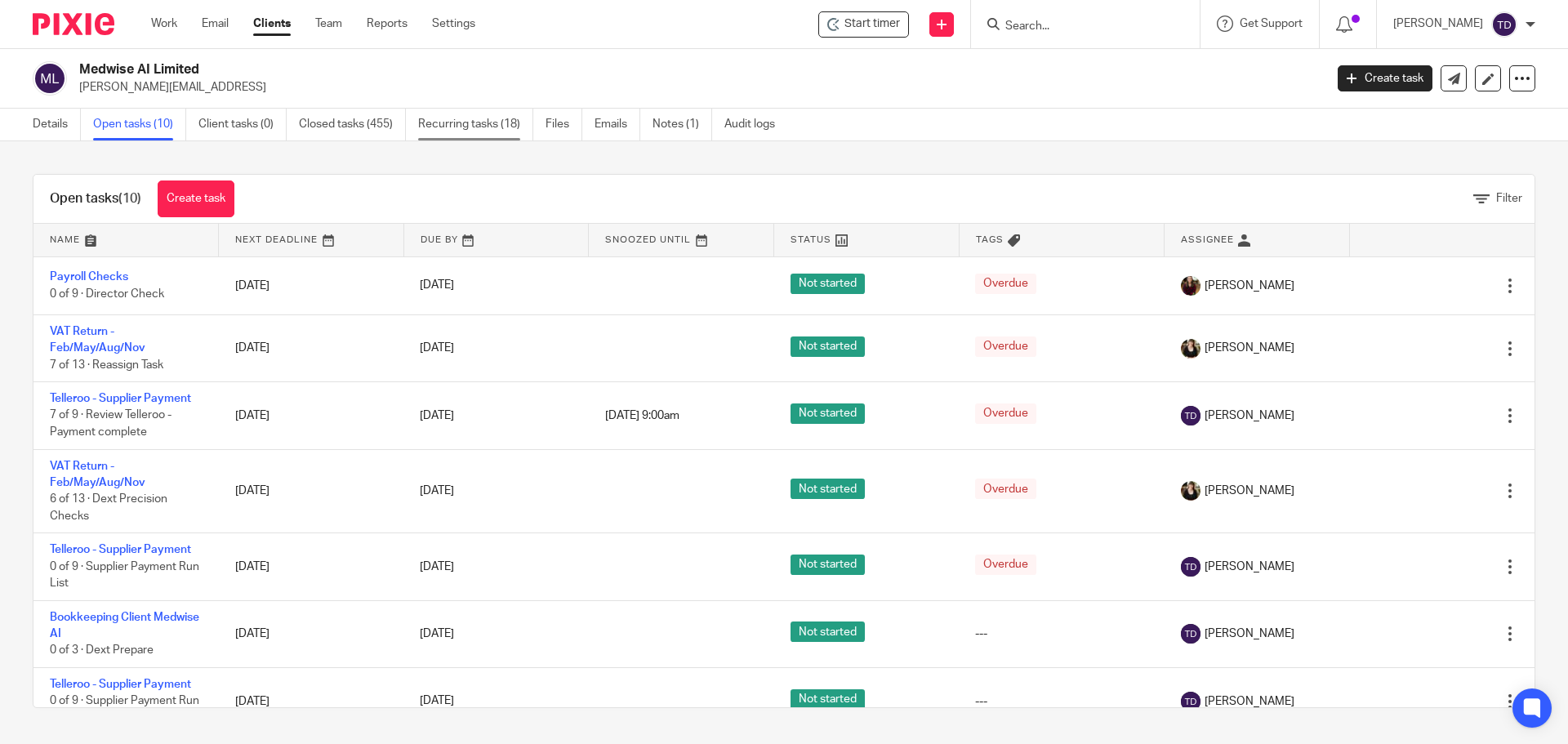
click at [432, 123] on link "Recurring tasks (18)" at bounding box center [475, 125] width 115 height 32
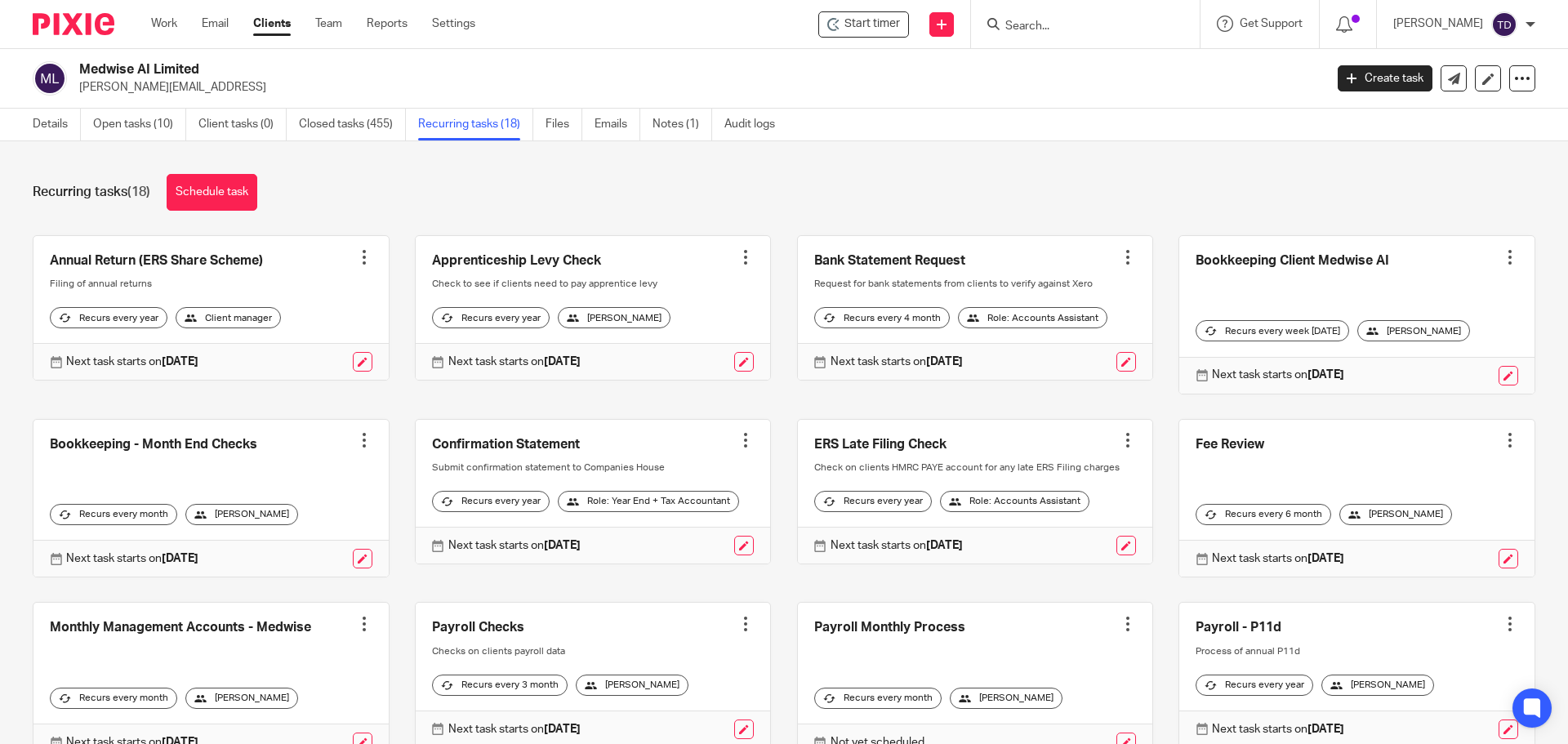
click at [205, 446] on link at bounding box center [211, 498] width 355 height 157
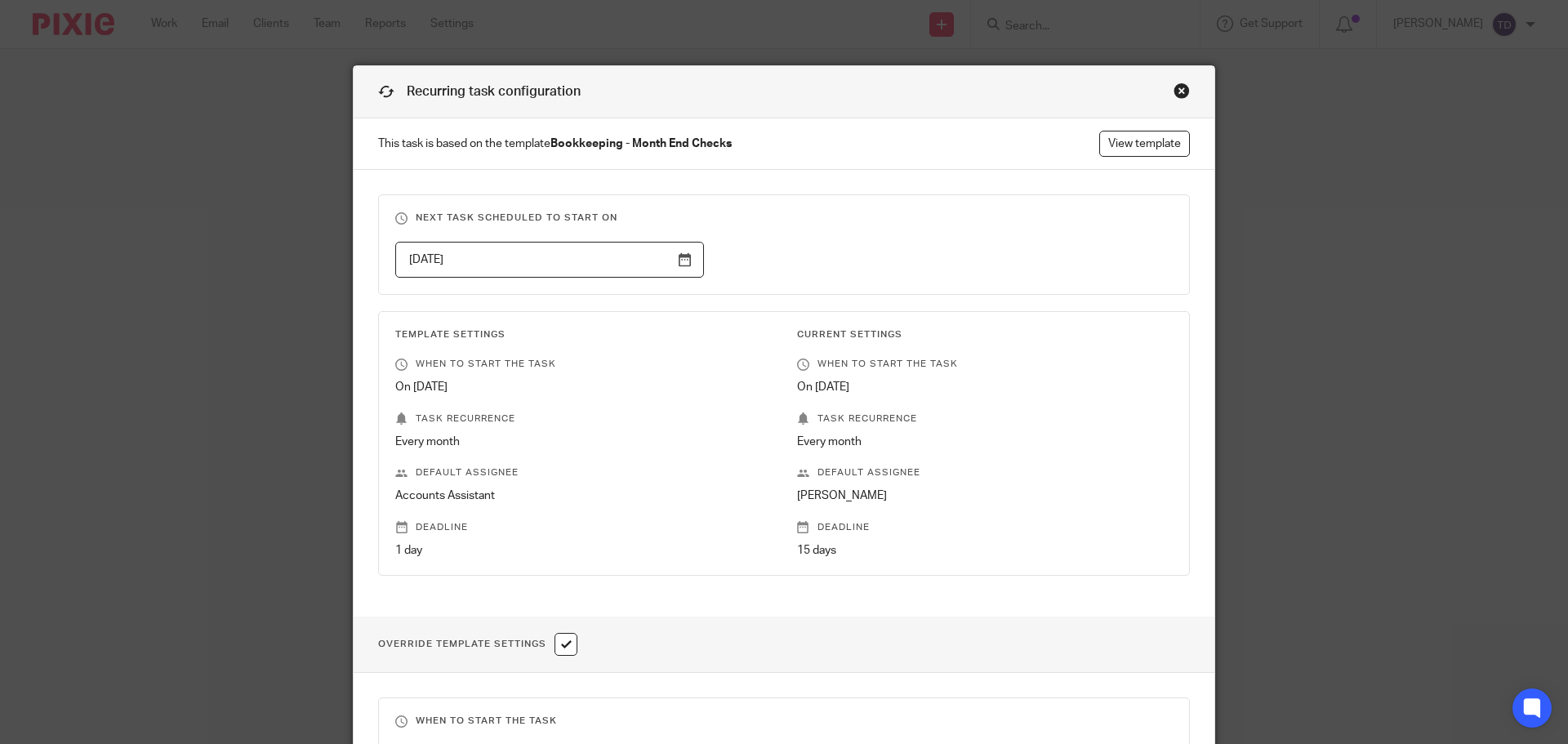
click at [1177, 88] on div "Close this dialog window" at bounding box center [1181, 90] width 16 height 16
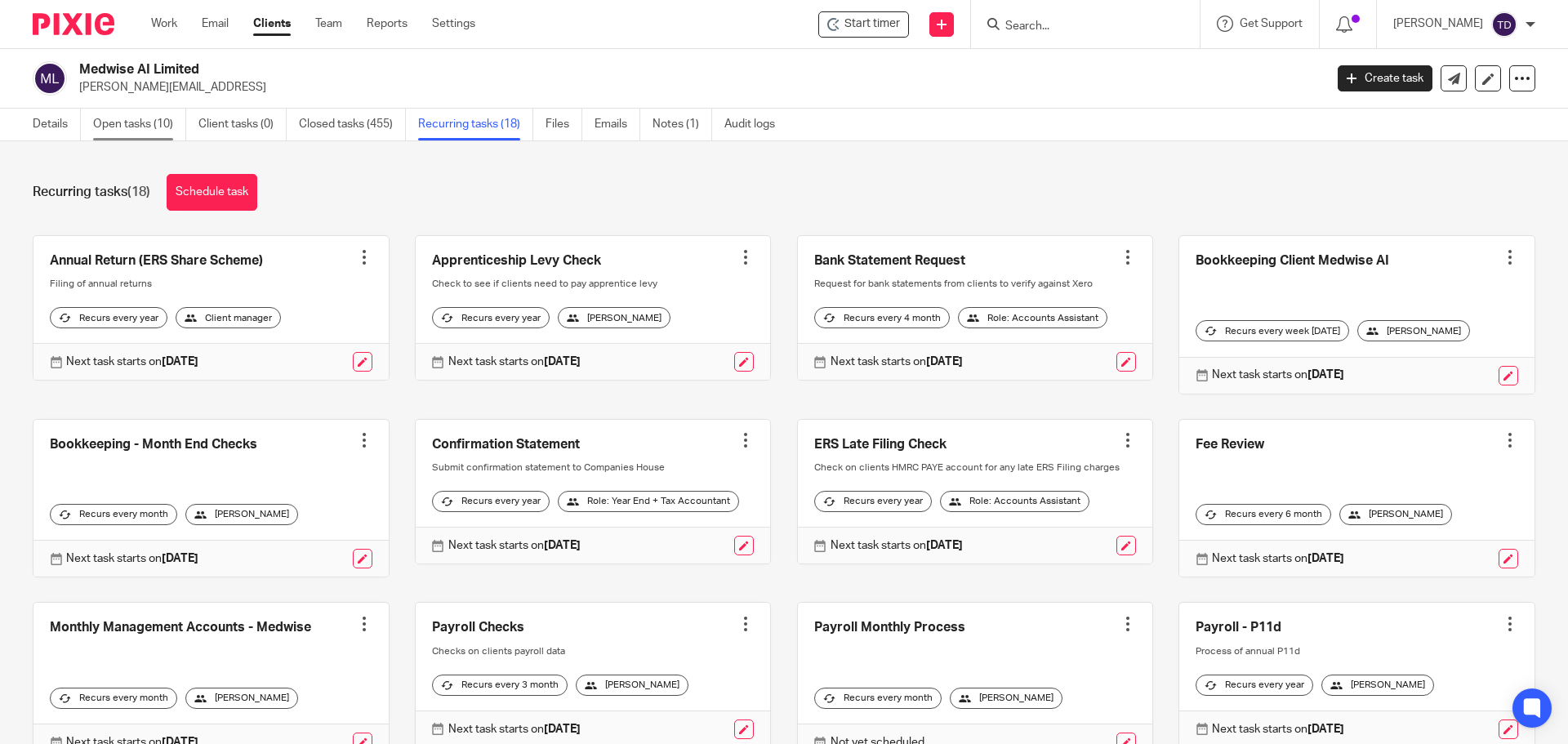
click at [95, 126] on link "Open tasks (10)" at bounding box center [140, 125] width 93 height 32
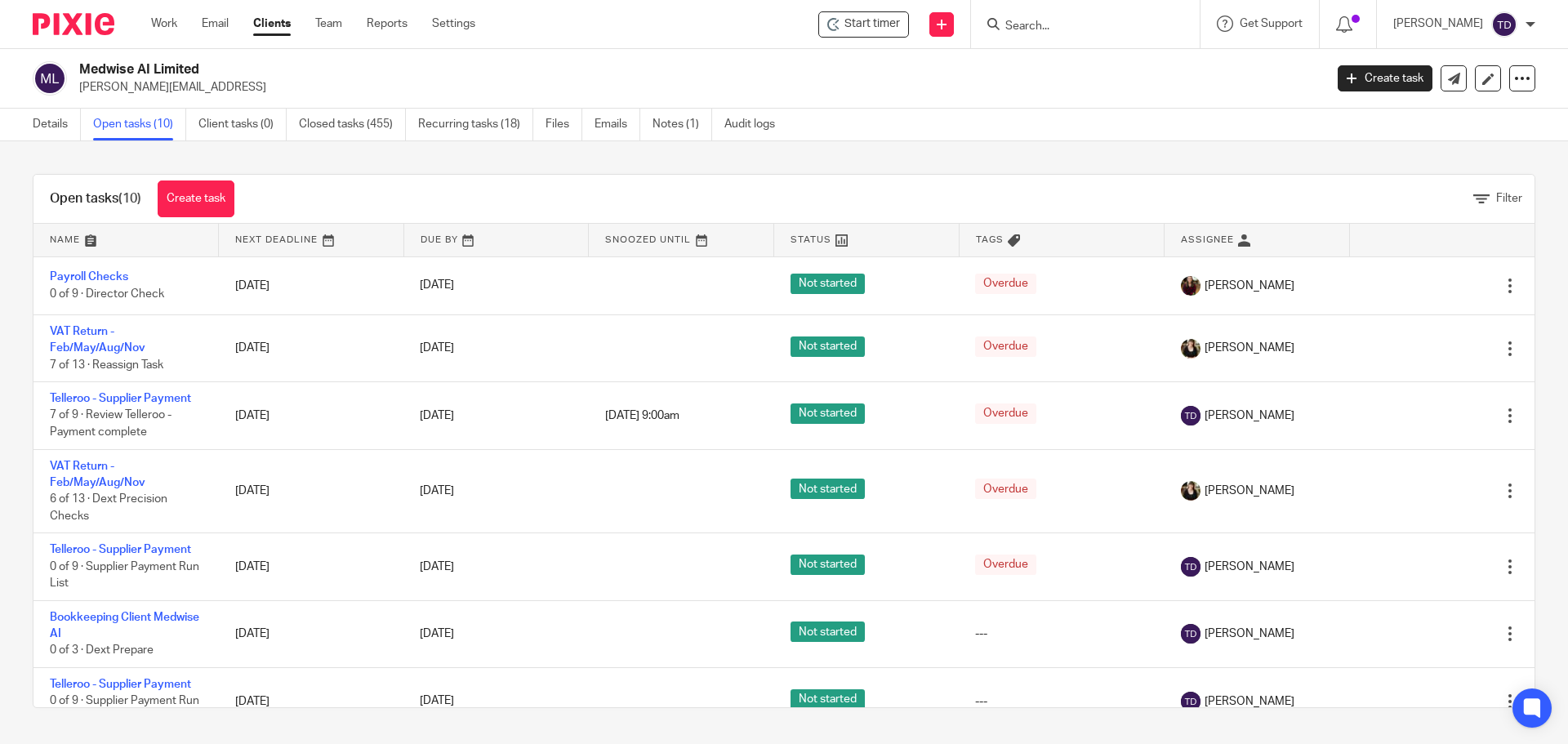
click at [163, 12] on div "Work Email Clients Team Reports Settings Work Email Clients Team Reports Settin…" at bounding box center [317, 24] width 365 height 48
click at [171, 22] on link "Work" at bounding box center [164, 23] width 26 height 16
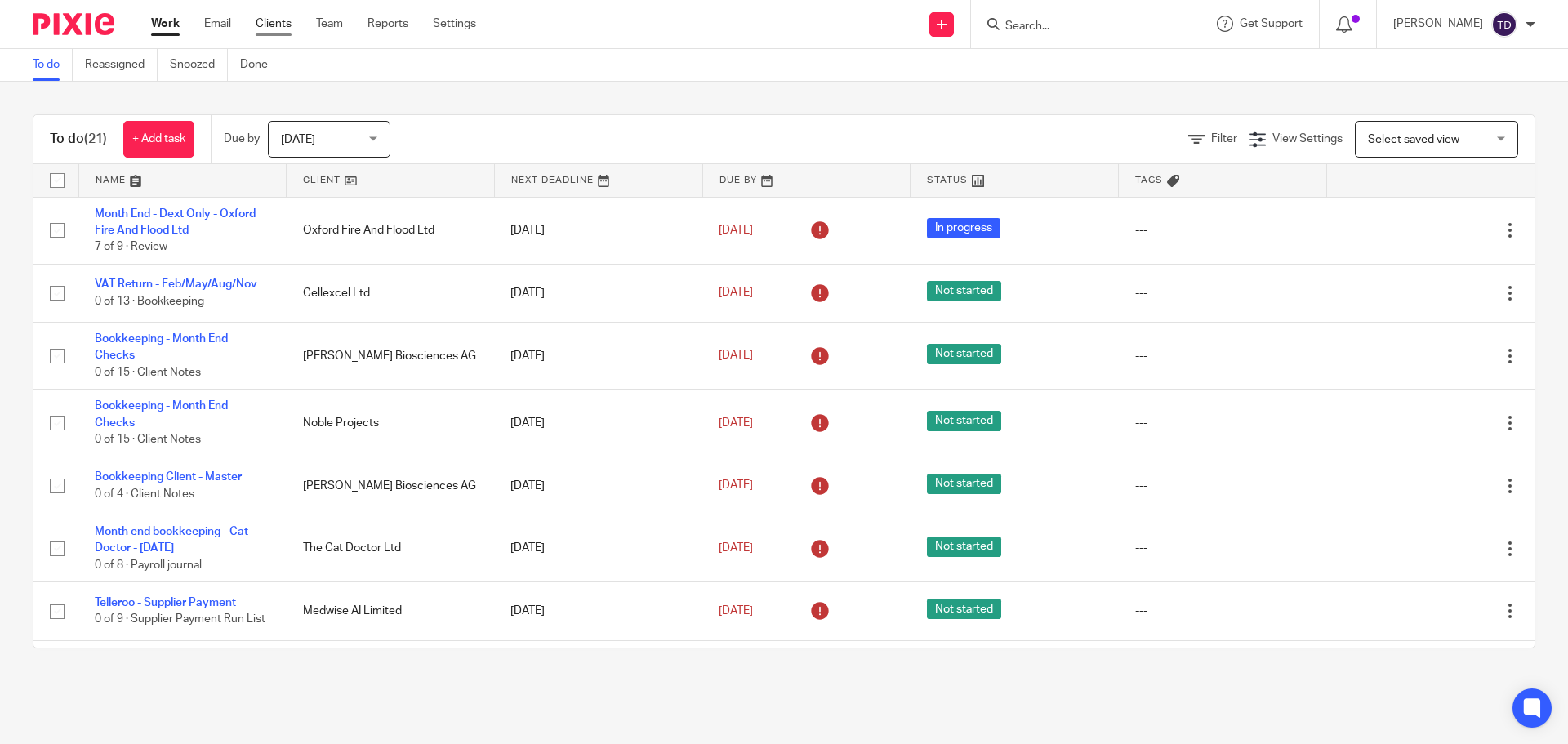
click at [272, 31] on link "Clients" at bounding box center [274, 23] width 36 height 16
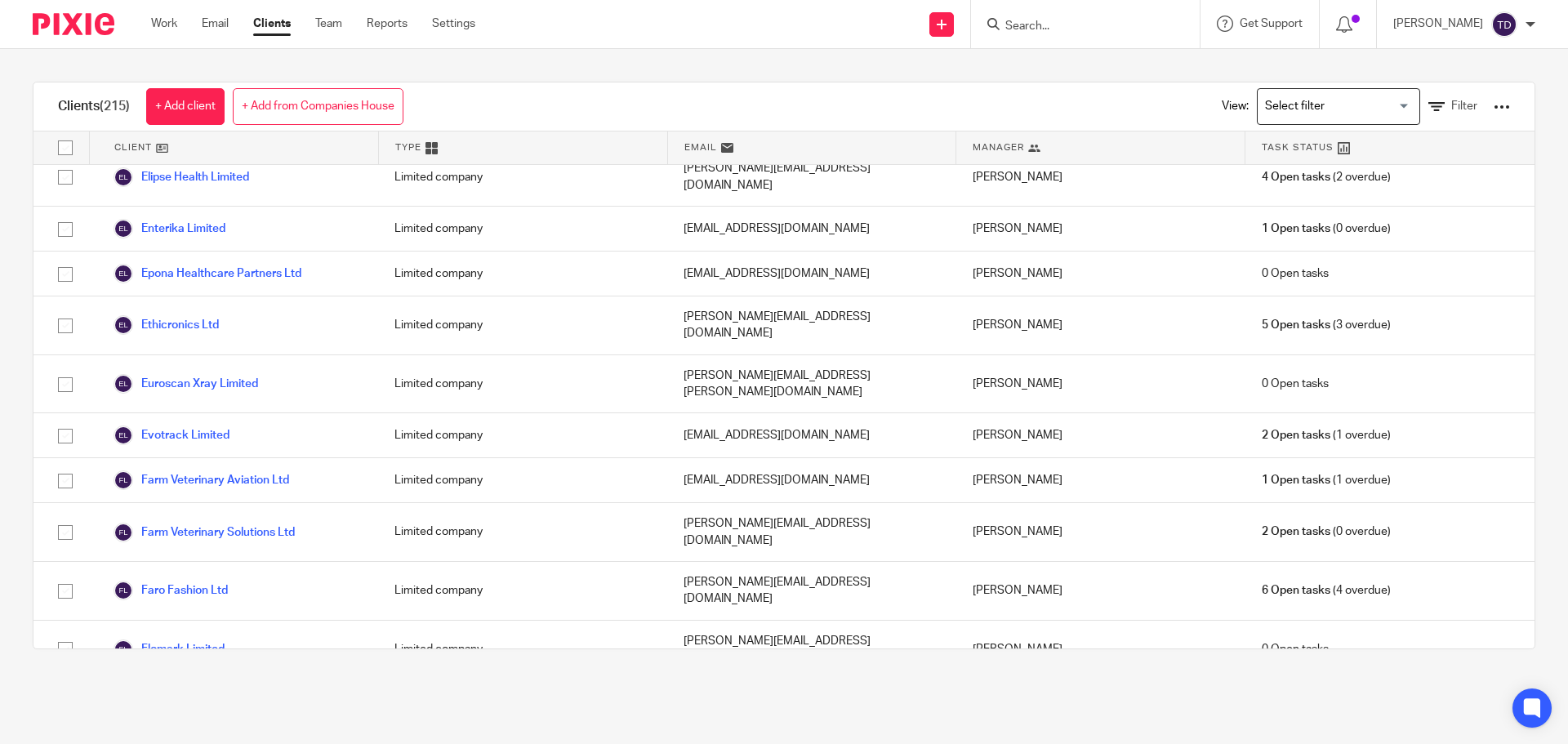
scroll to position [3431, 0]
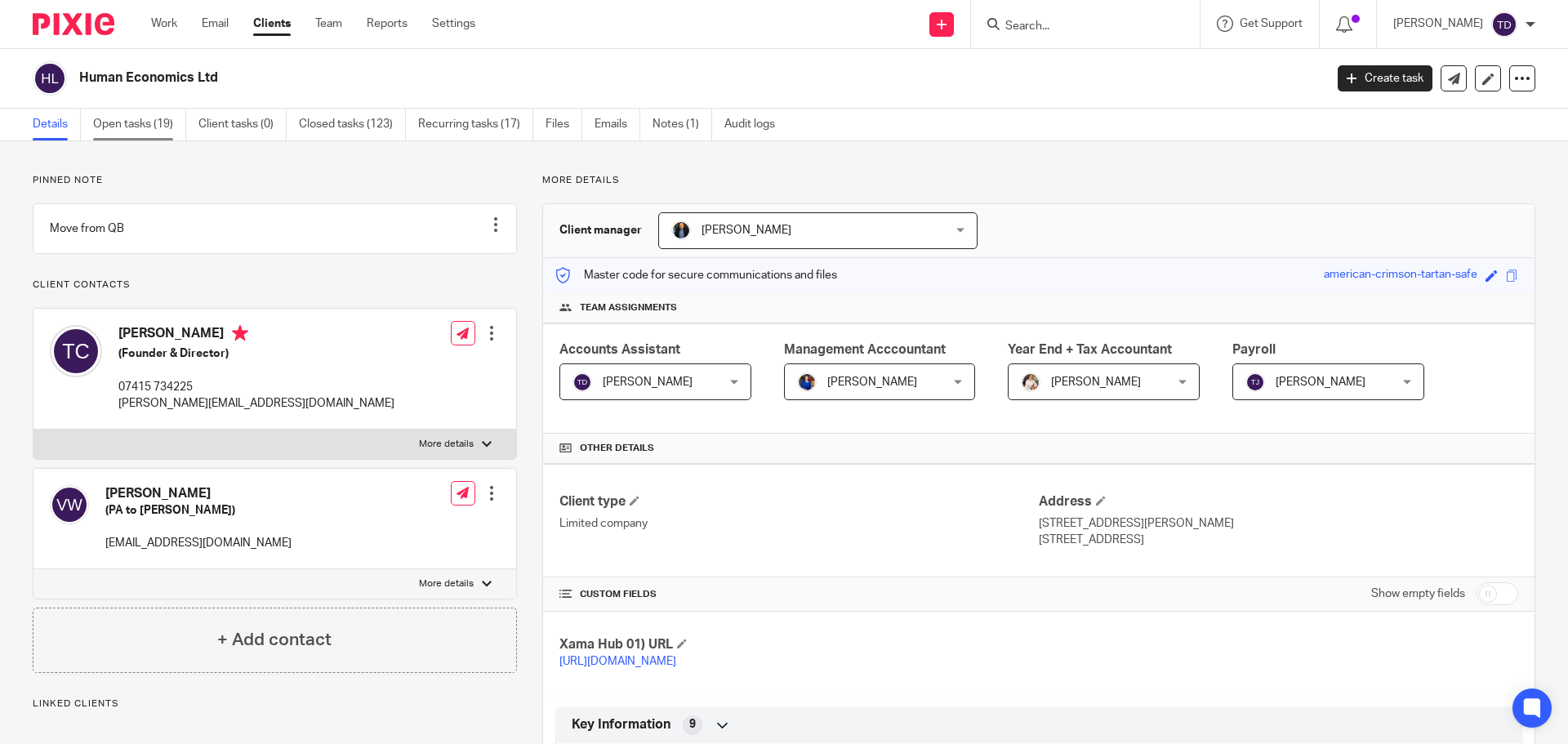
click at [125, 124] on link "Open tasks (19)" at bounding box center [140, 125] width 93 height 32
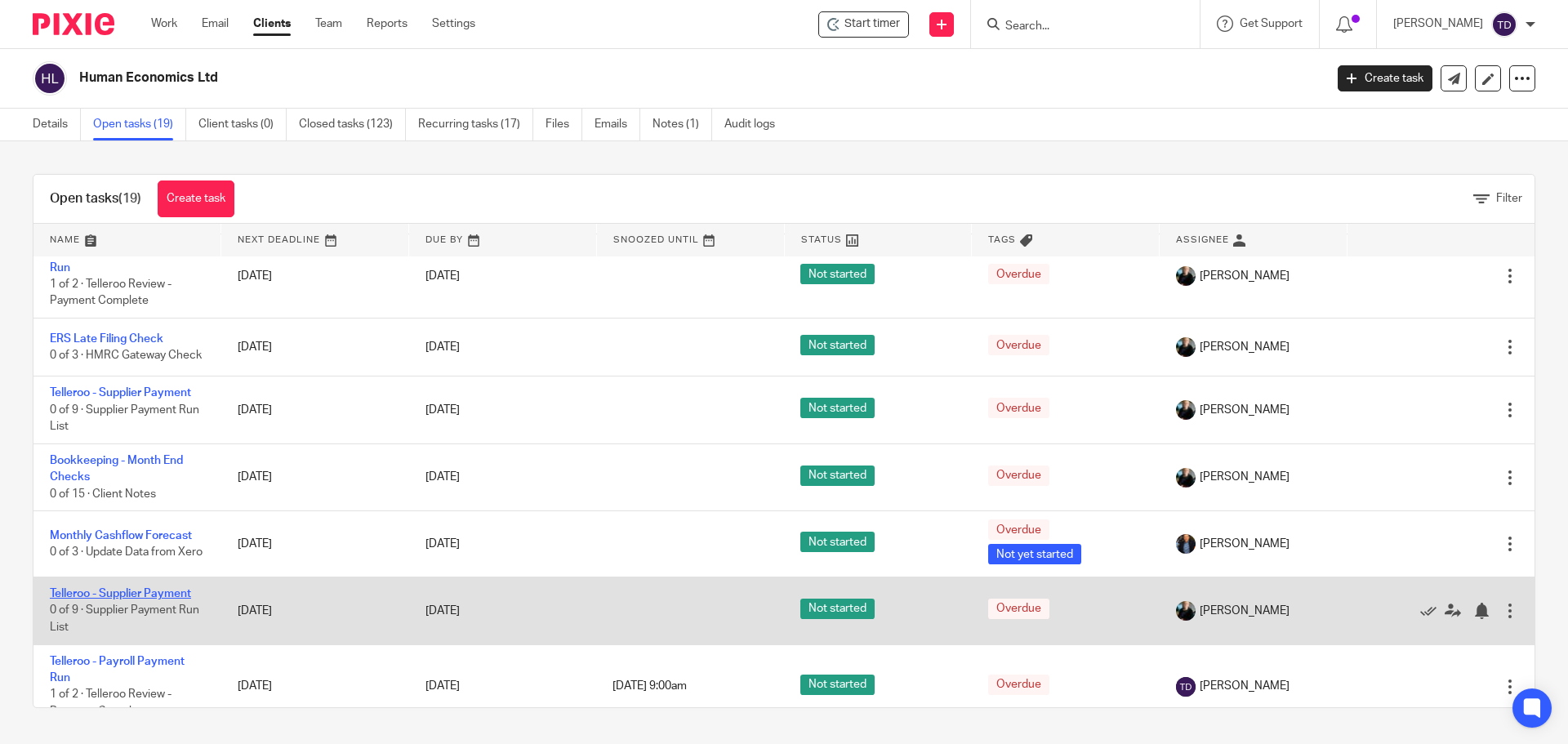
scroll to position [510, 0]
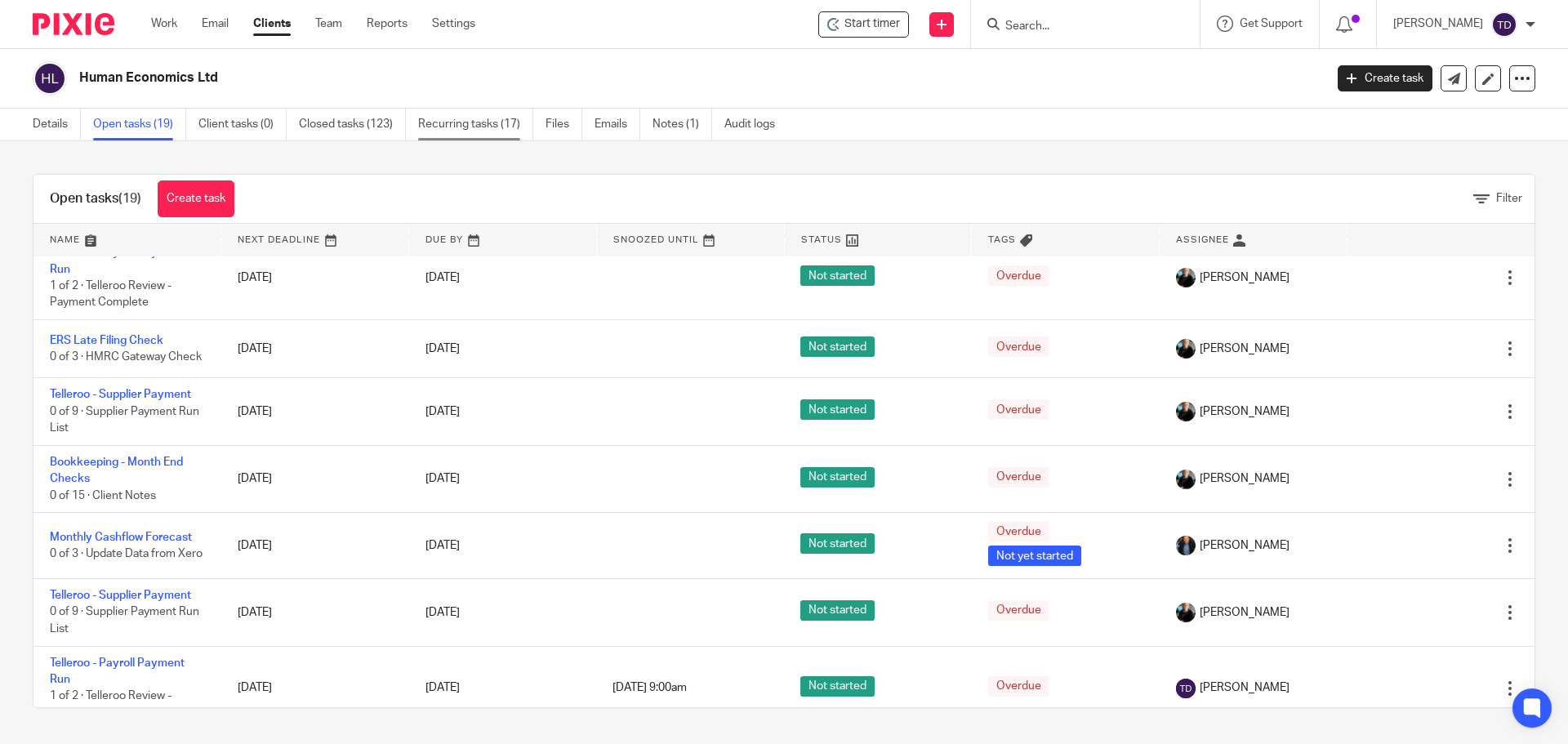
click at [439, 121] on link "Recurring tasks (17)" at bounding box center [475, 125] width 115 height 32
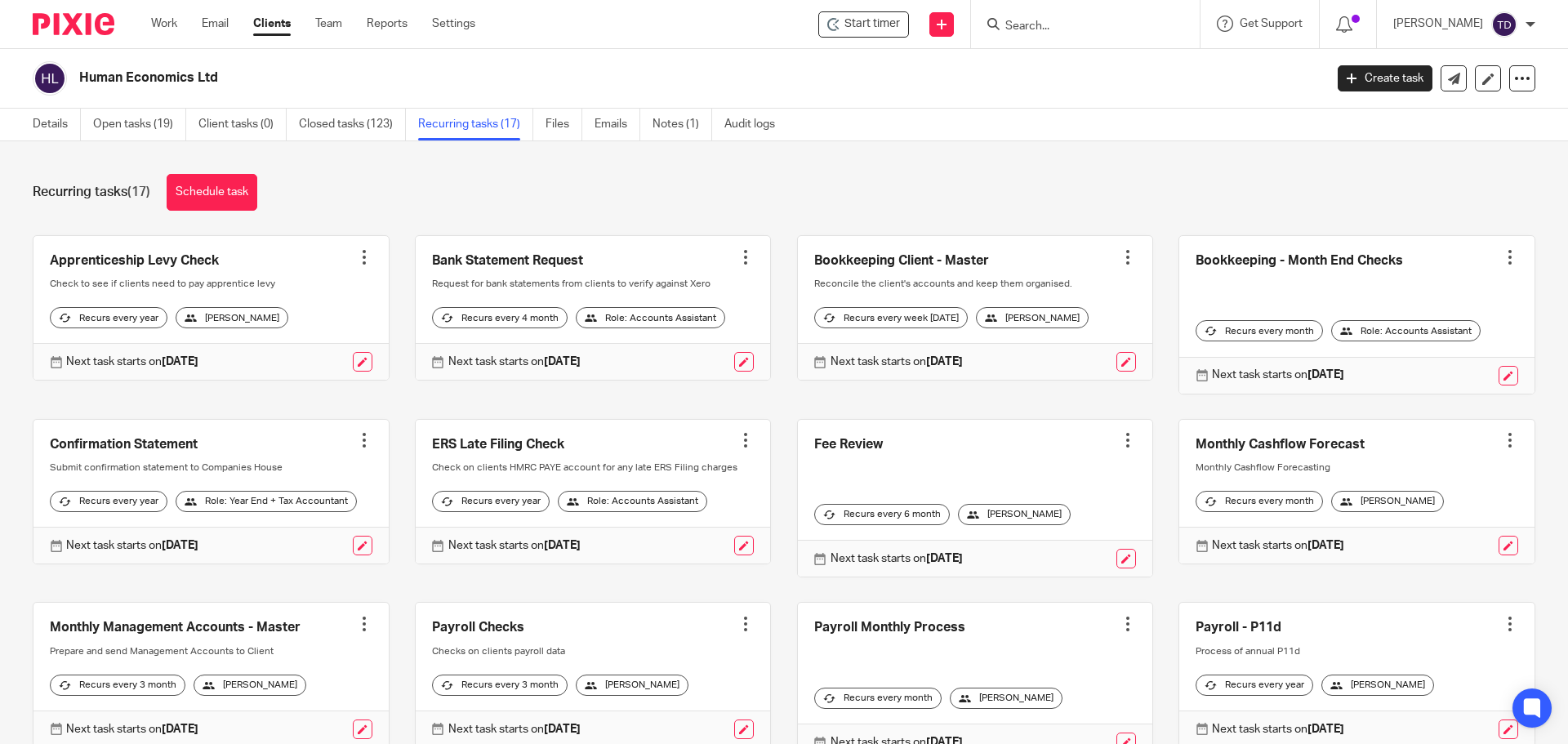
click at [1196, 285] on link at bounding box center [1356, 315] width 355 height 157
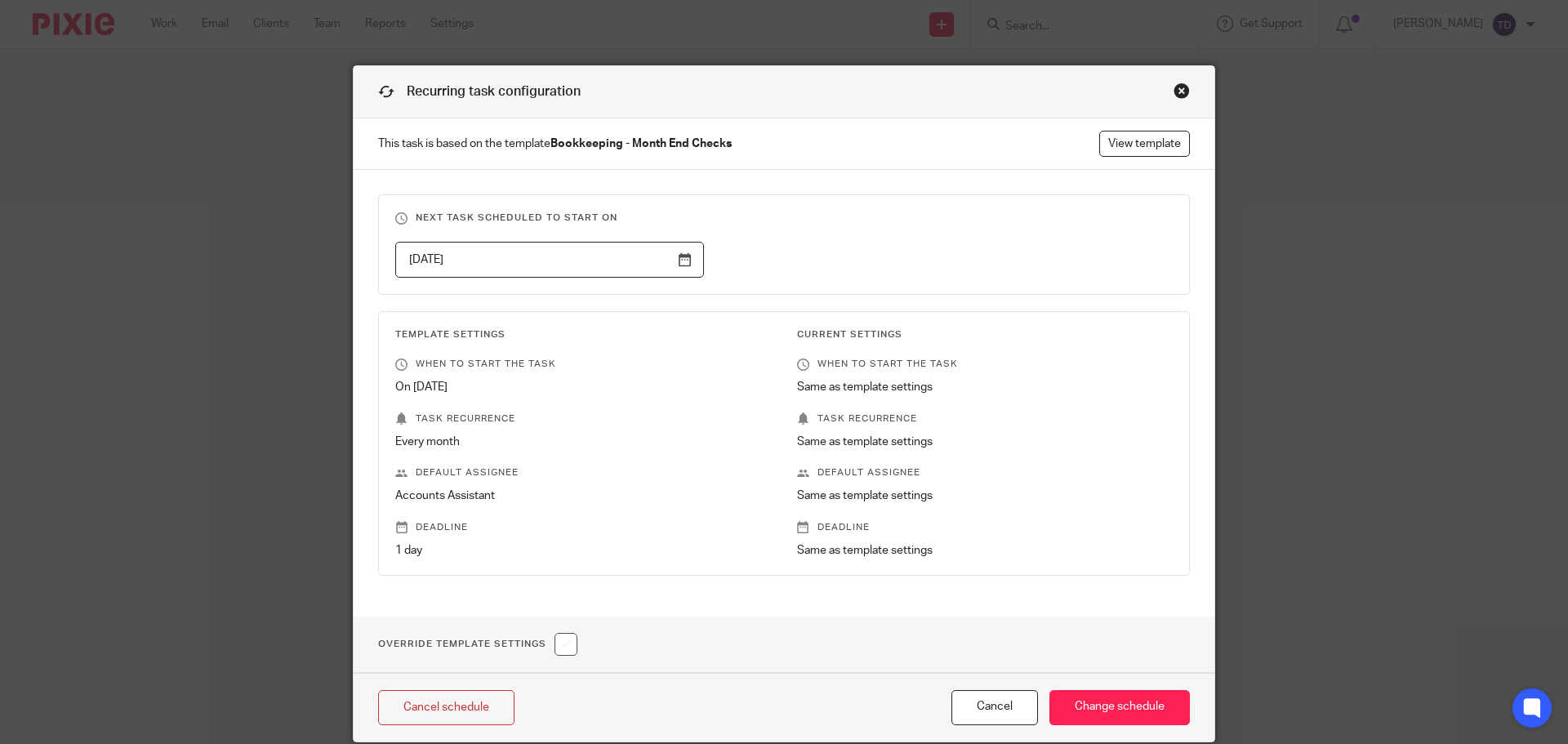
click at [1174, 85] on div "Close this dialog window" at bounding box center [1181, 90] width 16 height 16
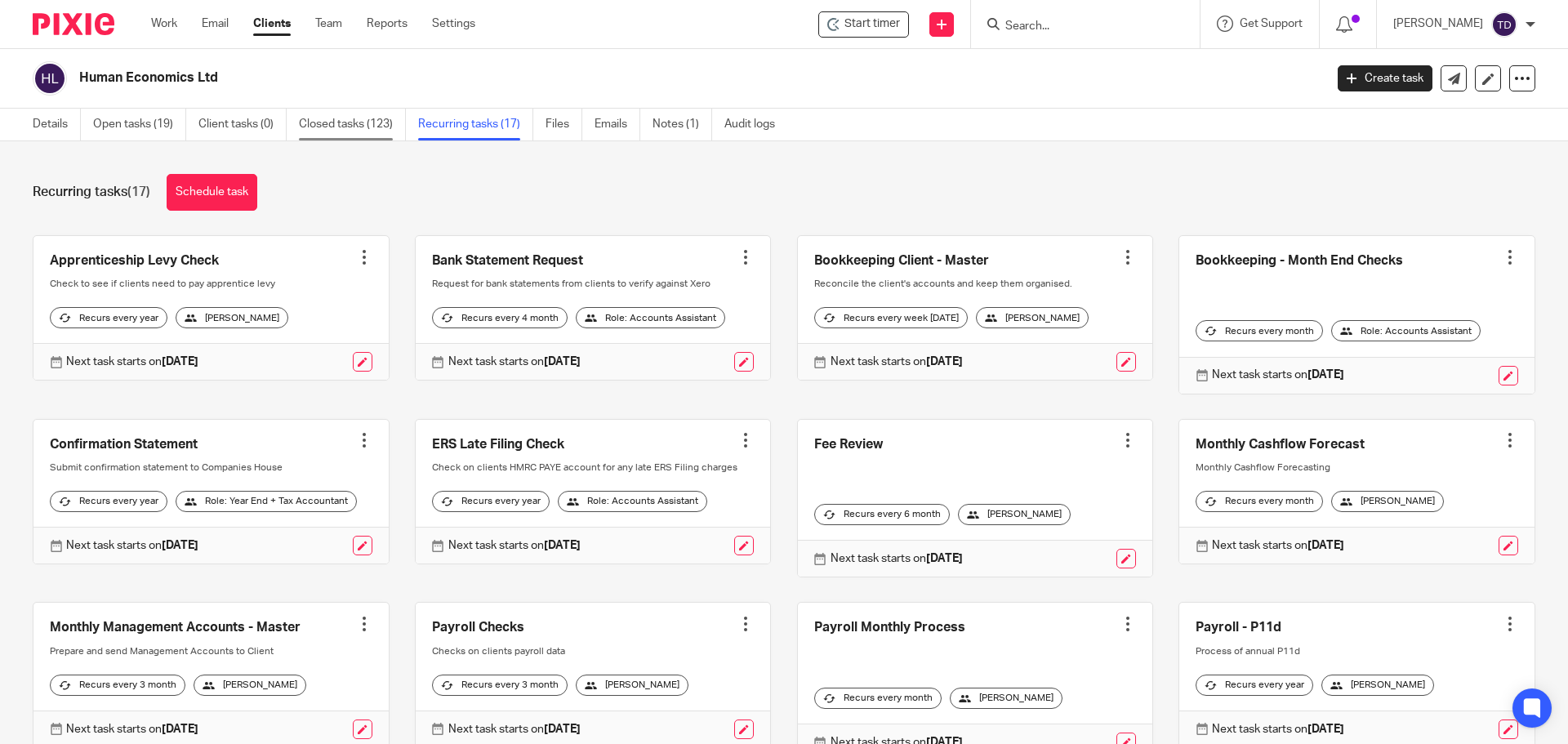
click at [352, 125] on link "Closed tasks (123)" at bounding box center [353, 125] width 107 height 32
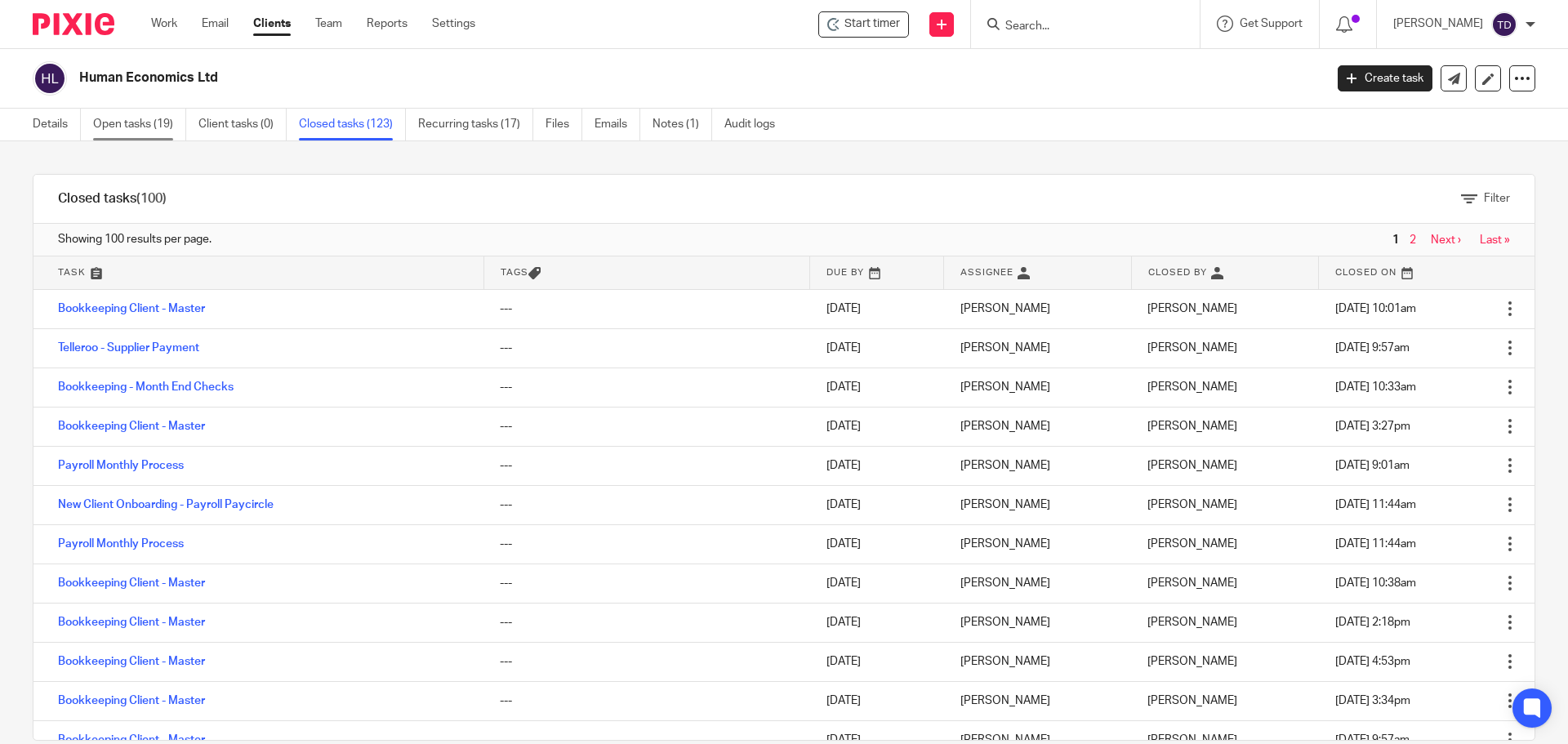
click at [125, 133] on link "Open tasks (19)" at bounding box center [140, 125] width 93 height 32
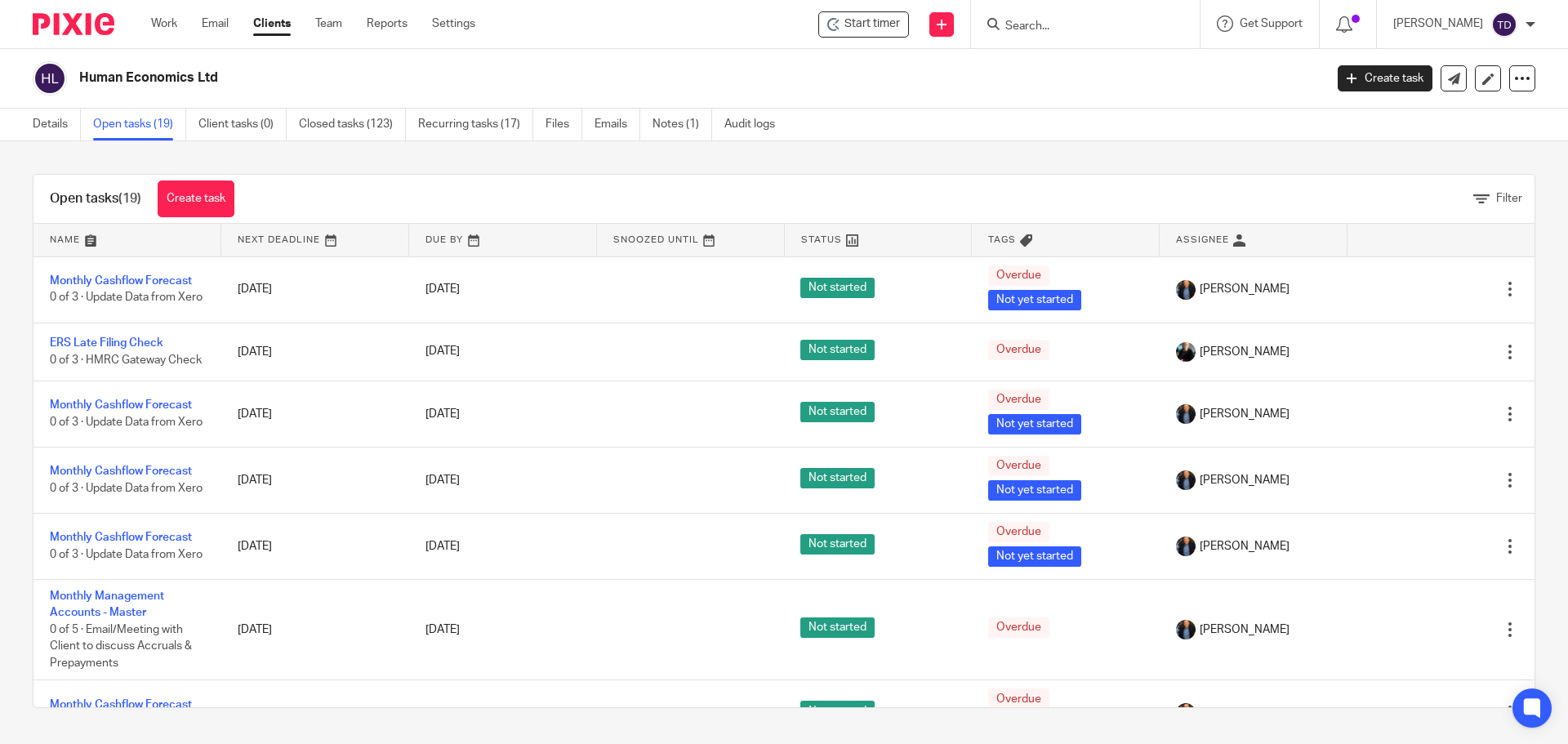
click at [148, 8] on div "Work Email Clients Team Reports Settings Work Email Clients Team Reports Settin…" at bounding box center [317, 24] width 365 height 48
click at [148, 17] on div "Work Email Clients Team Reports Settings Work Email Clients Team Reports Settin…" at bounding box center [317, 24] width 365 height 48
click at [163, 30] on link "Work" at bounding box center [164, 23] width 26 height 16
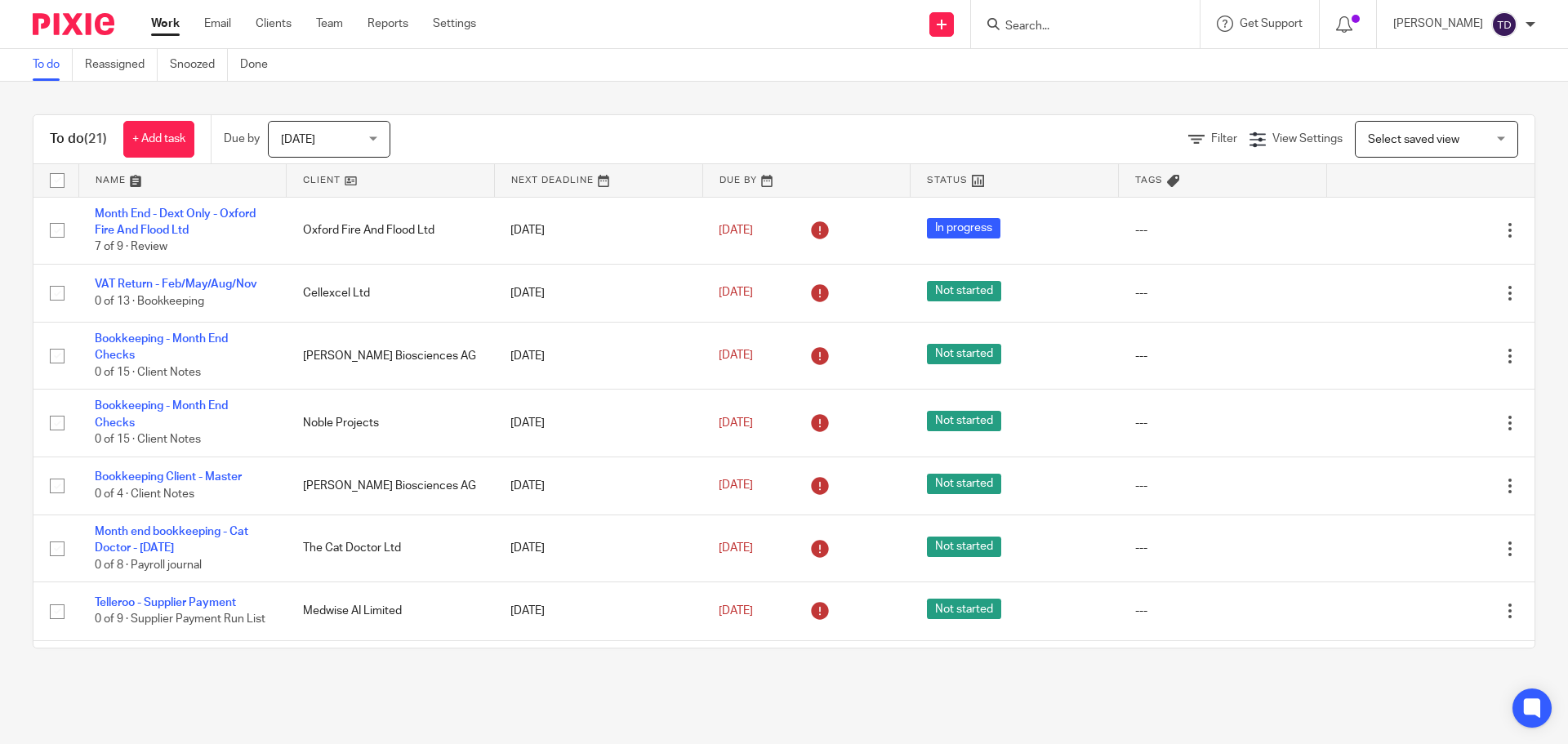
click at [1097, 23] on input "Search" at bounding box center [1077, 27] width 147 height 15
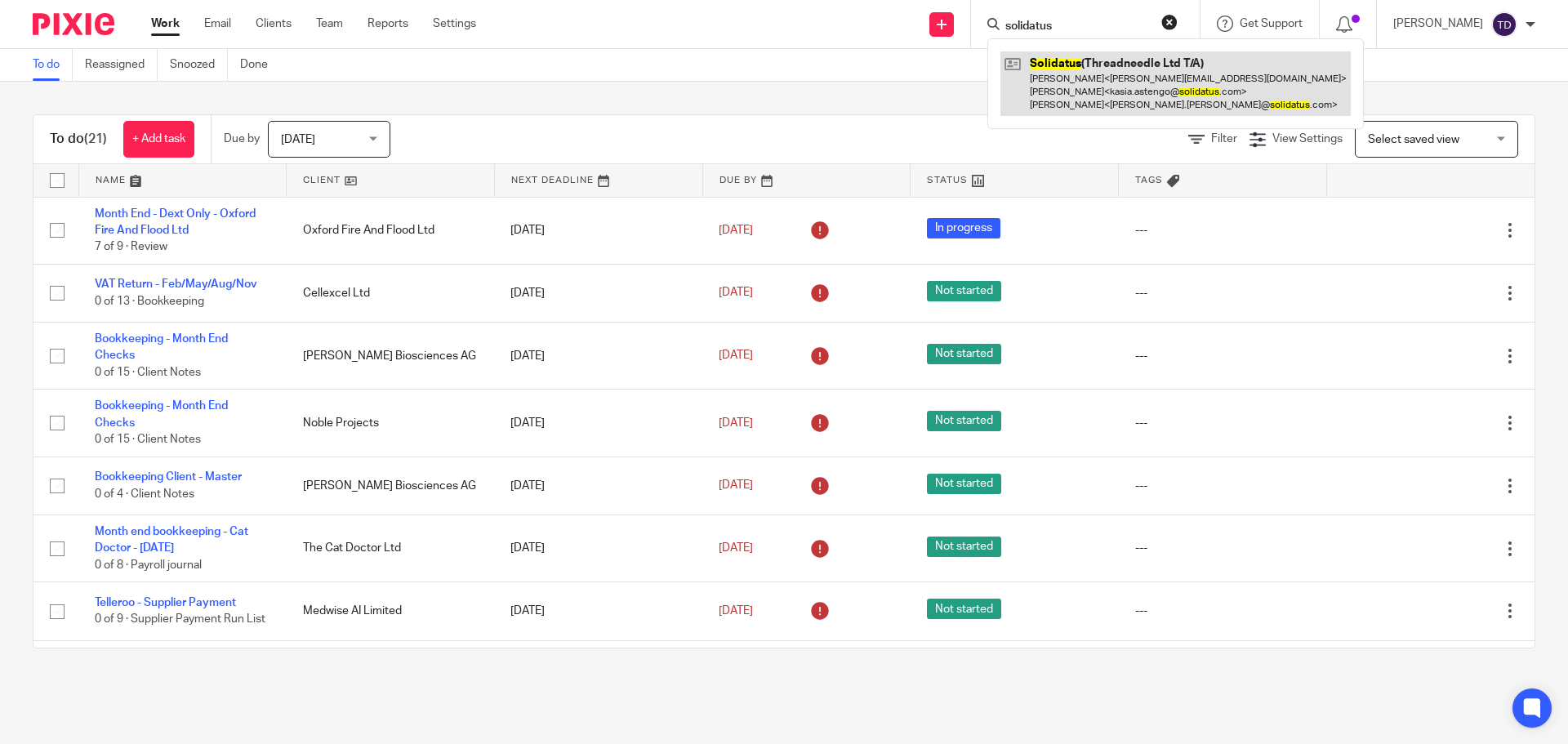
type input "solidatus"
click at [1052, 67] on link at bounding box center [1175, 83] width 350 height 65
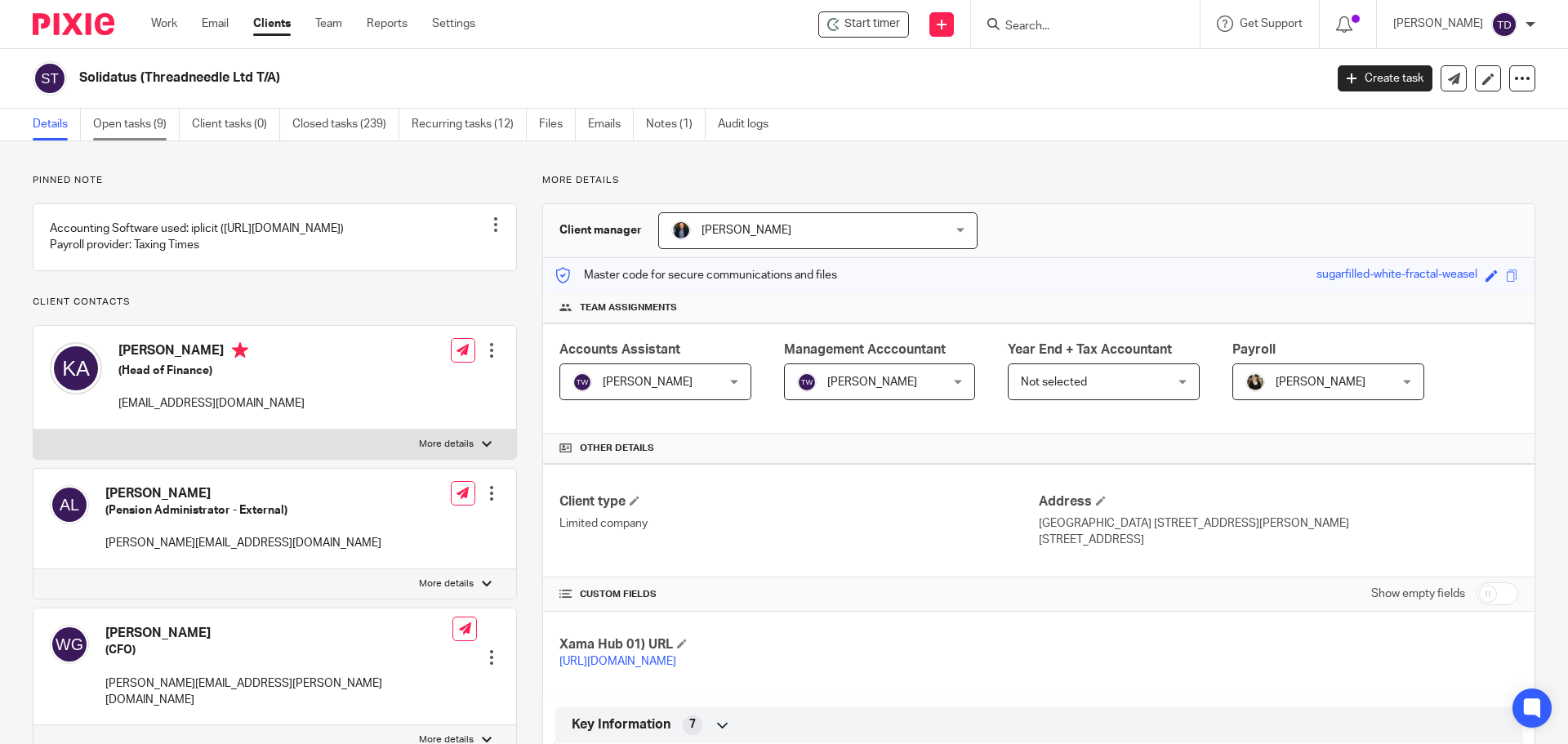
click at [145, 133] on link "Open tasks (9)" at bounding box center [137, 125] width 86 height 32
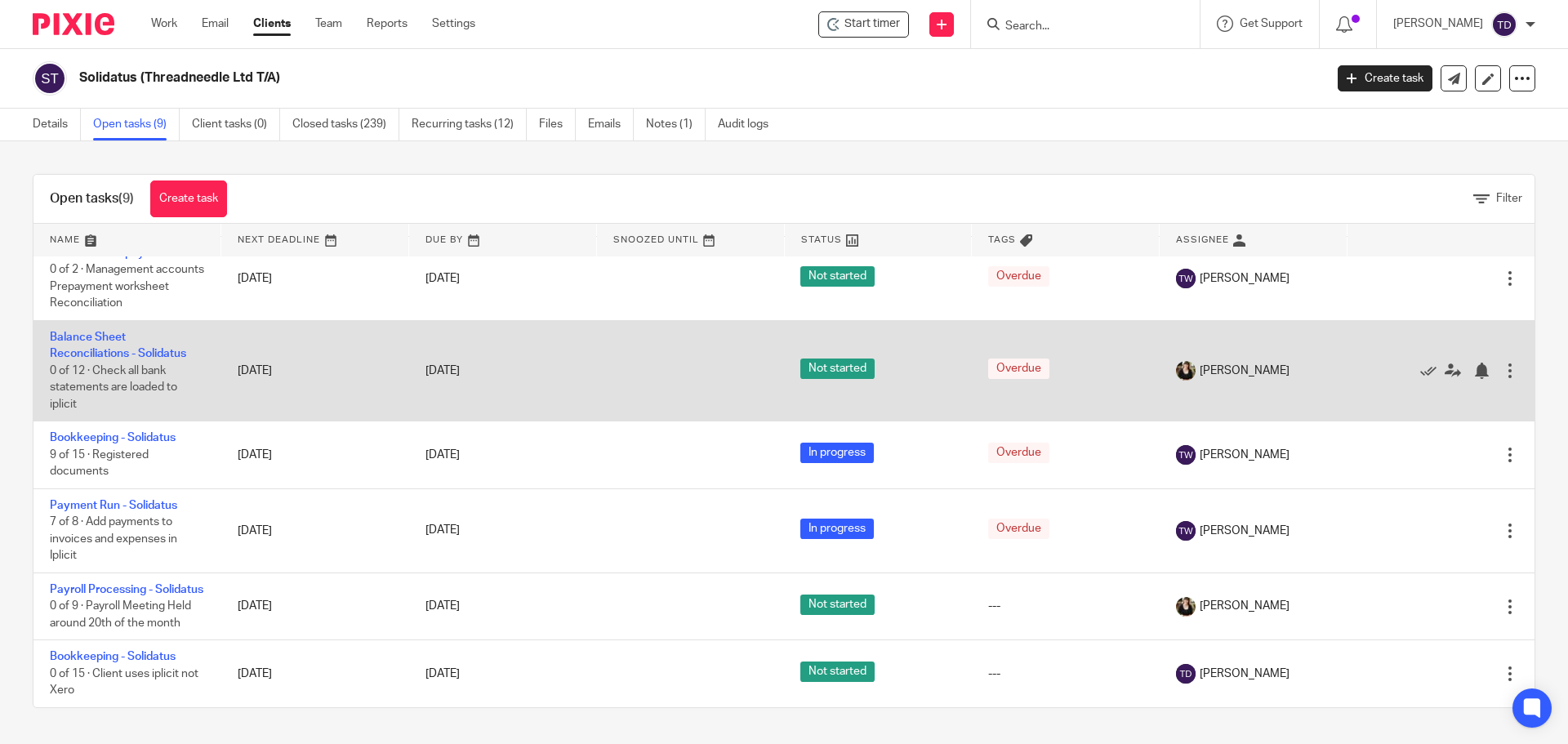
scroll to position [229, 0]
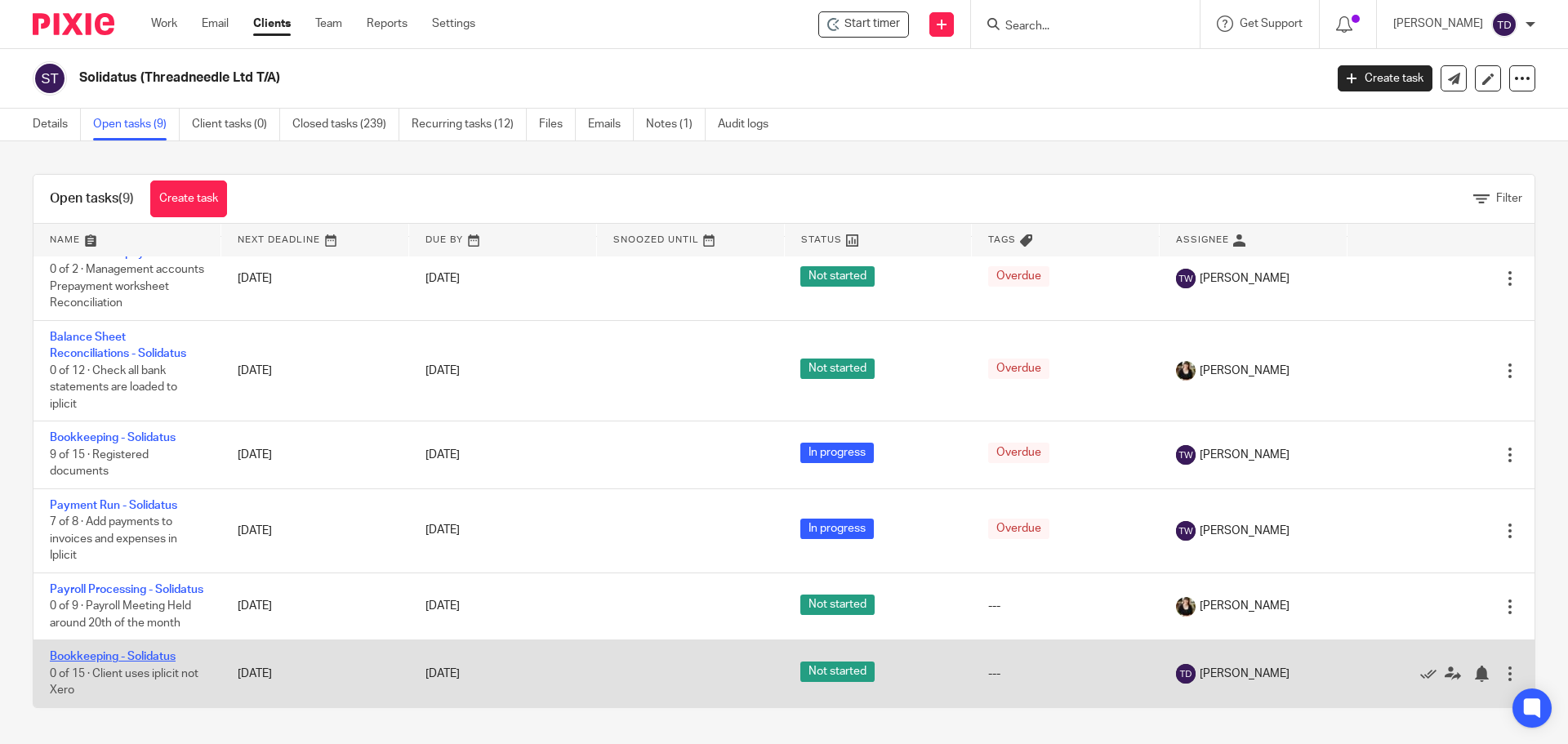
click at [138, 658] on link "Bookkeeping - Solidatus" at bounding box center [112, 657] width 125 height 11
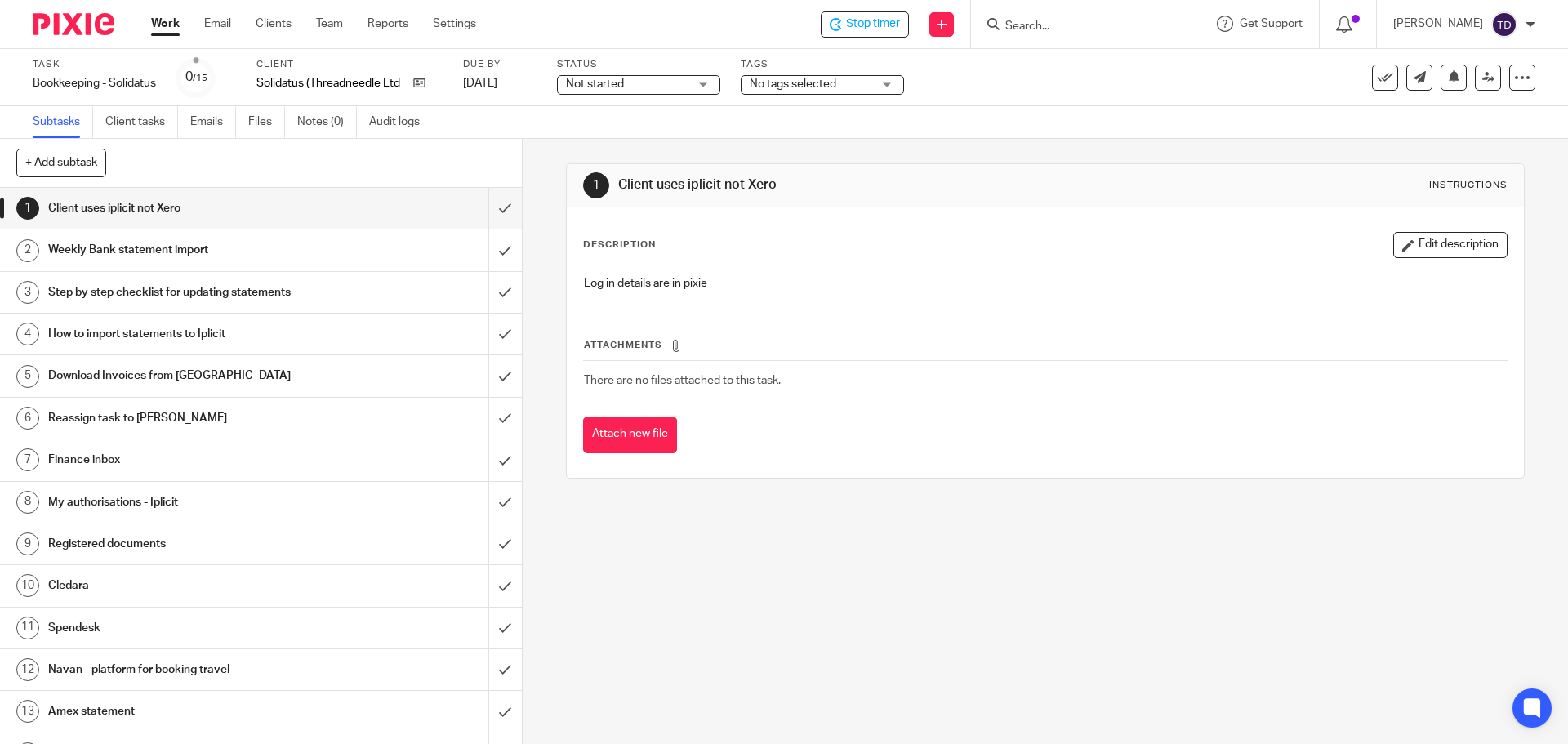
click at [1022, 80] on div "Task Bookkeeping - Solidatus Save Bookkeeping - Solidatus 0 /15 Client Solidatu…" at bounding box center [659, 77] width 1252 height 39
click at [488, 205] on input "submit" at bounding box center [260, 208] width 522 height 41
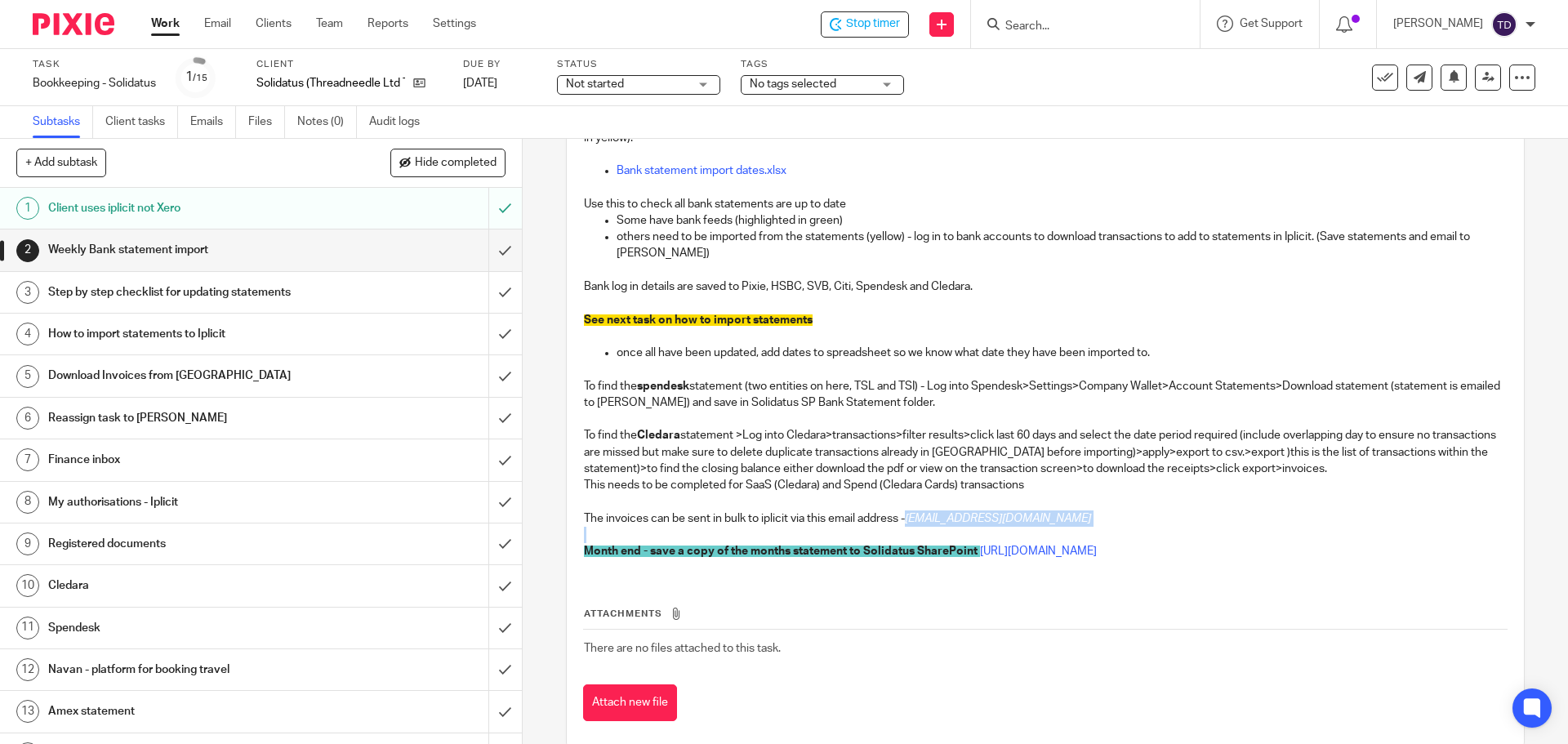
drag, startPoint x: 905, startPoint y: 519, endPoint x: 1238, endPoint y: 530, distance: 333.2
click at [1238, 530] on div "Import bank statements to iplicit on a weekly basis Only create new monthly sta…" at bounding box center [1045, 297] width 938 height 550
copy p "a9313f7d-edb6-4381-9ec0-6bbd66990deb@ap-automation.iplicit.com"
click at [486, 247] on input "submit" at bounding box center [260, 249] width 522 height 41
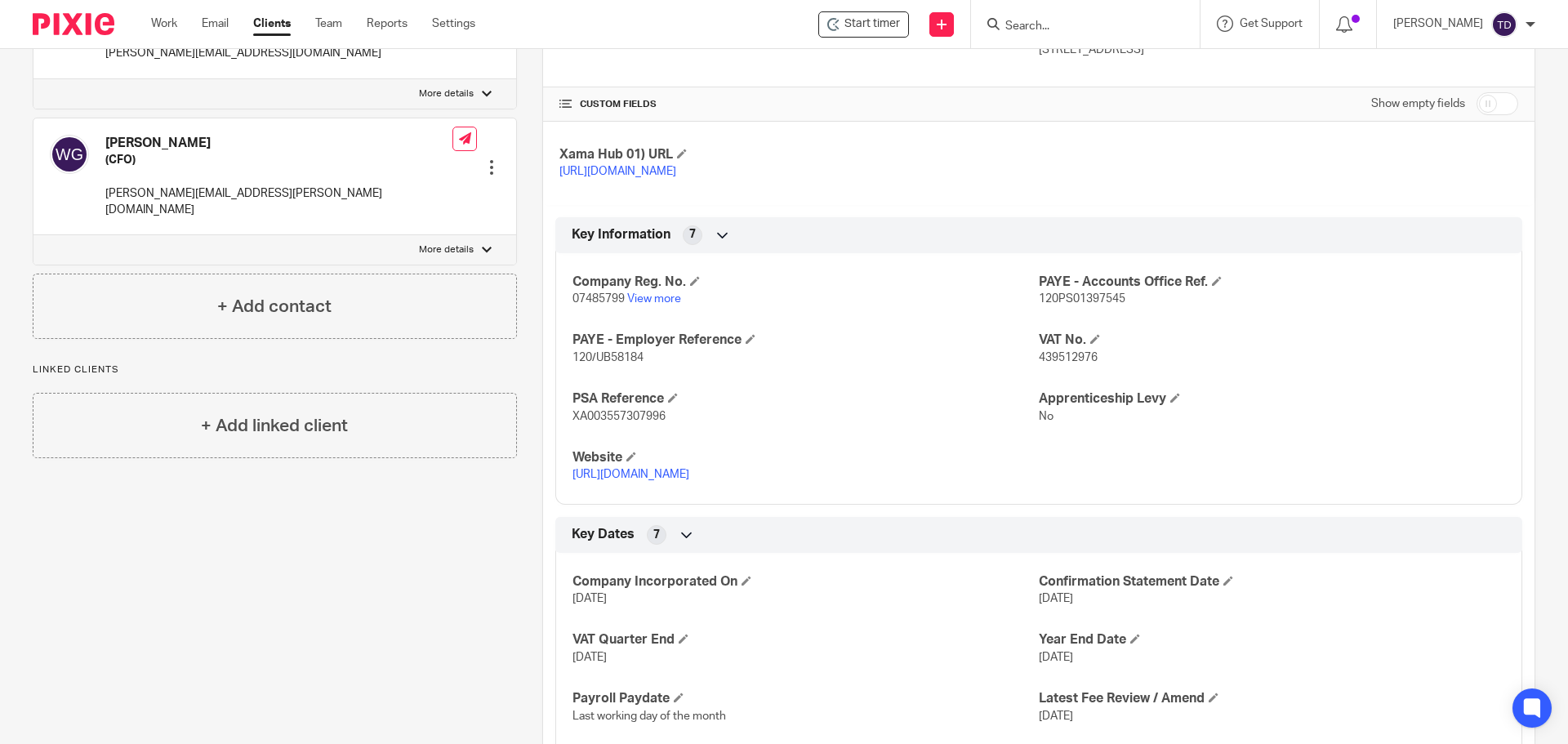
scroll to position [899, 0]
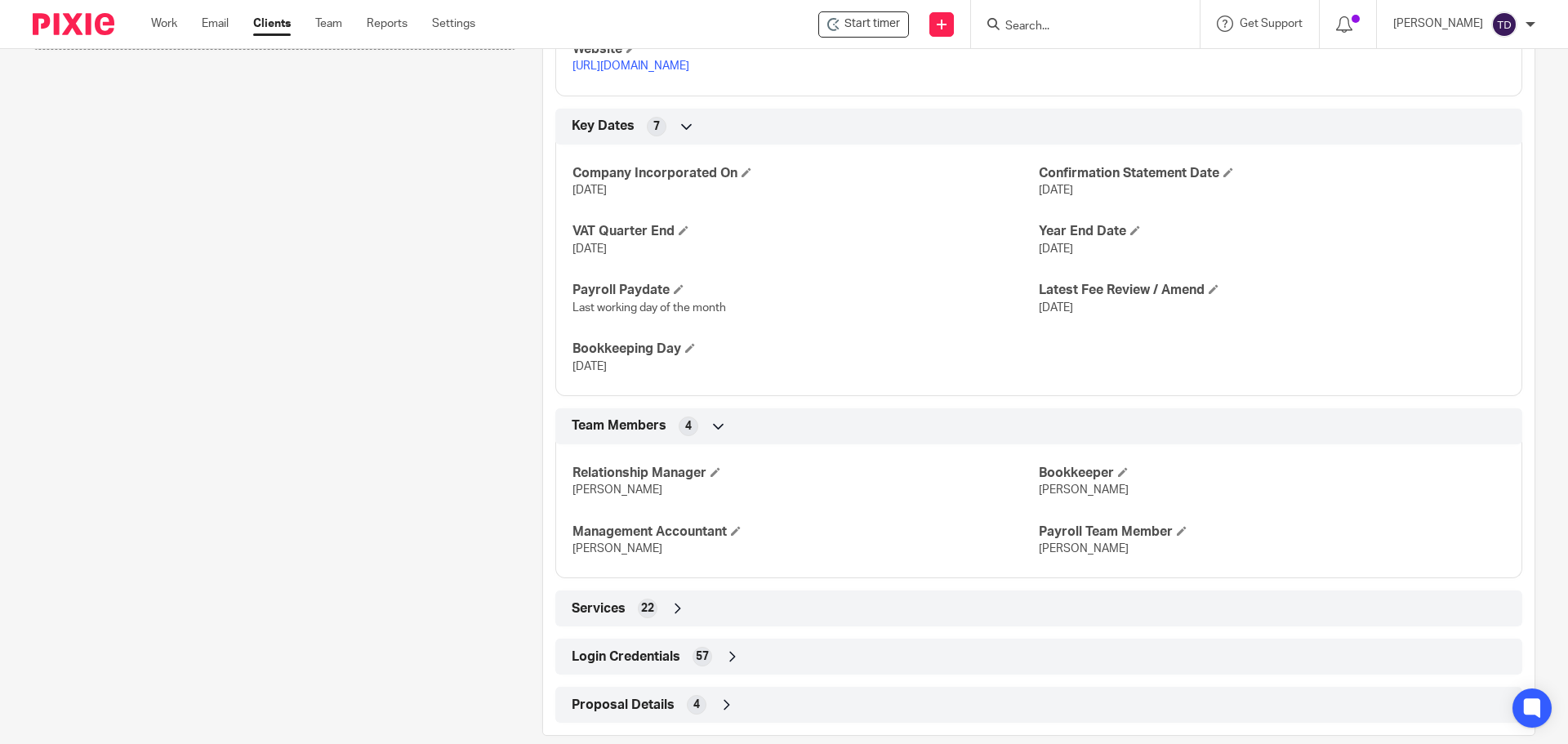
drag, startPoint x: 715, startPoint y: 614, endPoint x: 540, endPoint y: 625, distance: 175.3
click at [543, 625] on div "Services 22 Annual Accounts No VAT Client Yes Bookkeeping Client Yes Cashflow F…" at bounding box center [1039, 609] width 991 height 36
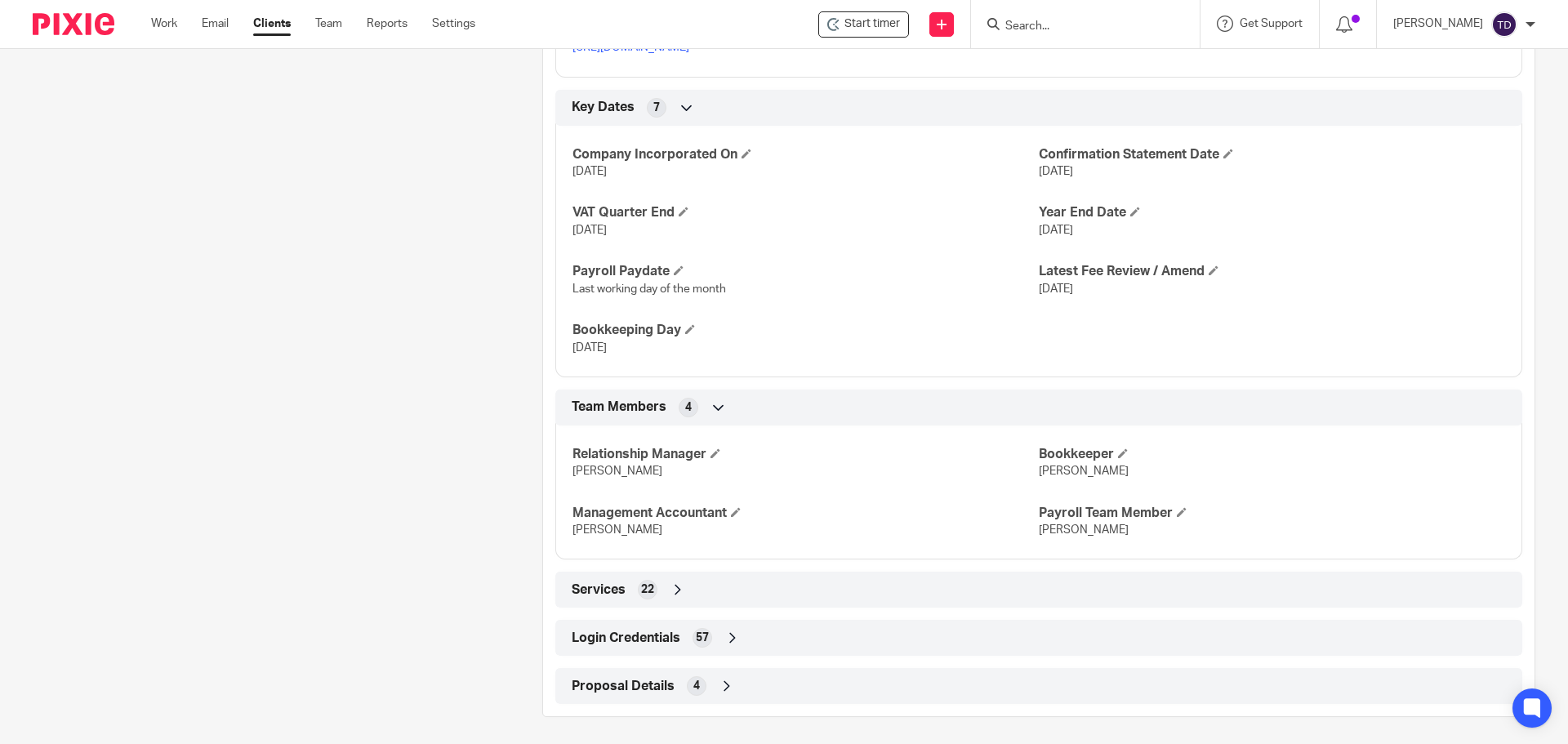
scroll to position [923, 0]
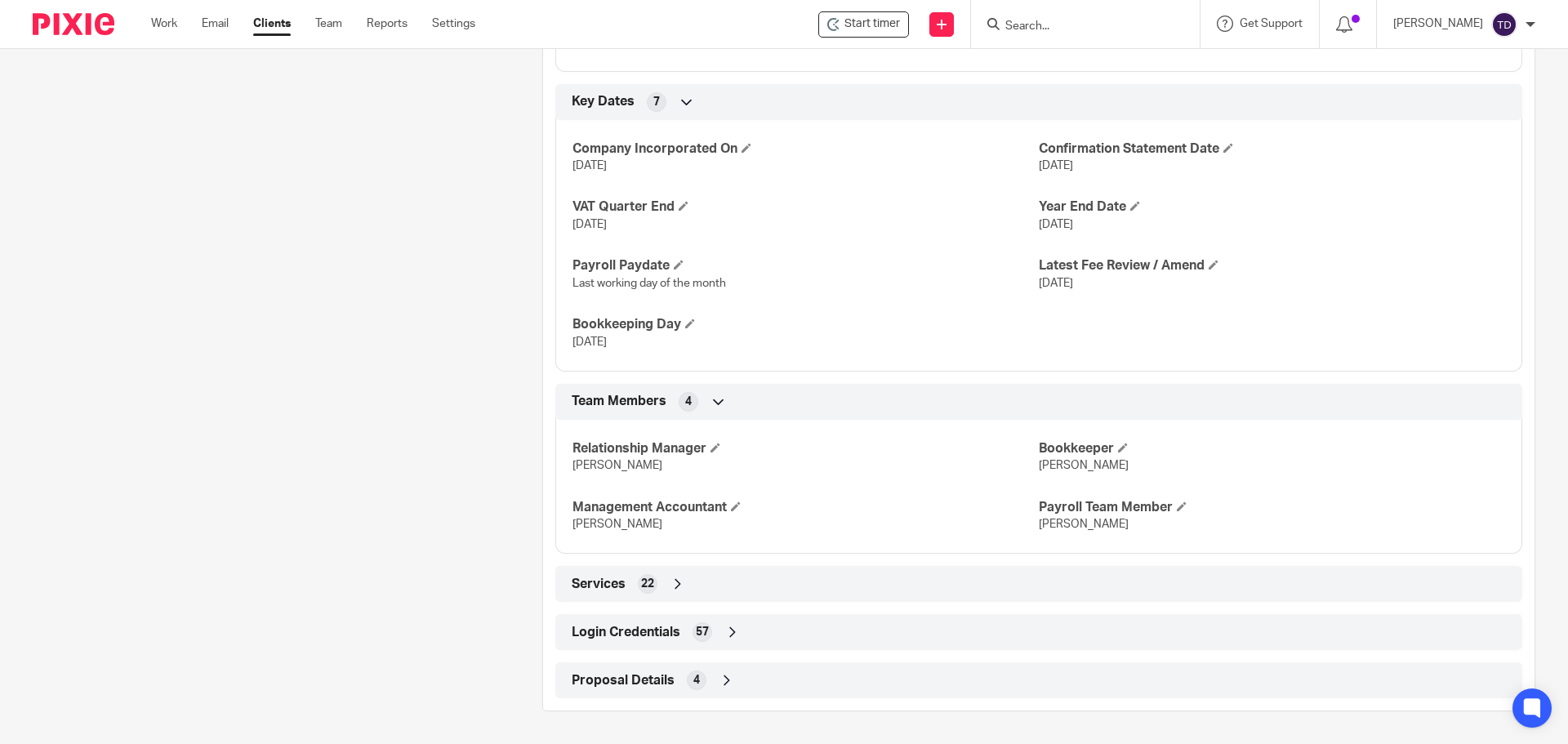
click at [658, 623] on div "Login Credentials 57" at bounding box center [1039, 632] width 943 height 28
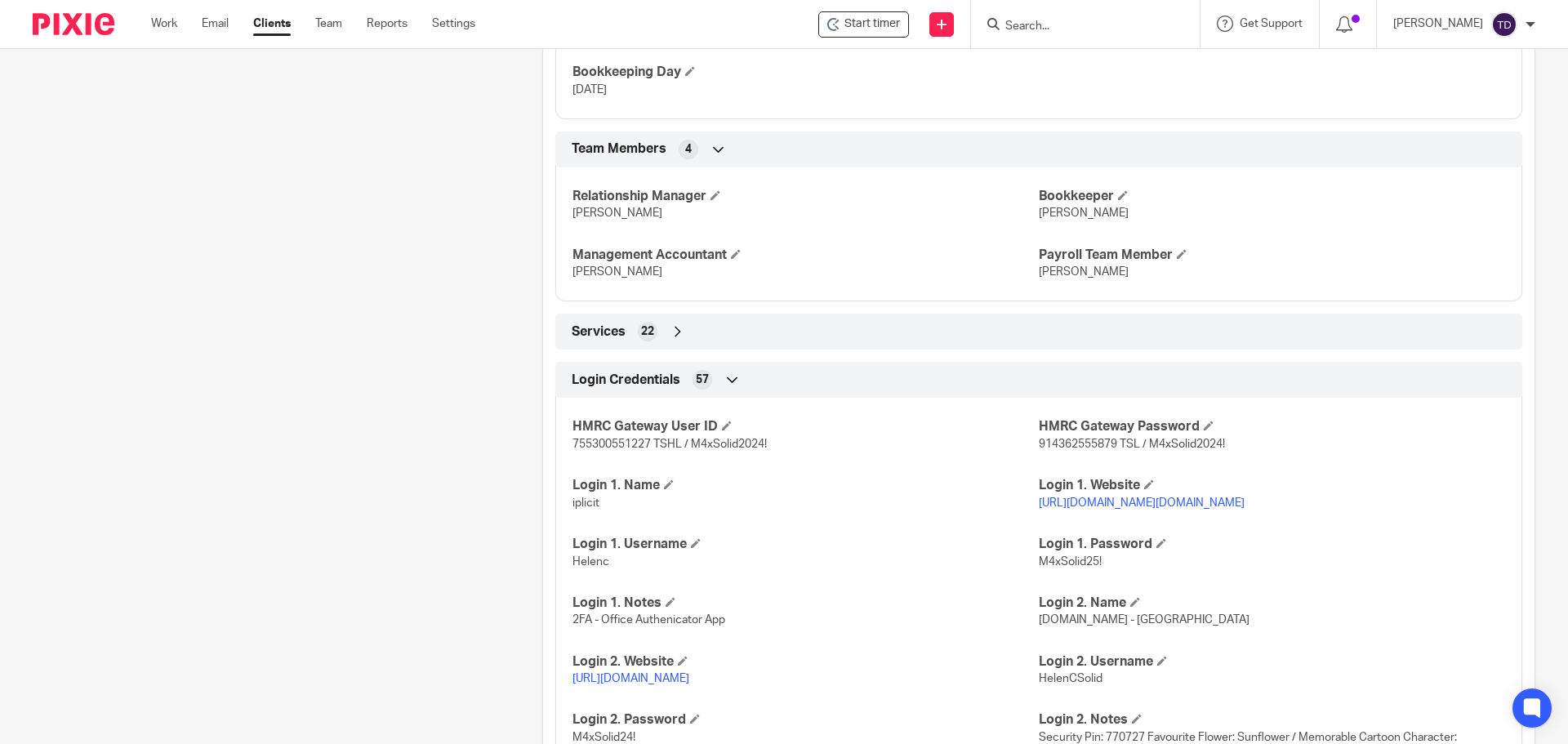
scroll to position [1331, 0]
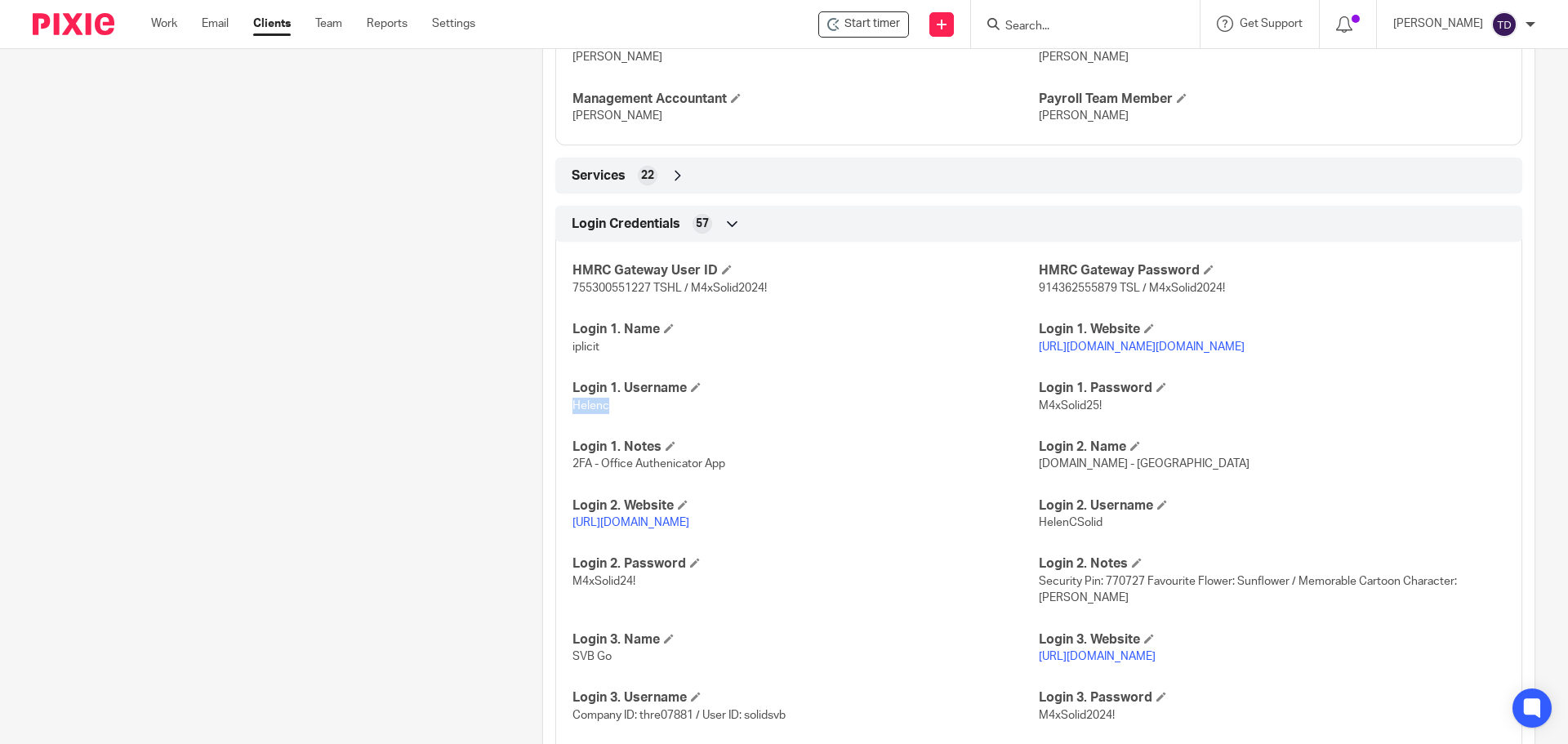
drag, startPoint x: 606, startPoint y: 405, endPoint x: 566, endPoint y: 405, distance: 40.0
copy span "Helenc"
drag, startPoint x: 1101, startPoint y: 407, endPoint x: 1032, endPoint y: 408, distance: 69.0
click at [1039, 408] on p "M4xSolid25!" at bounding box center [1271, 406] width 466 height 16
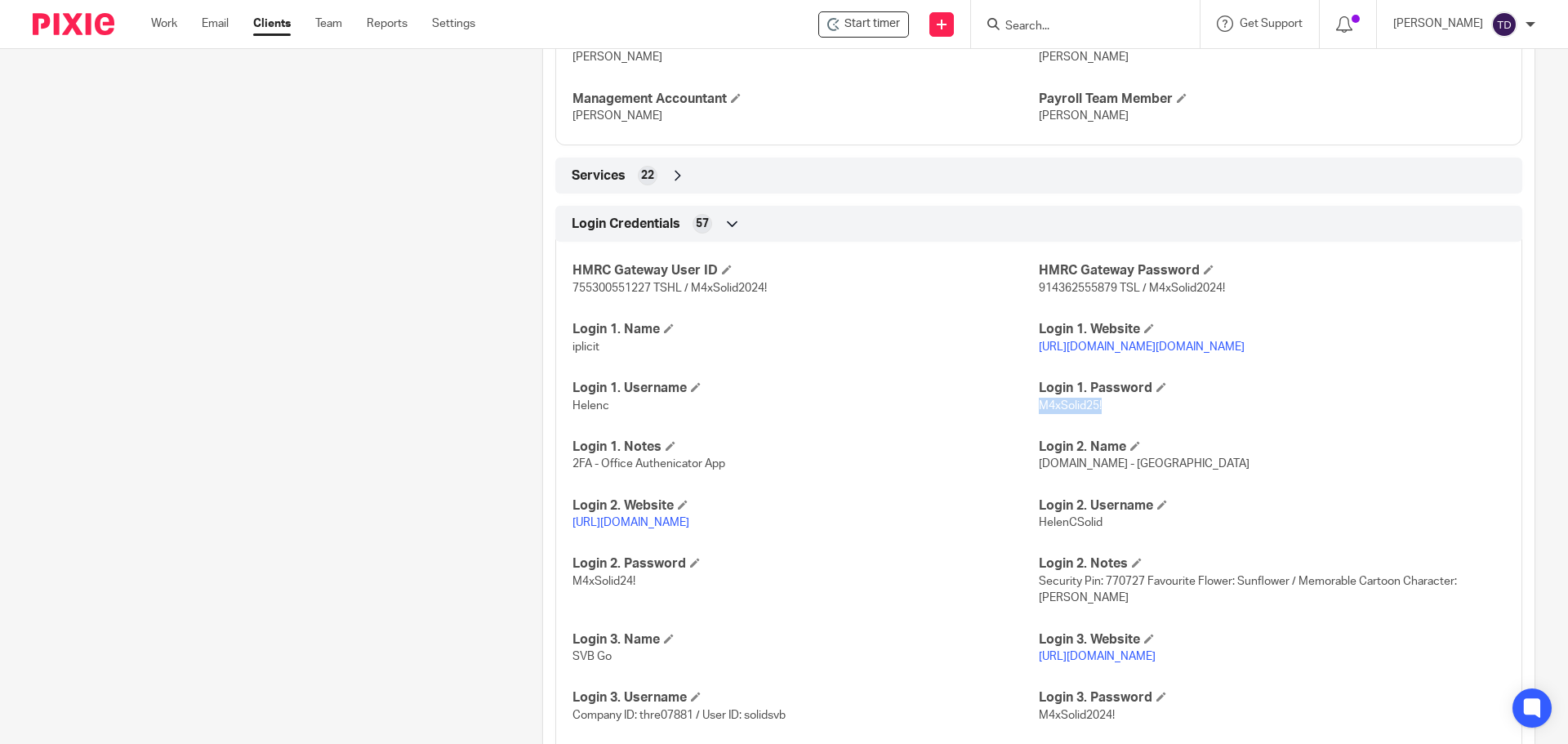
copy span "M4xSolid25!"
click at [1091, 412] on p "M4xSolid25!" at bounding box center [1271, 406] width 466 height 16
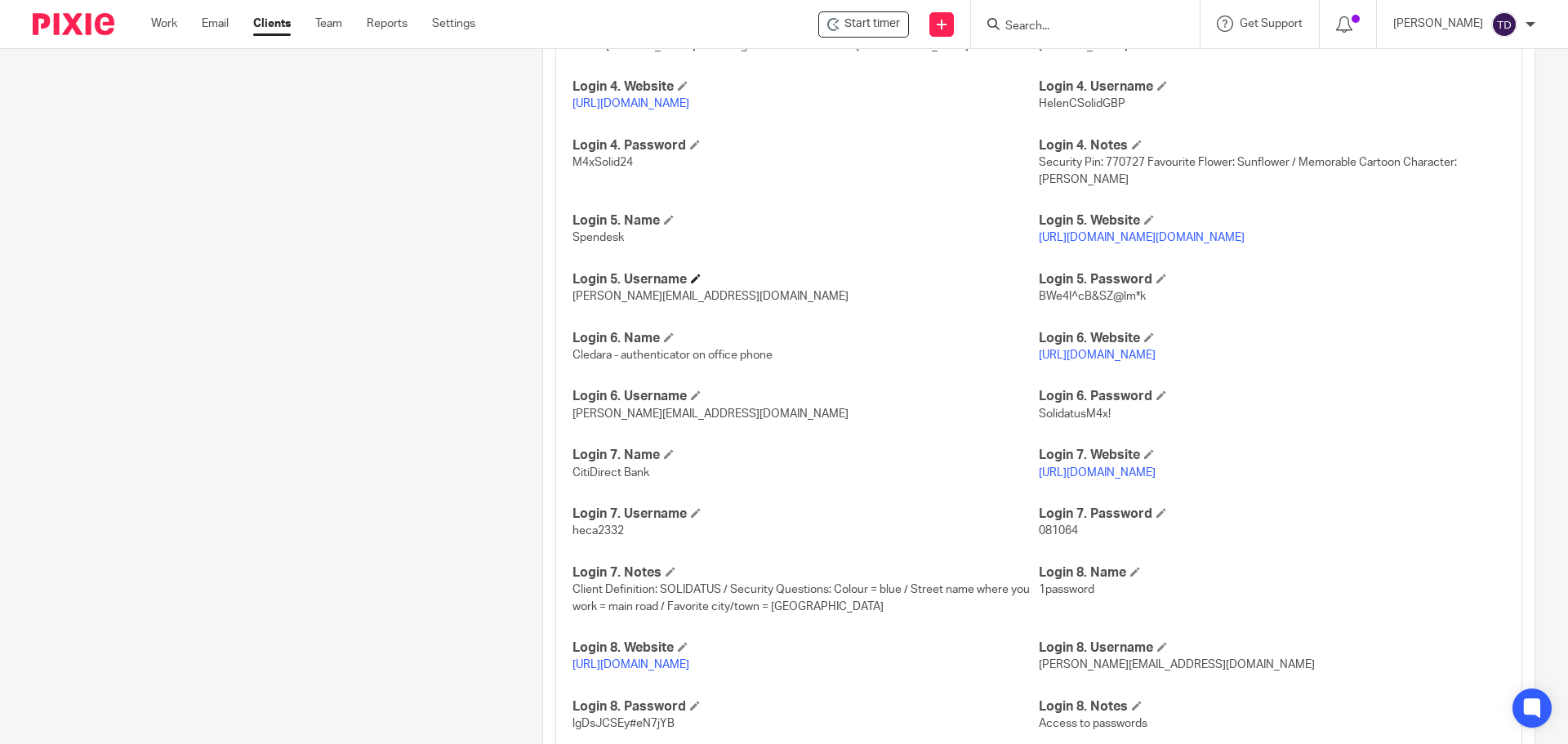
scroll to position [1617, 0]
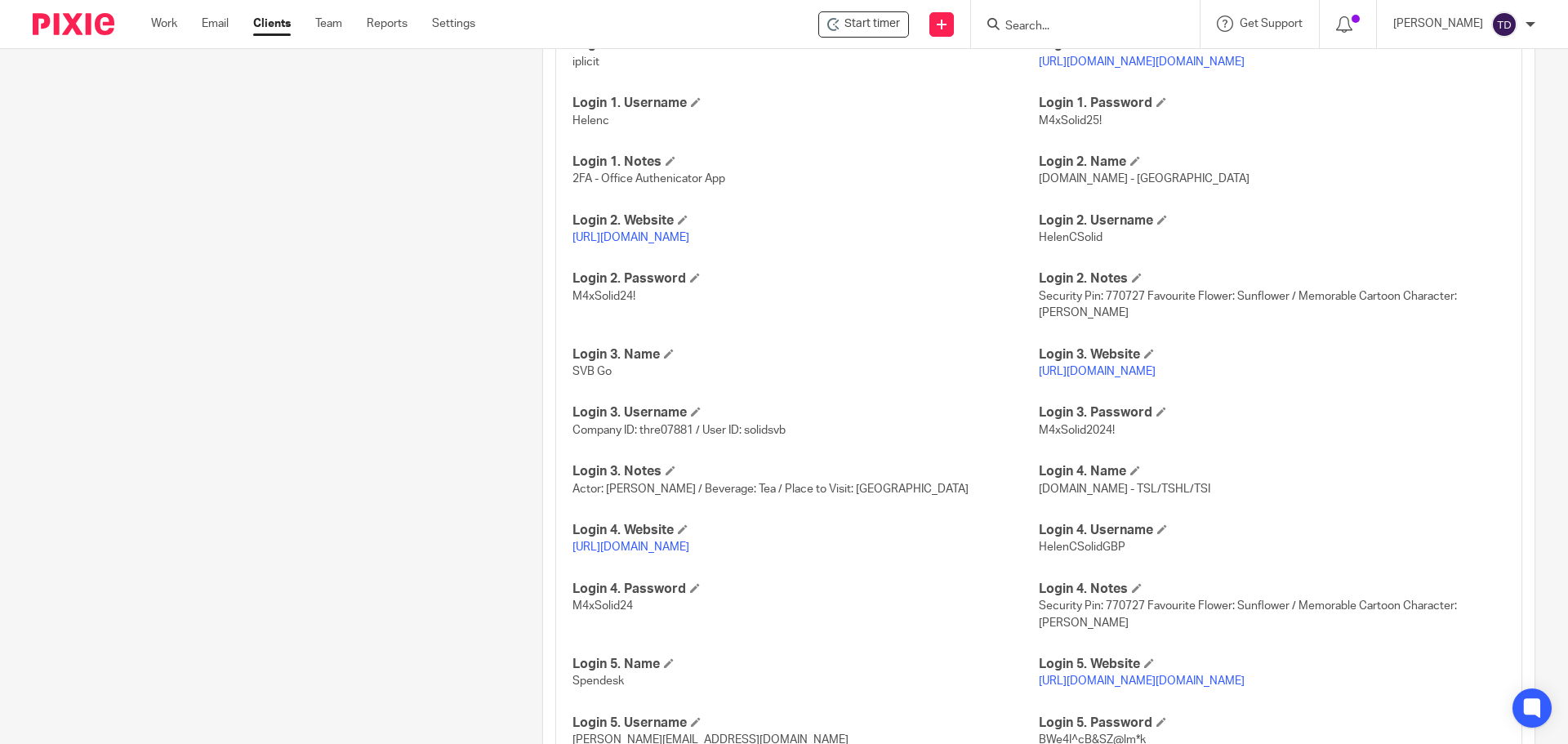
drag, startPoint x: 1113, startPoint y: 365, endPoint x: 1104, endPoint y: 371, distance: 10.8
drag, startPoint x: 691, startPoint y: 428, endPoint x: 637, endPoint y: 436, distance: 54.6
click at [637, 436] on p "Company ID: thre07881 / User ID: solidsvb" at bounding box center [805, 430] width 466 height 16
copy span "thre07881"
click at [503, 569] on div "Pinned note Accounting Software used: iplicit (https://www.iplicit.com/) Payrol…" at bounding box center [261, 179] width 509 height 3245
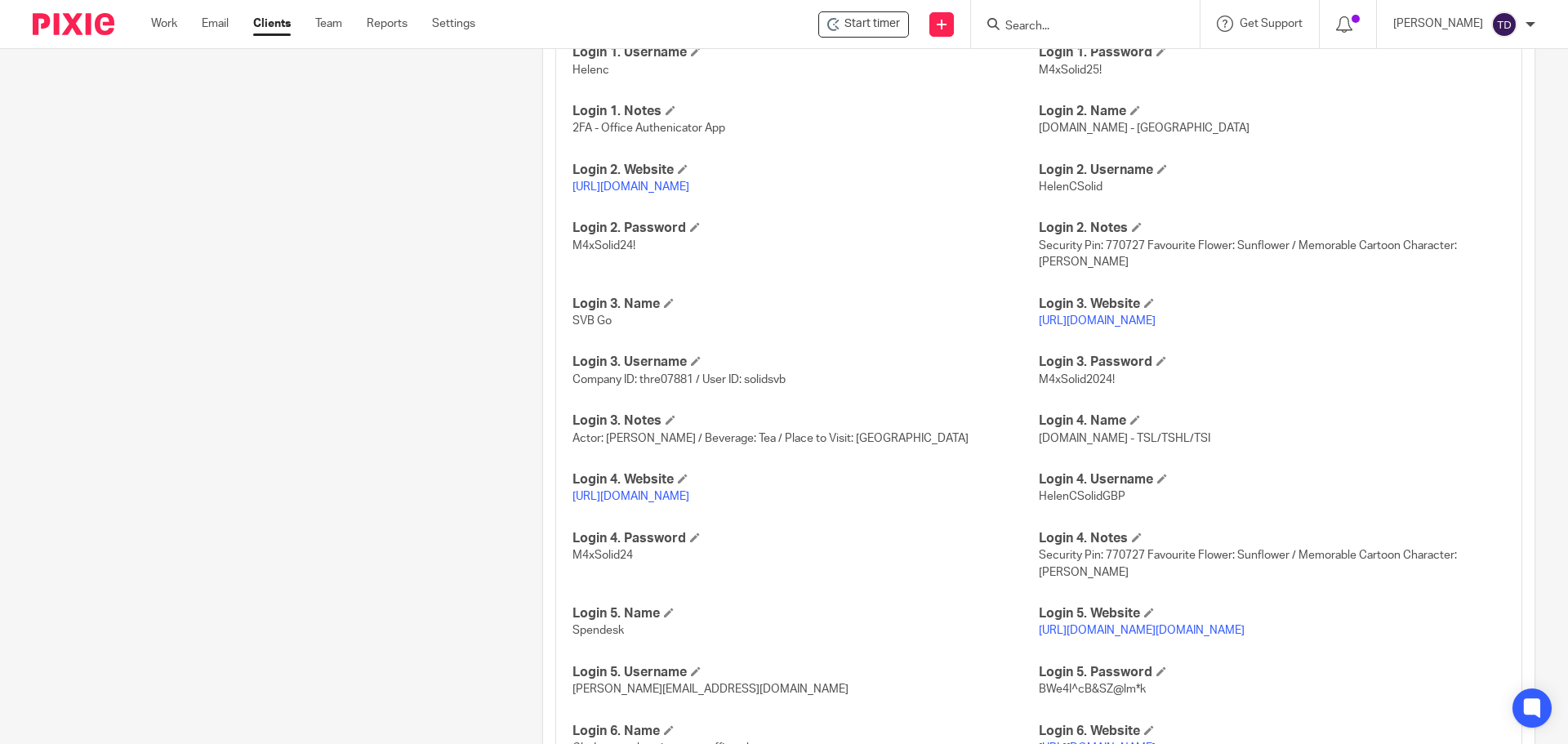
scroll to position [1835, 0]
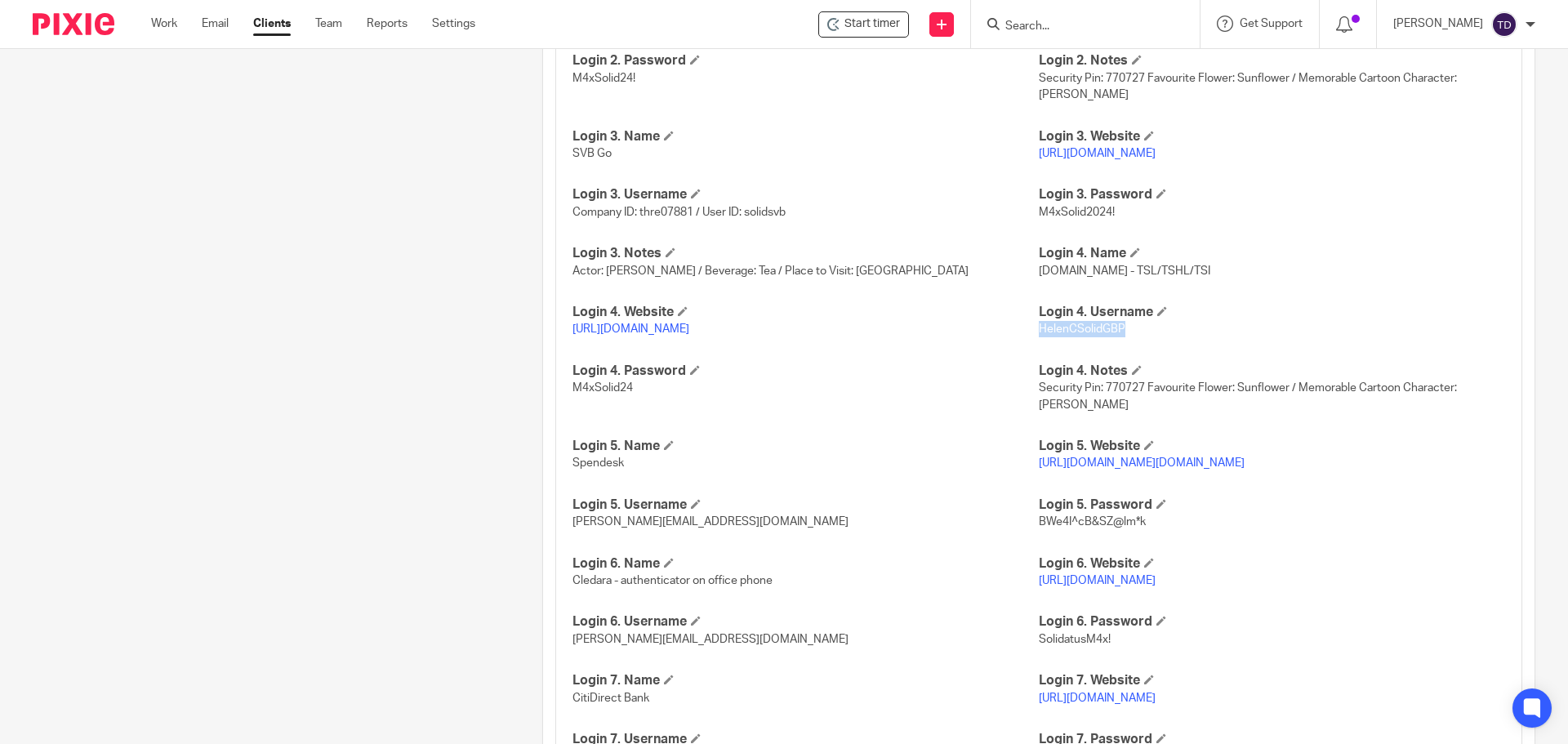
drag, startPoint x: 1114, startPoint y: 326, endPoint x: 1032, endPoint y: 332, distance: 82.2
click at [1039, 332] on span "HelenCSolidGBP" at bounding box center [1082, 329] width 86 height 11
copy span "HelenCSolidGBP"
drag, startPoint x: 629, startPoint y: 388, endPoint x: 571, endPoint y: 388, distance: 58.0
click at [573, 388] on span "M4xSolid24" at bounding box center [603, 388] width 61 height 11
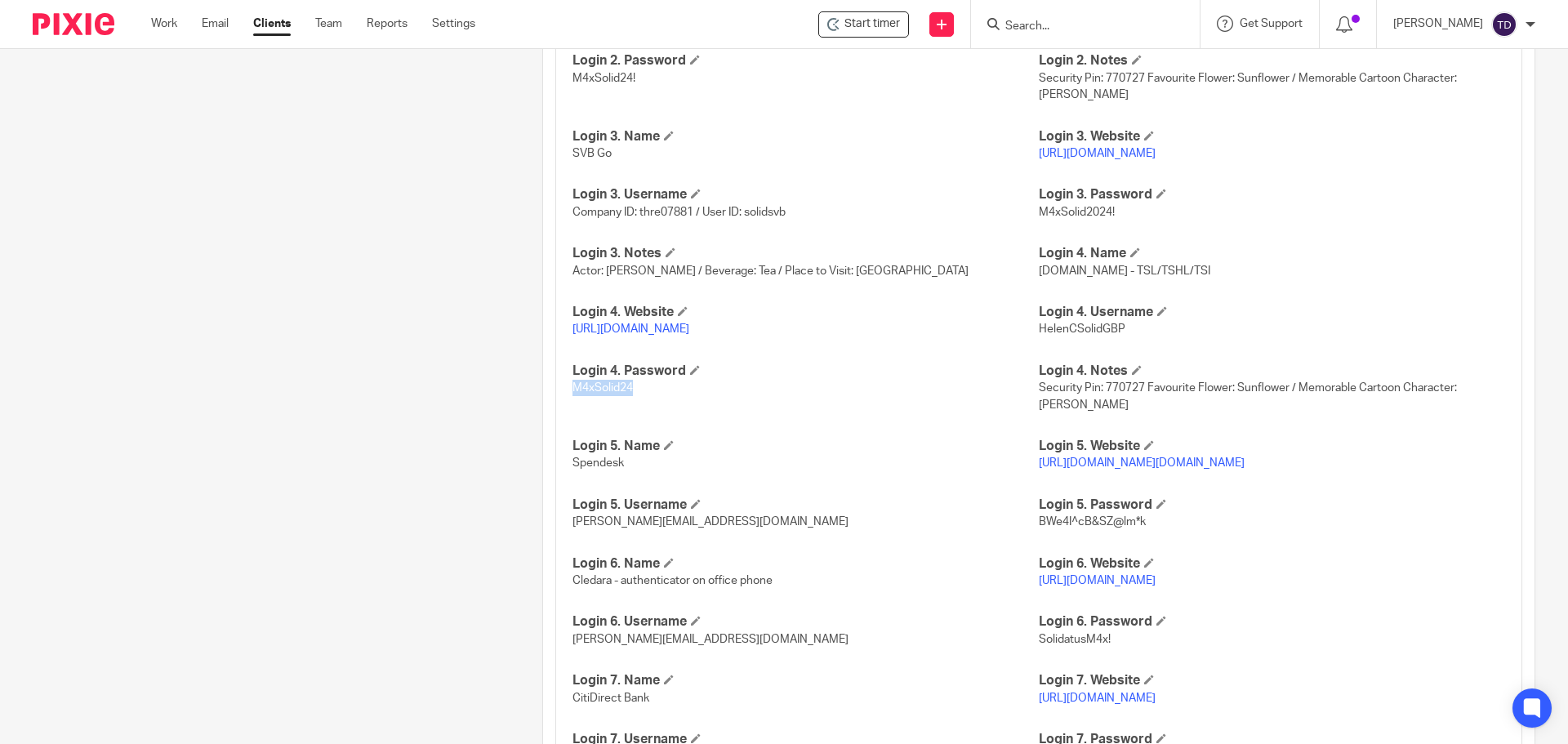
copy span "M4xSolid24"
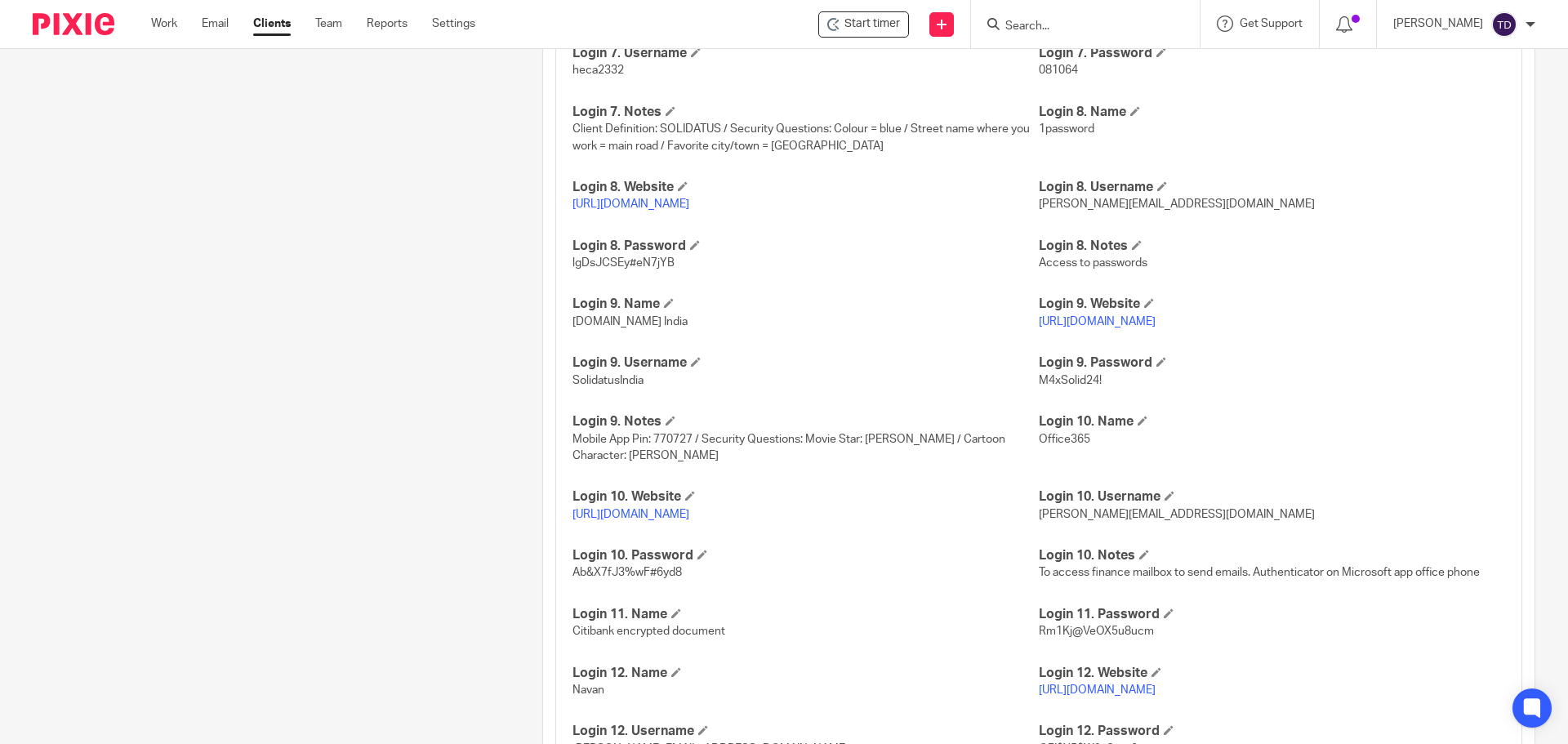
scroll to position [1424, 0]
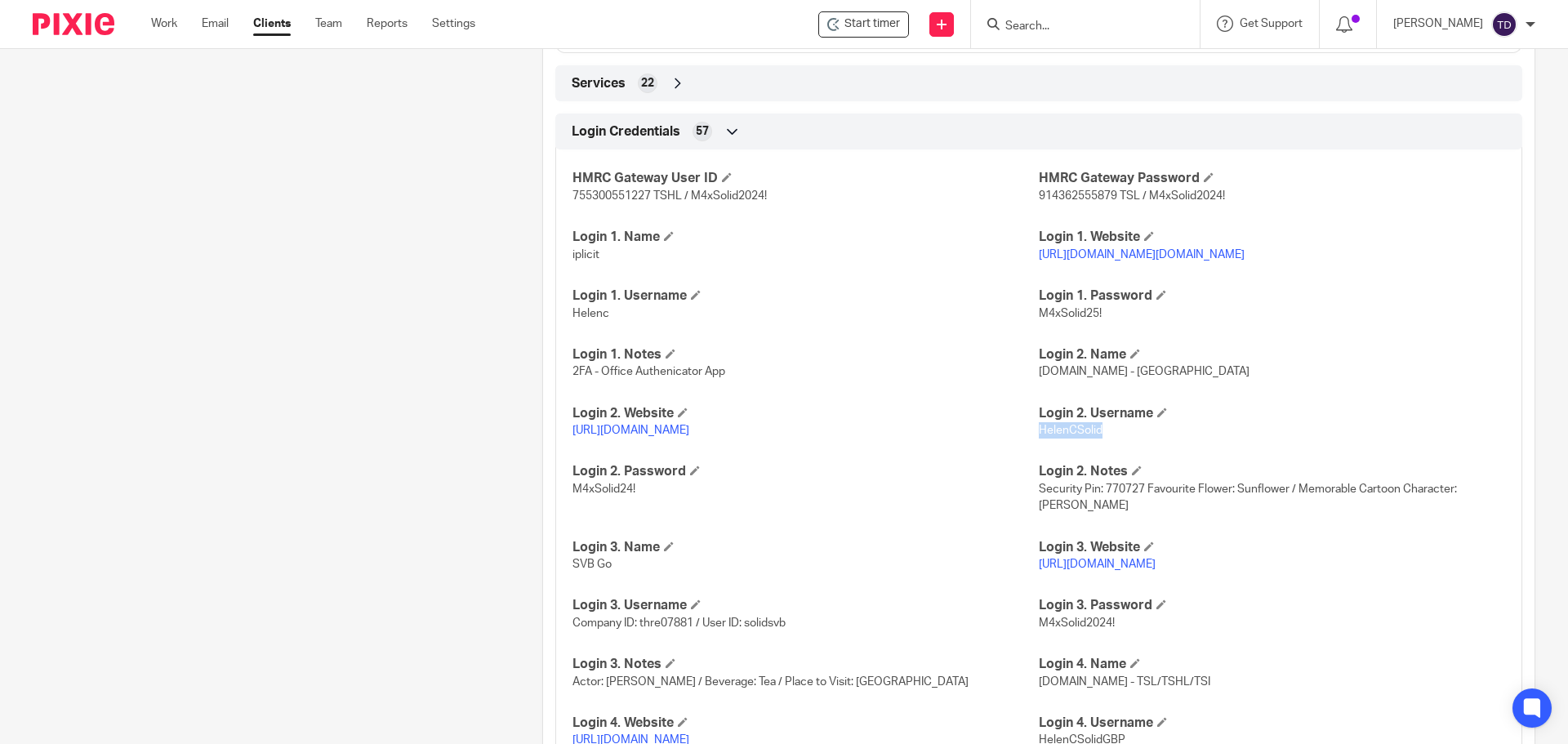
drag, startPoint x: 1093, startPoint y: 431, endPoint x: 1034, endPoint y: 435, distance: 59.1
click at [1039, 435] on span "HelenCSolid" at bounding box center [1071, 430] width 64 height 11
copy span "HelenCSolid"
drag, startPoint x: 608, startPoint y: 423, endPoint x: 597, endPoint y: 431, distance: 13.6
drag, startPoint x: 1096, startPoint y: 429, endPoint x: 1034, endPoint y: 433, distance: 62.1
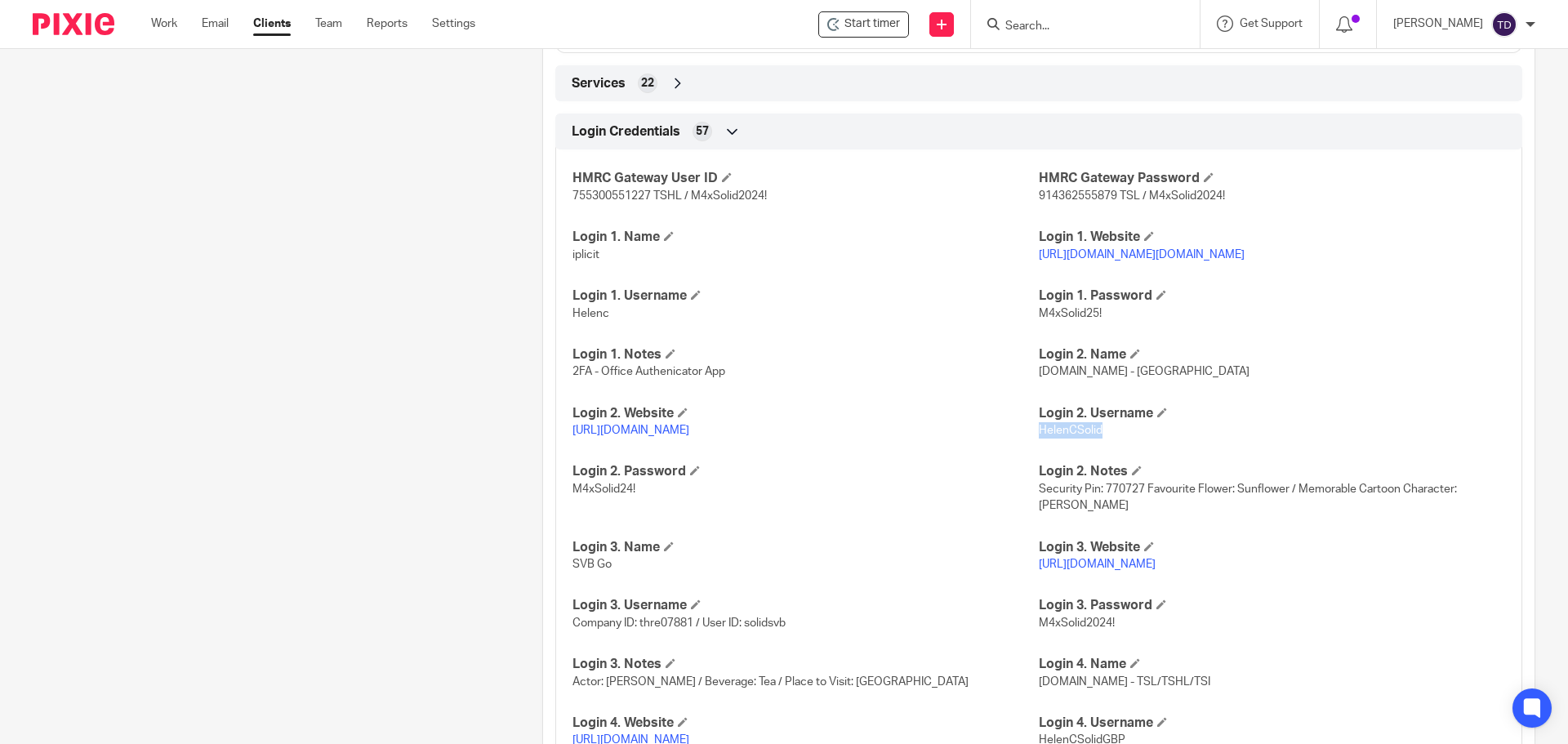
click at [1039, 433] on p "HelenCSolid" at bounding box center [1271, 430] width 466 height 16
copy span "HelenCSolid"
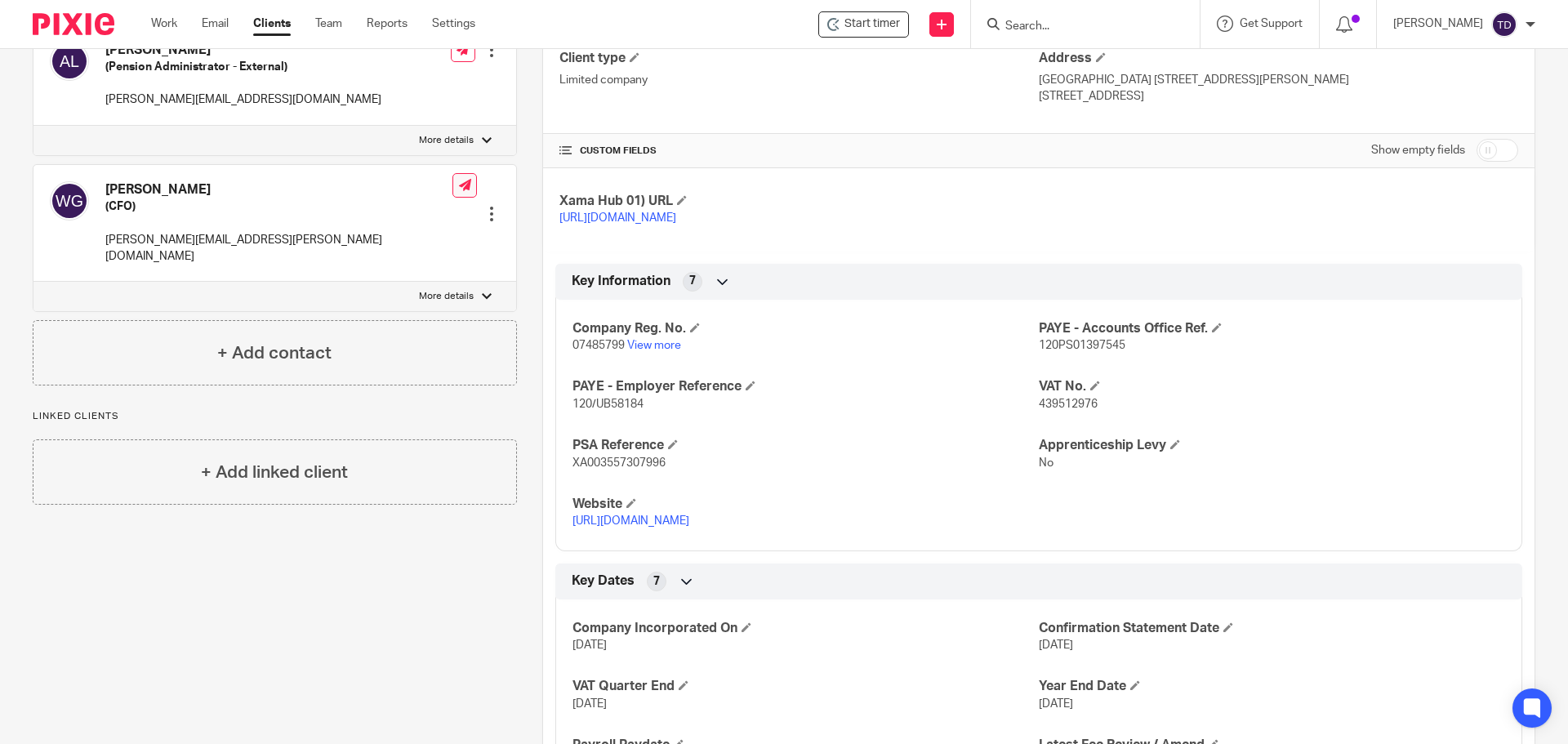
scroll to position [0, 0]
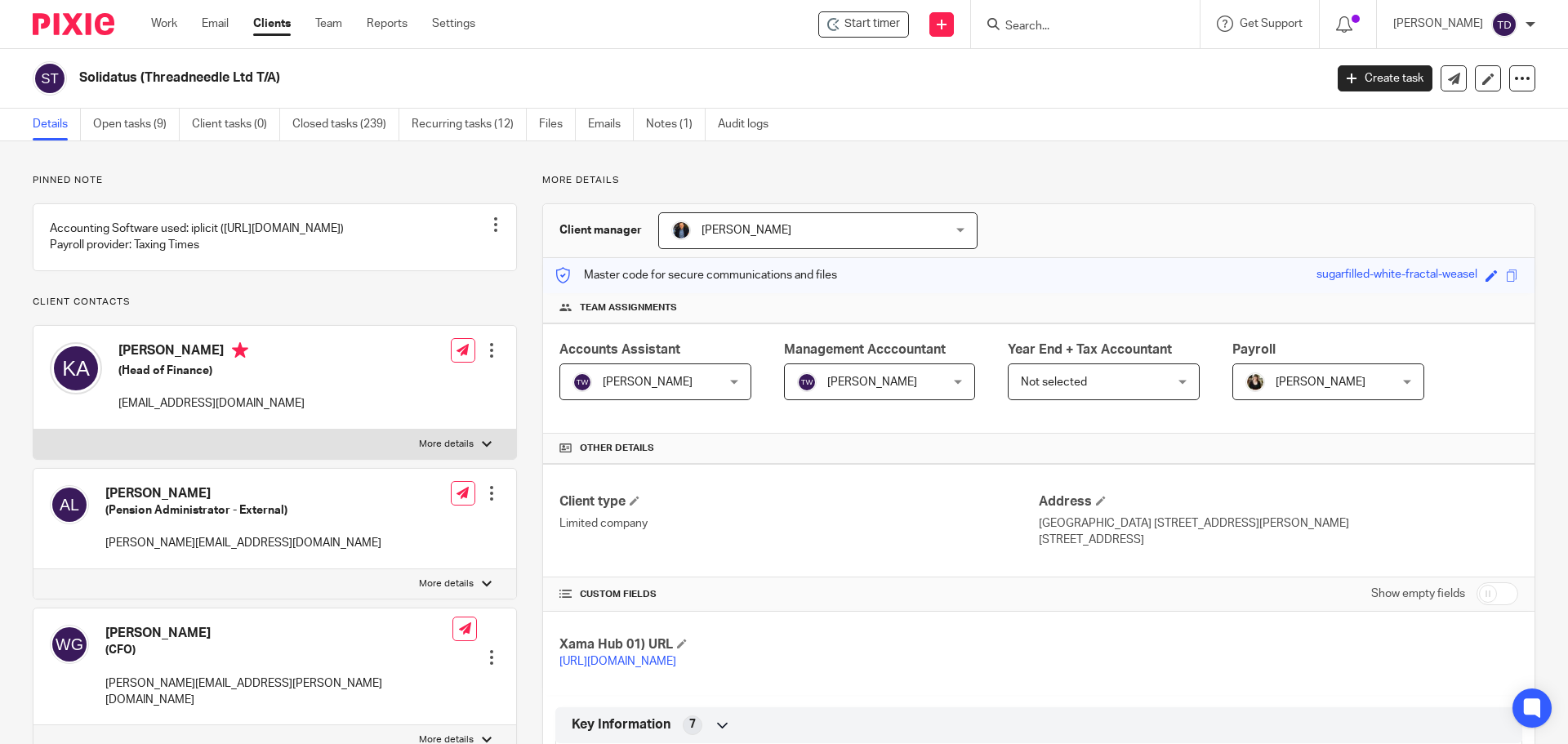
click at [66, 130] on link "Details" at bounding box center [57, 125] width 48 height 32
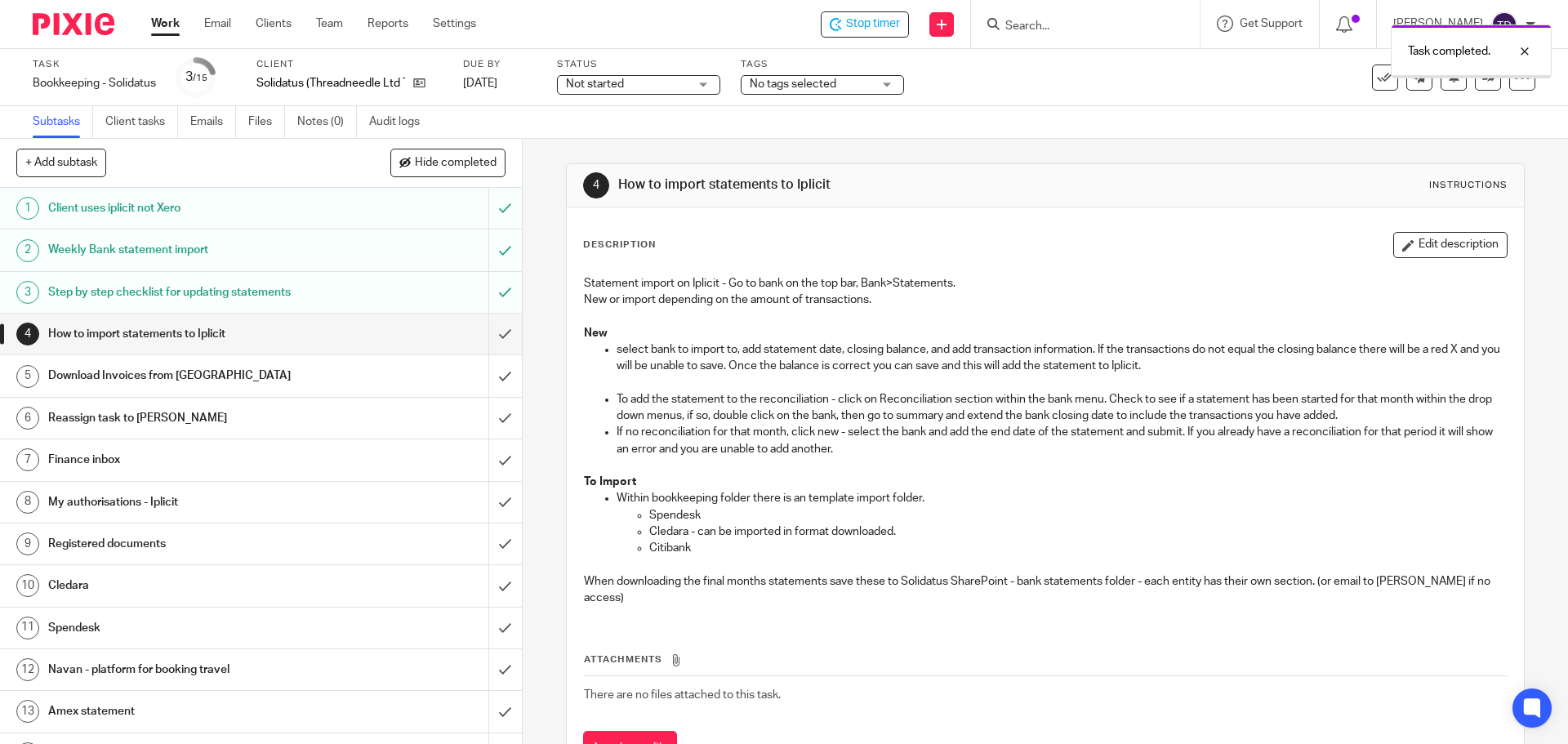
click at [490, 337] on input "submit" at bounding box center [260, 334] width 522 height 41
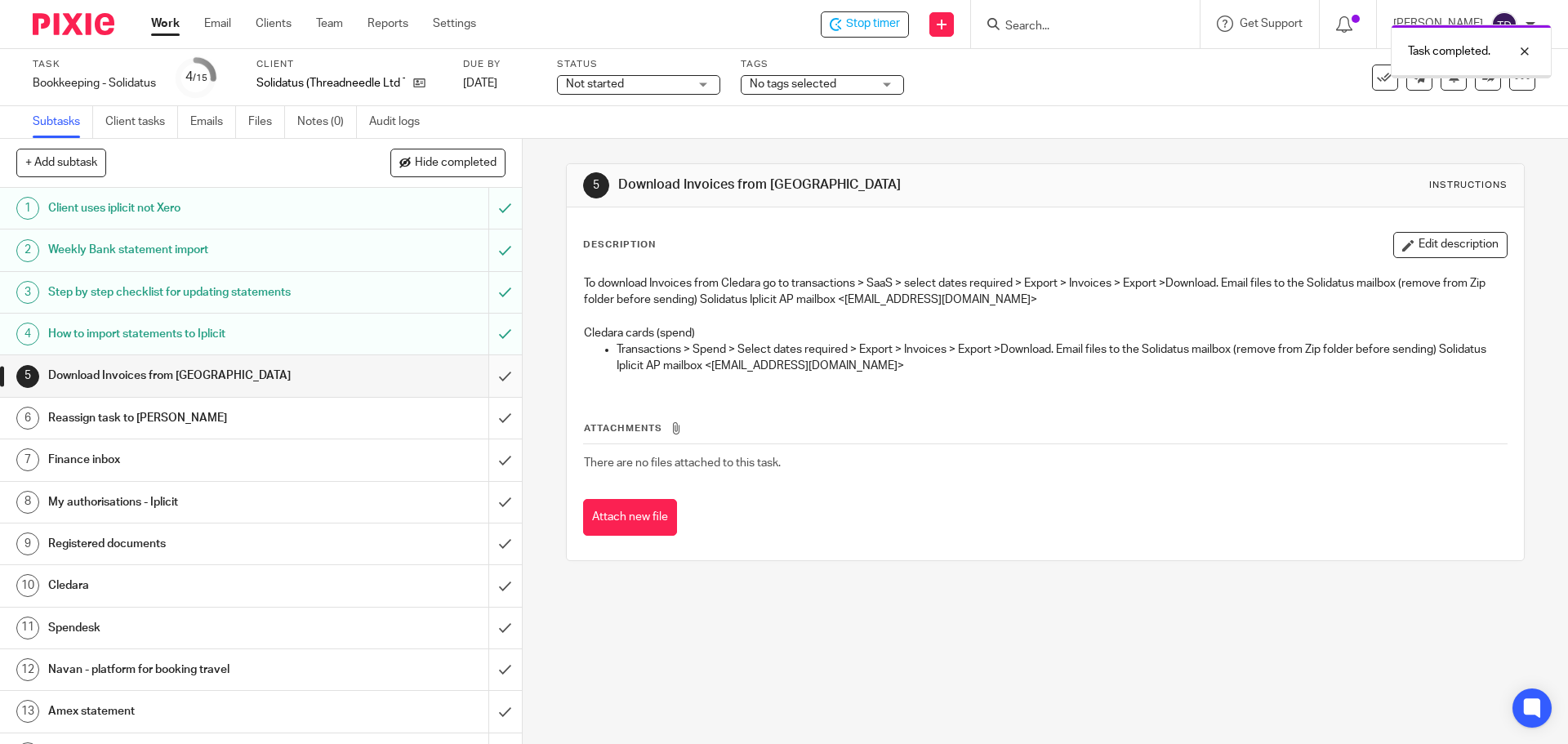
click at [484, 375] on input "submit" at bounding box center [260, 375] width 522 height 41
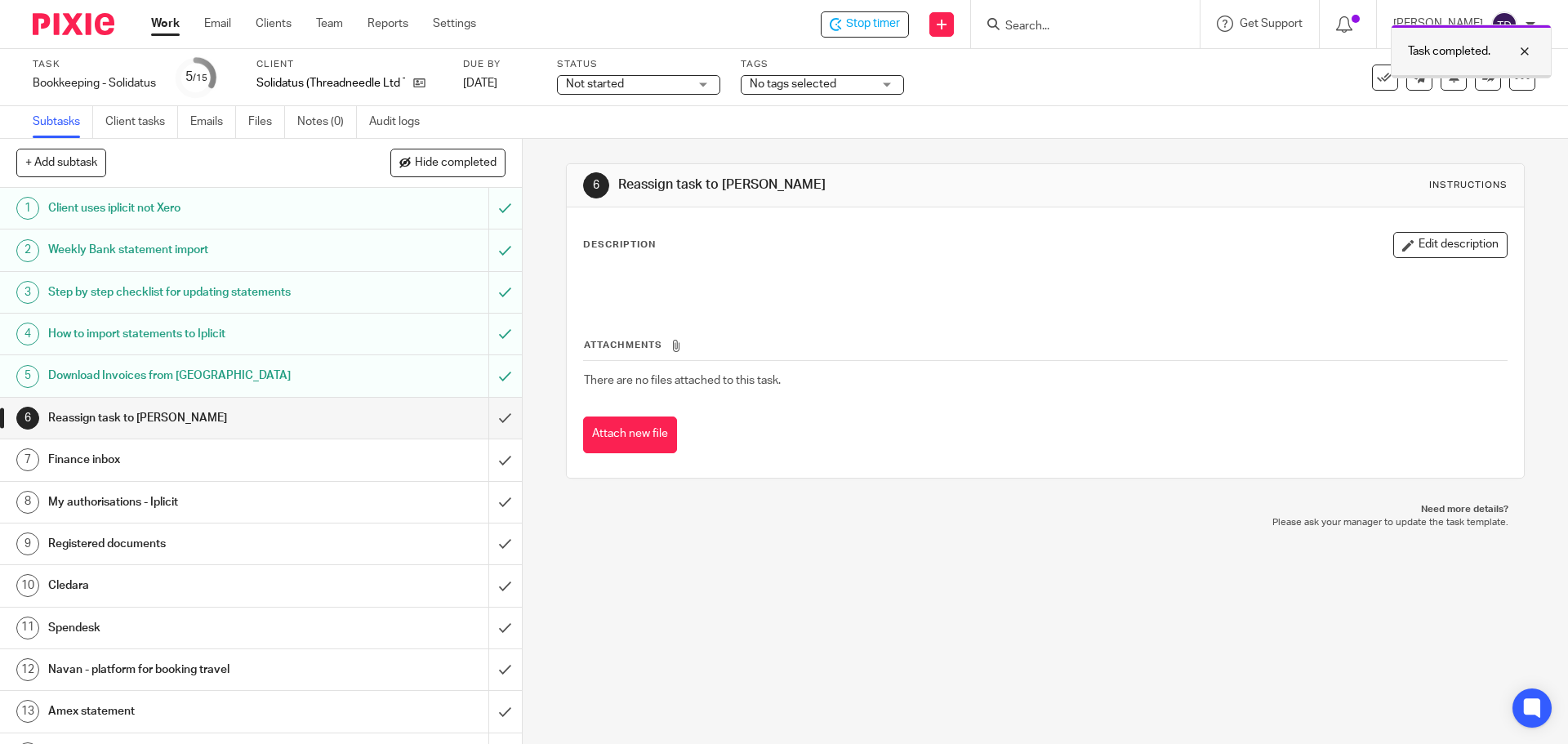
click at [1525, 52] on div at bounding box center [1512, 51] width 44 height 20
click at [1482, 74] on icon at bounding box center [1488, 77] width 12 height 12
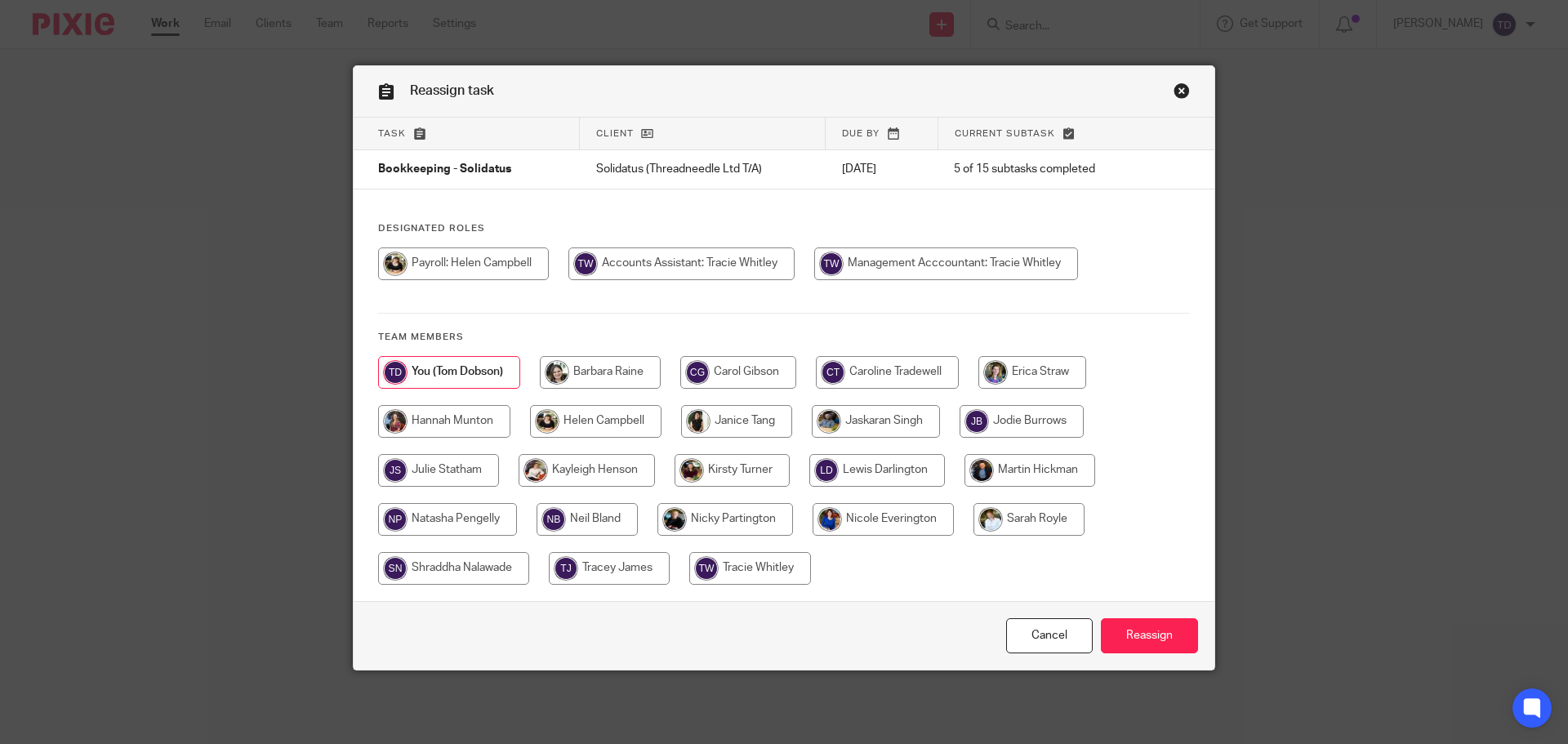
click at [727, 565] on input "radio" at bounding box center [750, 568] width 122 height 33
radio input "true"
click at [1132, 642] on input "Reassign" at bounding box center [1149, 636] width 97 height 35
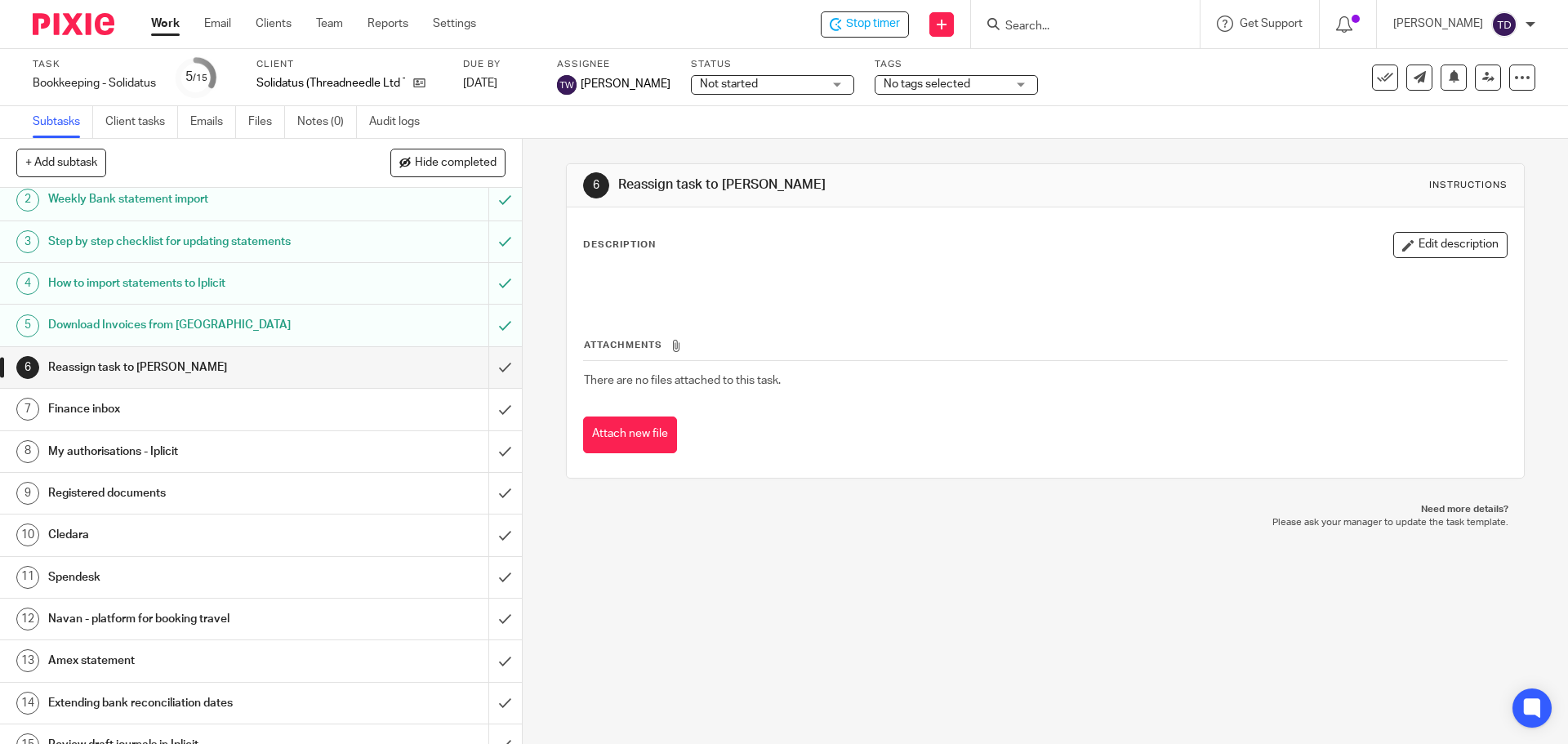
scroll to position [73, 0]
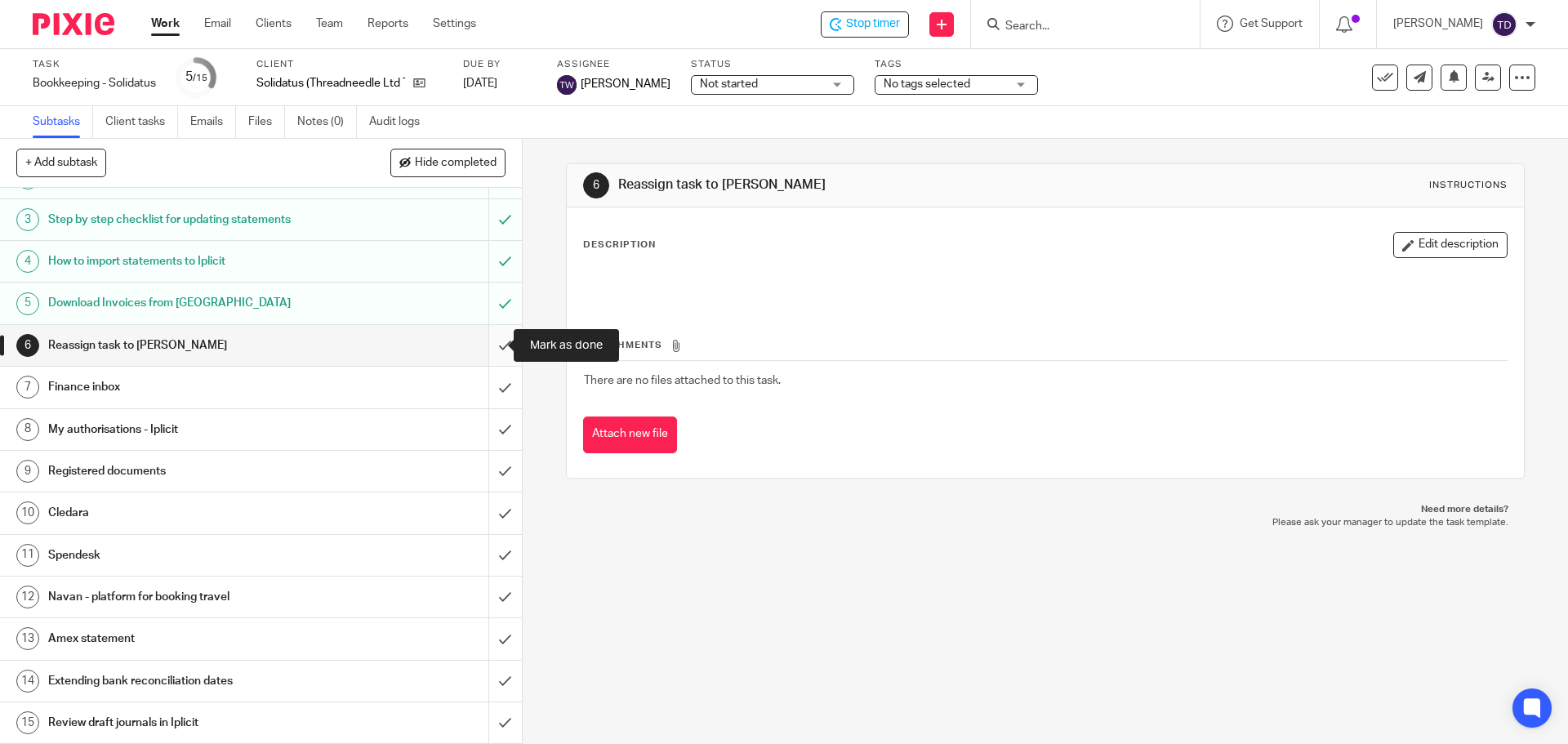
click at [490, 348] on input "submit" at bounding box center [260, 345] width 522 height 41
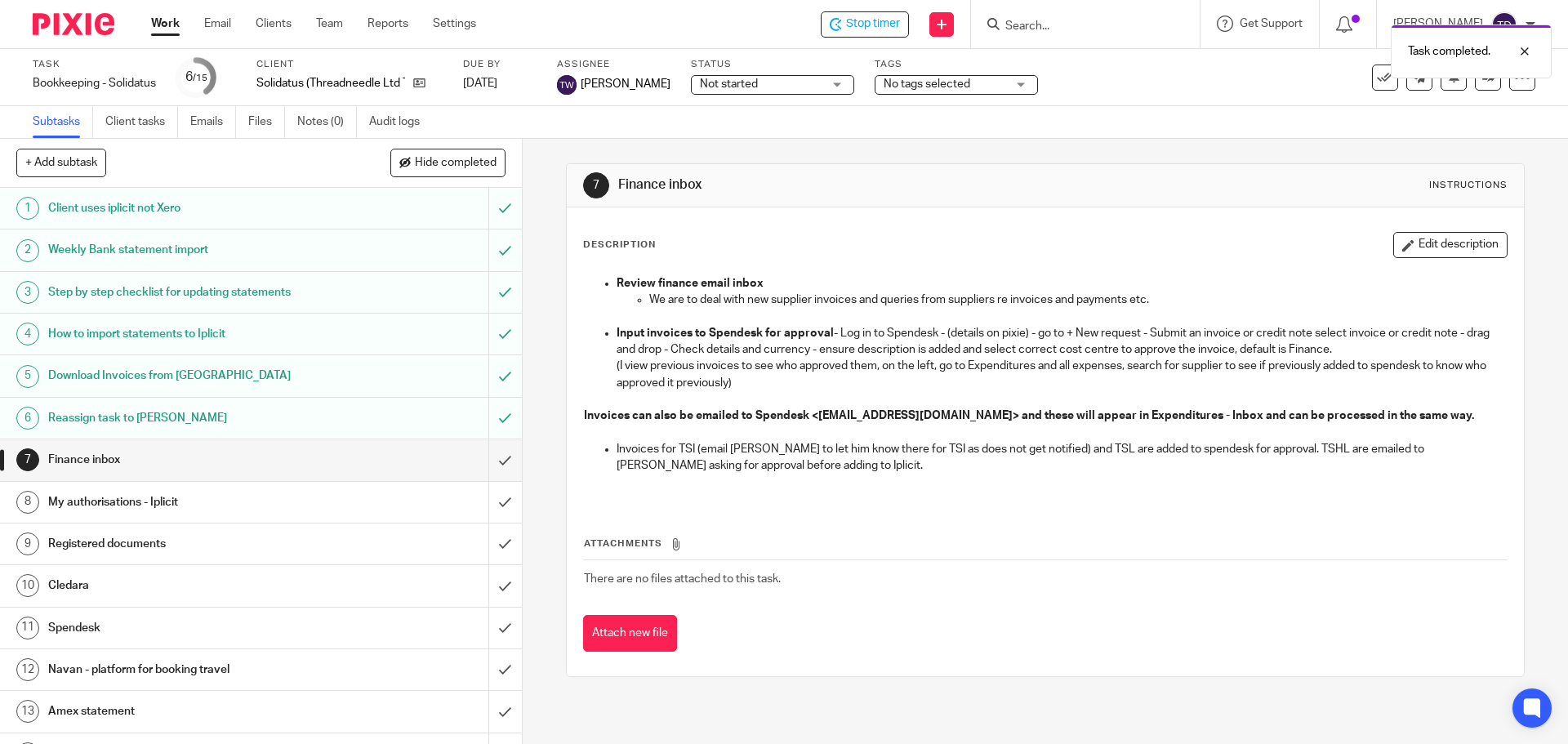
click at [890, 21] on div "Task completed." at bounding box center [1168, 48] width 768 height 62
click at [883, 29] on div "Task completed." at bounding box center [1168, 48] width 768 height 62
click at [879, 19] on span "Stop timer" at bounding box center [873, 24] width 54 height 17
click at [169, 24] on link "Work" at bounding box center [165, 23] width 29 height 16
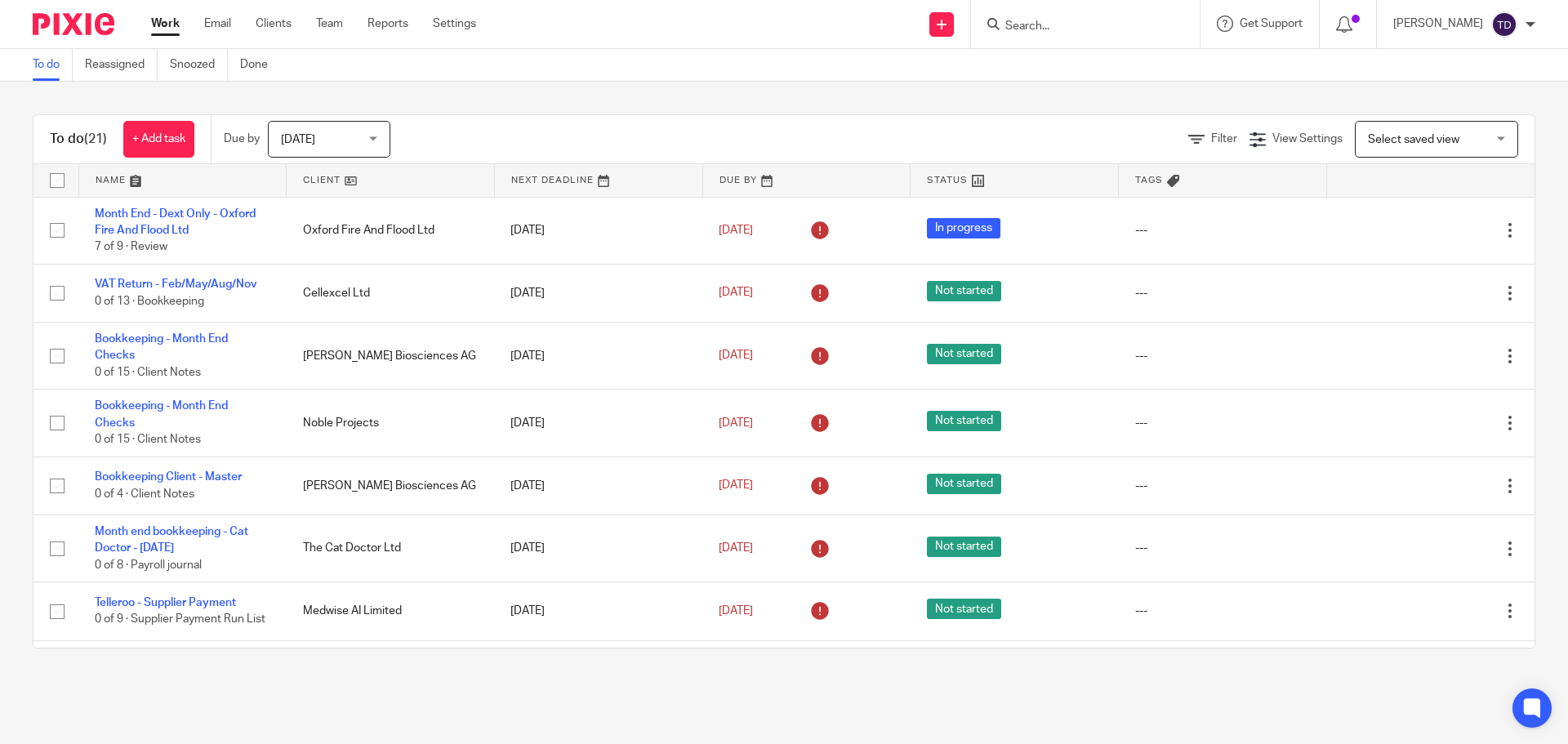
click at [1515, 29] on img at bounding box center [1504, 24] width 26 height 26
click at [1459, 108] on span "Logout" at bounding box center [1460, 113] width 36 height 11
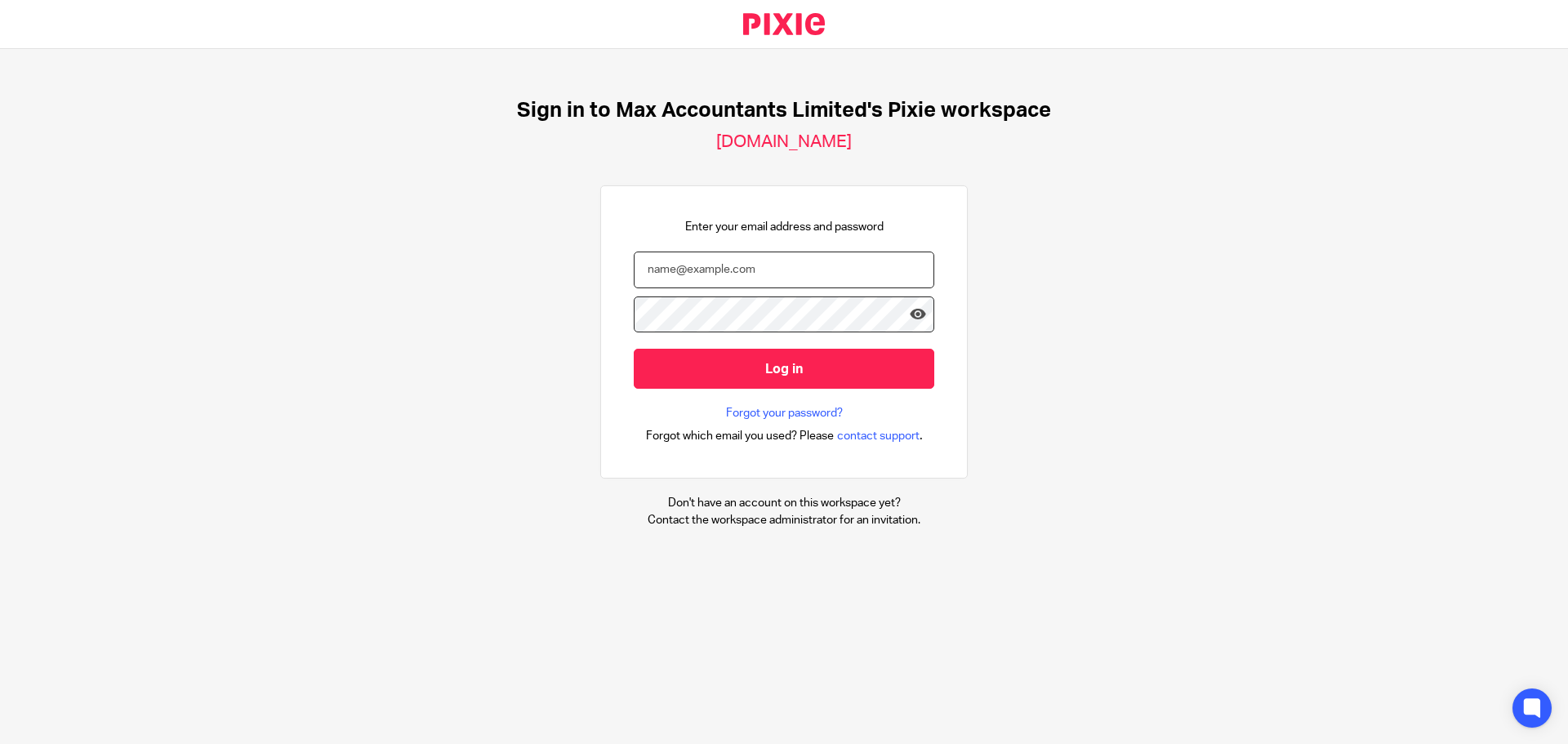
type input "[PERSON_NAME][EMAIL_ADDRESS][DOMAIN_NAME]"
